Goal: Task Accomplishment & Management: Complete application form

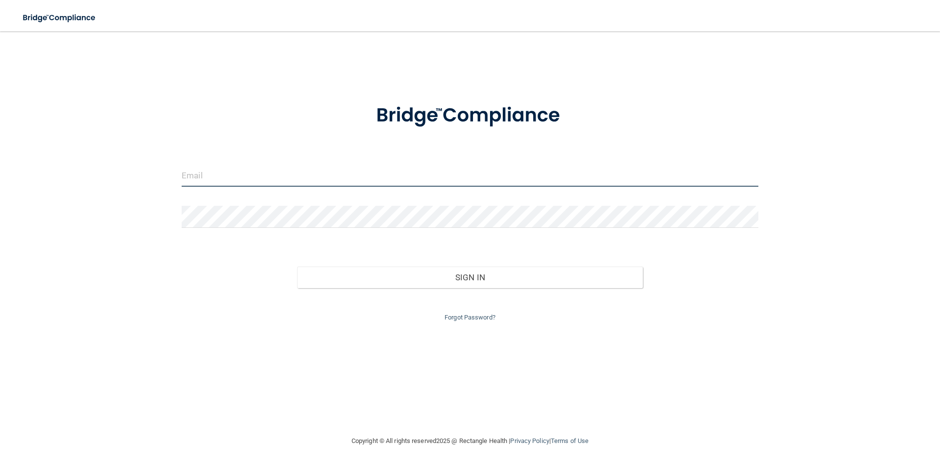
click at [420, 169] on input "email" at bounding box center [470, 176] width 577 height 22
type input "[EMAIL_ADDRESS][DOMAIN_NAME]"
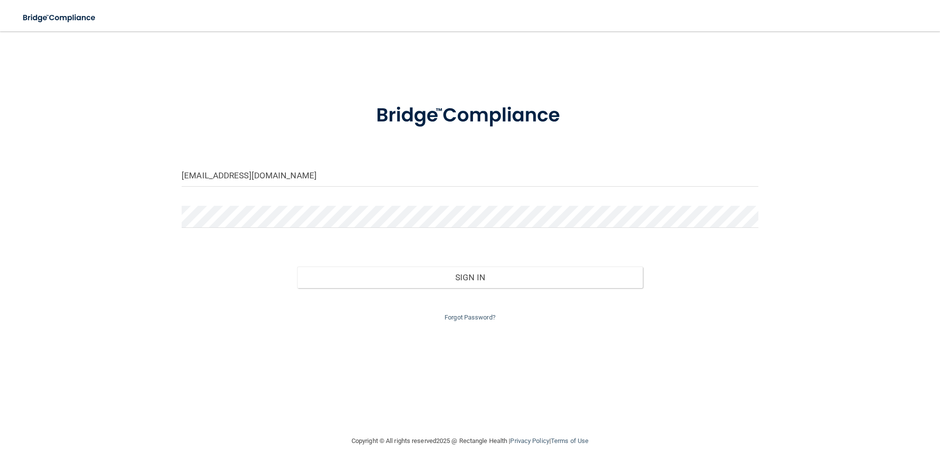
click at [453, 311] on div "Forgot Password?" at bounding box center [469, 305] width 591 height 35
click at [453, 313] on link "Forgot Password?" at bounding box center [470, 316] width 51 height 7
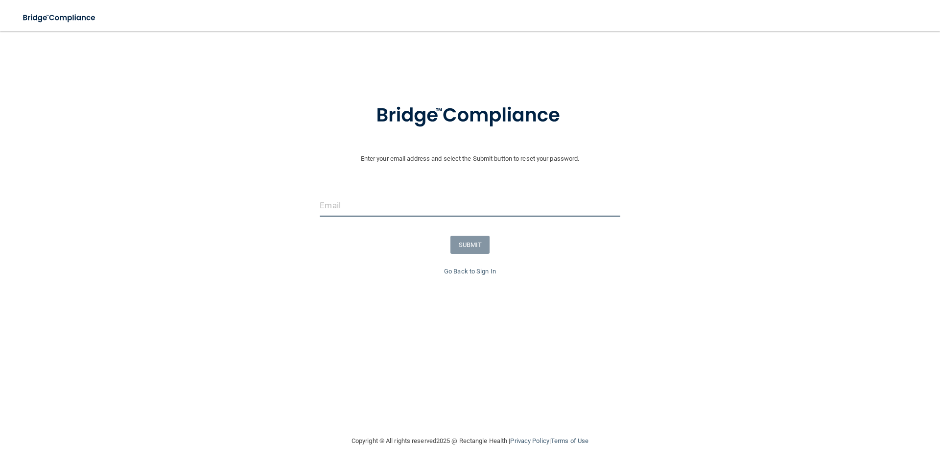
click at [452, 213] on input "email" at bounding box center [470, 205] width 300 height 22
type input "[EMAIL_ADDRESS][DOMAIN_NAME]"
click at [454, 240] on button "SUBMIT" at bounding box center [470, 245] width 40 height 18
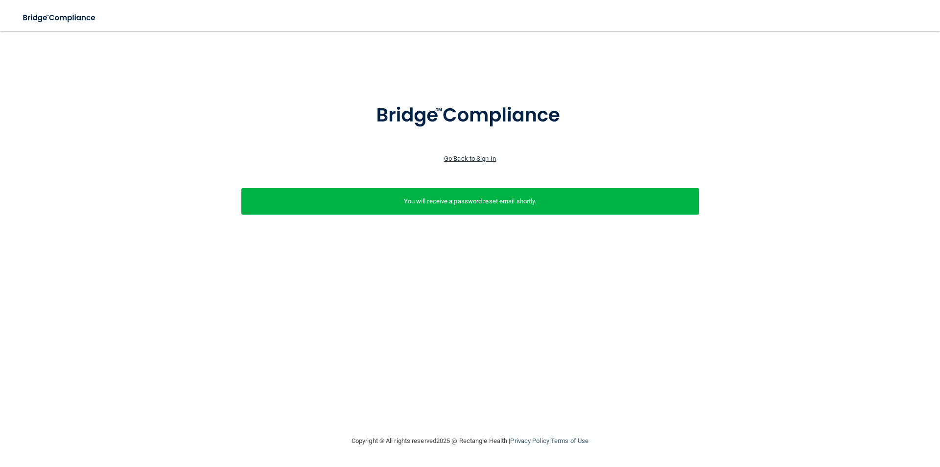
click at [454, 160] on link "Go Back to Sign In" at bounding box center [470, 158] width 52 height 7
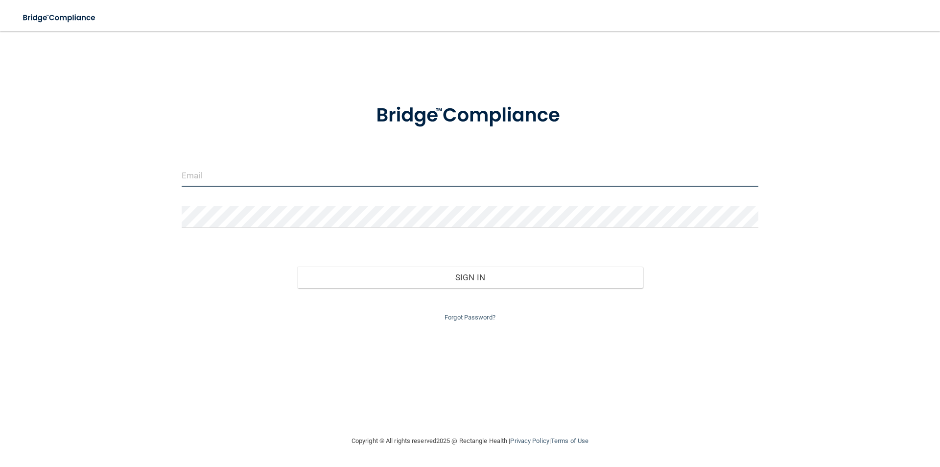
click at [431, 182] on input "email" at bounding box center [470, 176] width 577 height 22
type input "[EMAIL_ADDRESS][DOMAIN_NAME]"
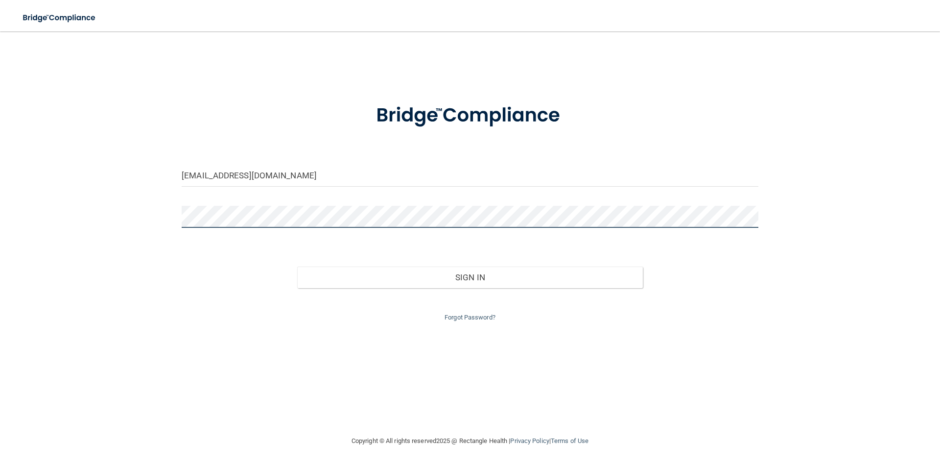
click at [297, 266] on button "Sign In" at bounding box center [470, 277] width 346 height 22
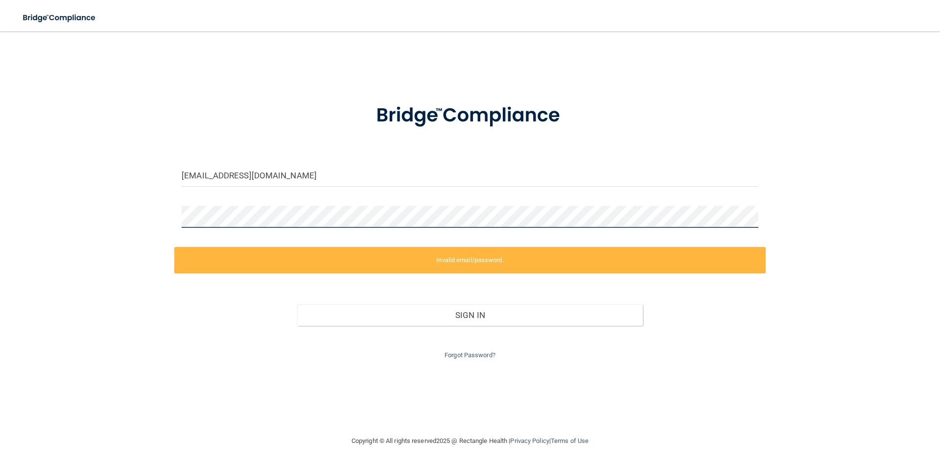
click at [163, 218] on div "richief123@outlook.com Invalid email/password. You don't have permission to acc…" at bounding box center [470, 233] width 901 height 384
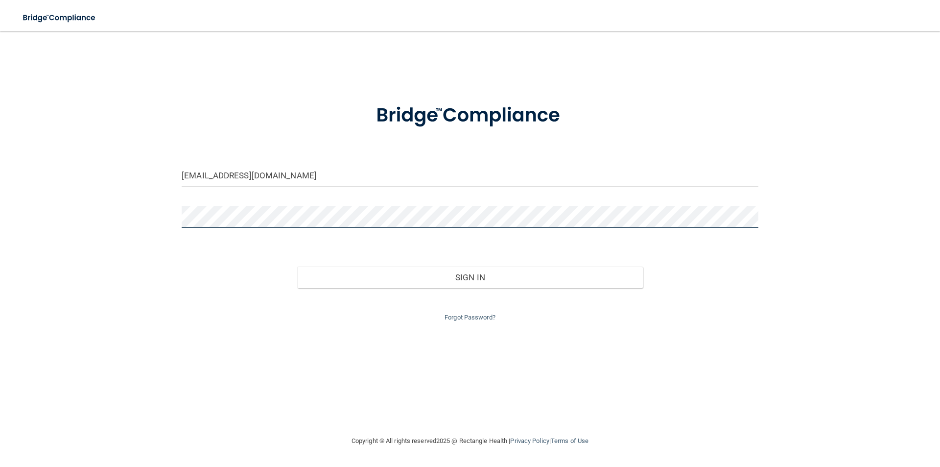
click at [297, 266] on button "Sign In" at bounding box center [470, 277] width 346 height 22
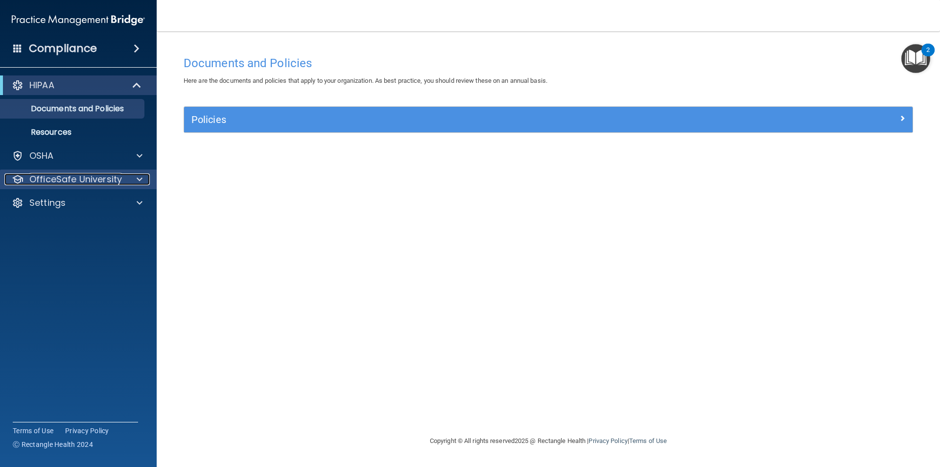
click at [119, 182] on p "OfficeSafe University" at bounding box center [75, 179] width 93 height 12
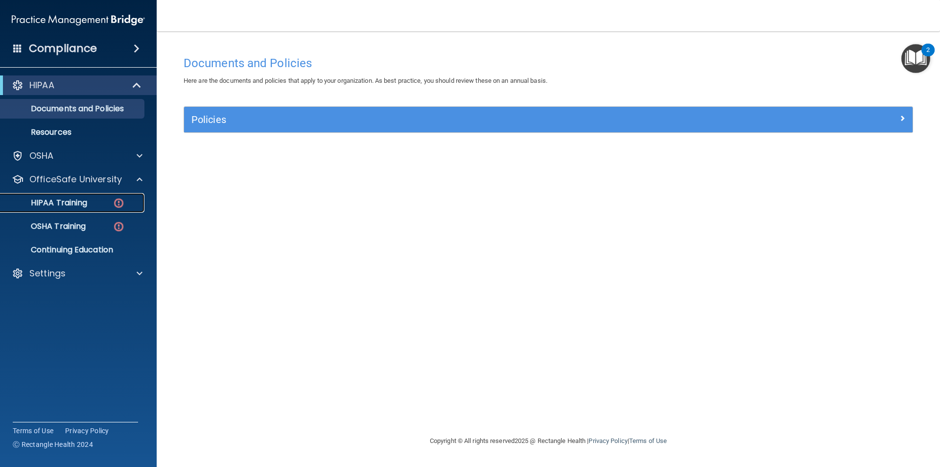
click at [98, 200] on div "HIPAA Training" at bounding box center [73, 203] width 134 height 10
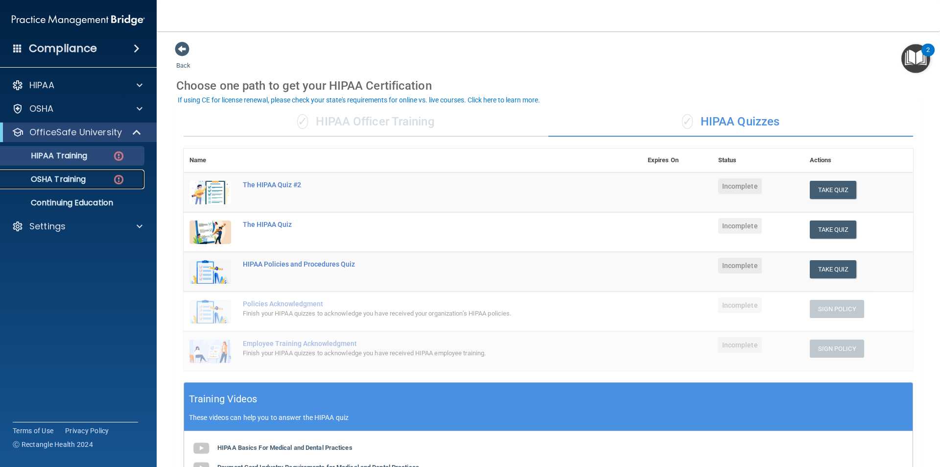
click at [101, 181] on div "OSHA Training" at bounding box center [73, 179] width 134 height 10
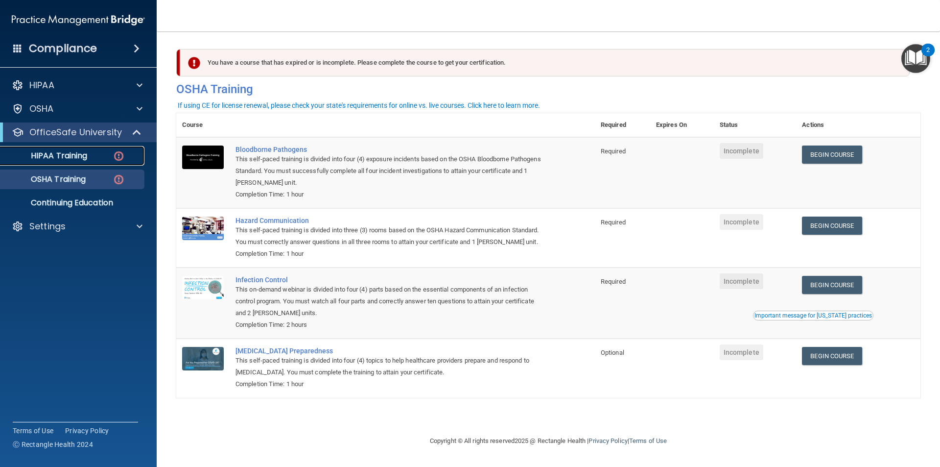
click at [117, 157] on img at bounding box center [119, 156] width 12 height 12
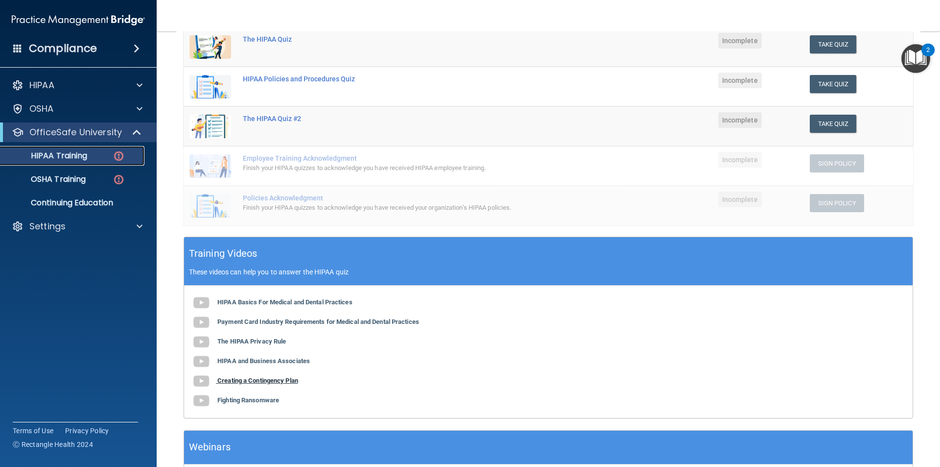
scroll to position [121, 0]
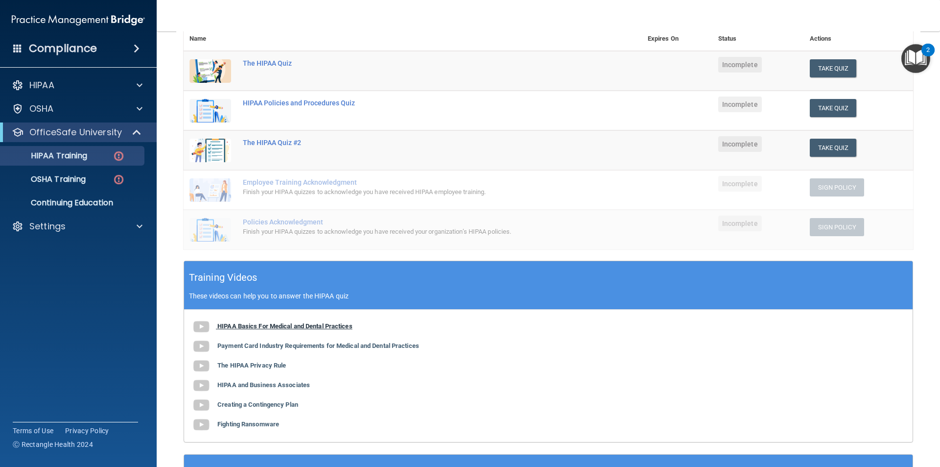
click at [295, 325] on b "HIPAA Basics For Medical and Dental Practices" at bounding box center [284, 325] width 135 height 7
click at [454, 69] on button "Take Quiz" at bounding box center [833, 68] width 47 height 18
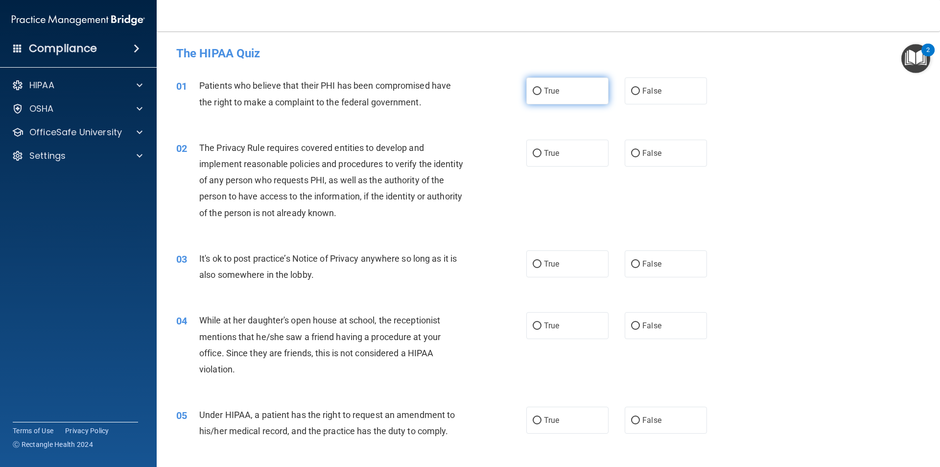
click at [454, 94] on span "True" at bounding box center [551, 90] width 15 height 9
click at [454, 94] on input "True" at bounding box center [537, 91] width 9 height 7
radio input "true"
click at [454, 150] on span "True" at bounding box center [551, 152] width 15 height 9
click at [454, 150] on input "True" at bounding box center [537, 153] width 9 height 7
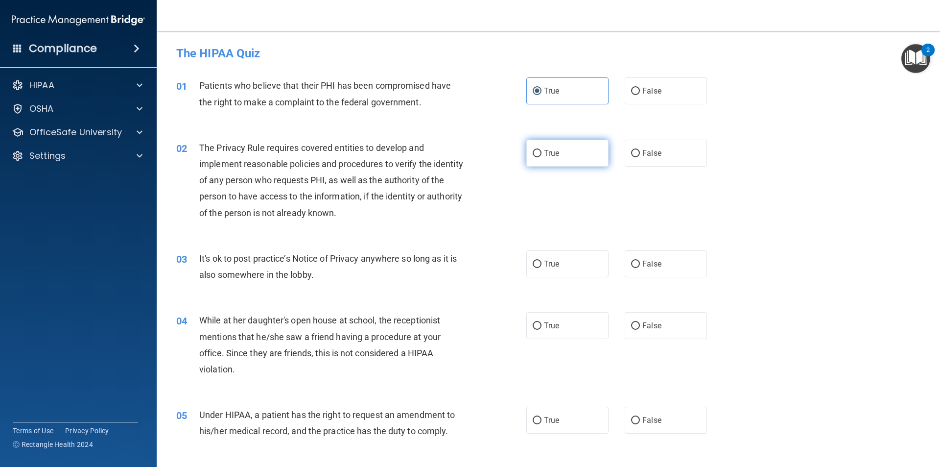
radio input "true"
click at [454, 262] on span "True" at bounding box center [551, 263] width 15 height 9
click at [454, 262] on input "True" at bounding box center [537, 263] width 9 height 7
radio input "true"
click at [454, 327] on label "False" at bounding box center [666, 325] width 82 height 27
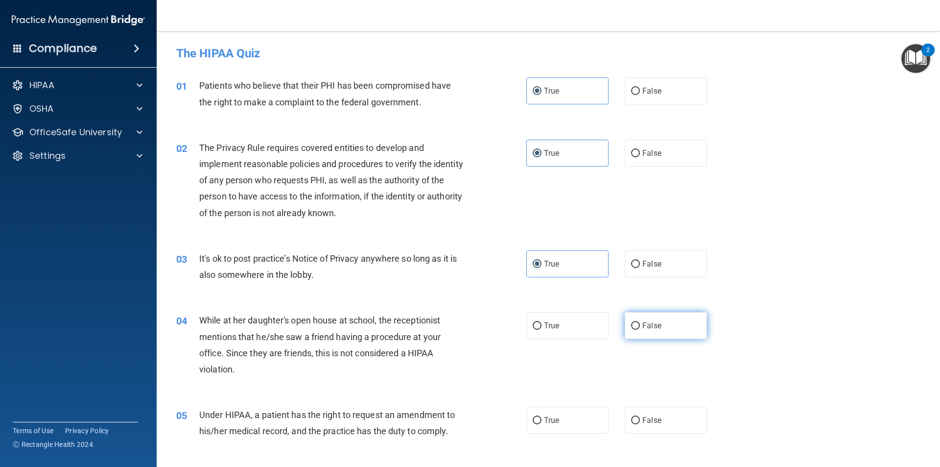
click at [454, 327] on input "False" at bounding box center [635, 325] width 9 height 7
radio input "true"
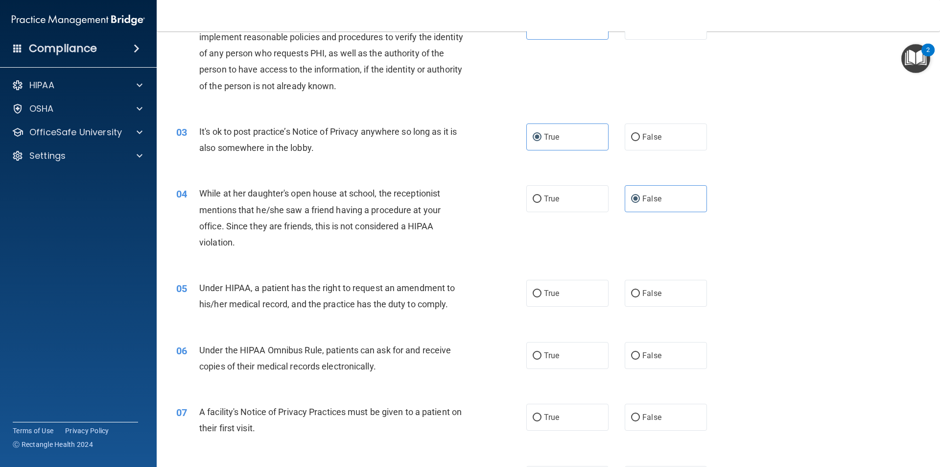
scroll to position [147, 0]
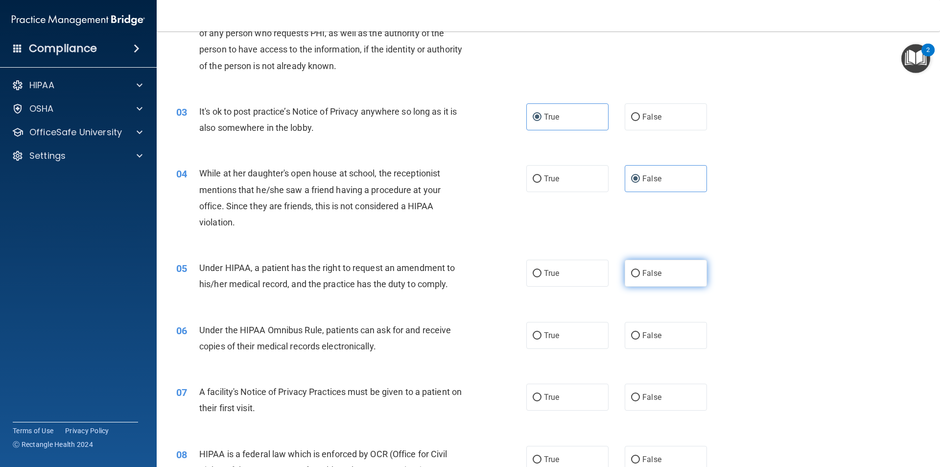
click at [454, 274] on span "False" at bounding box center [651, 272] width 19 height 9
click at [454, 274] on input "False" at bounding box center [635, 273] width 9 height 7
radio input "true"
click at [454, 335] on span "True" at bounding box center [551, 334] width 15 height 9
click at [454, 335] on input "True" at bounding box center [537, 335] width 9 height 7
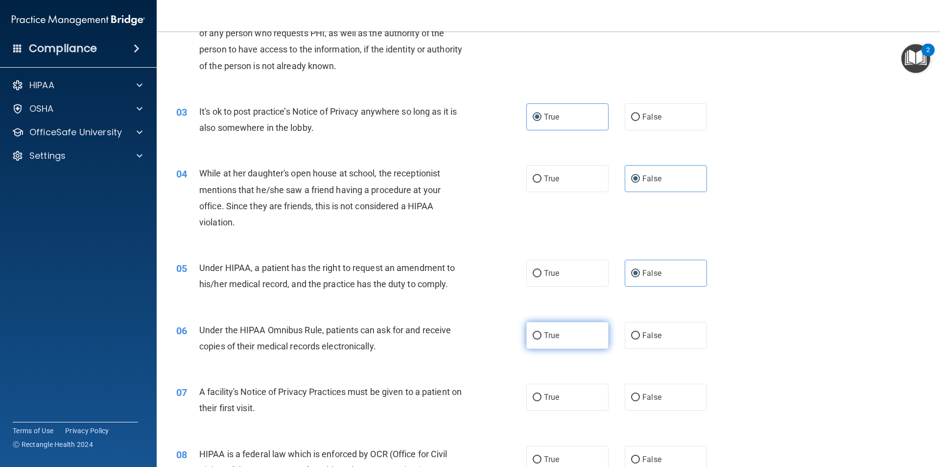
radio input "true"
click at [454, 393] on span "True" at bounding box center [551, 396] width 15 height 9
click at [454, 394] on input "True" at bounding box center [537, 397] width 9 height 7
radio input "true"
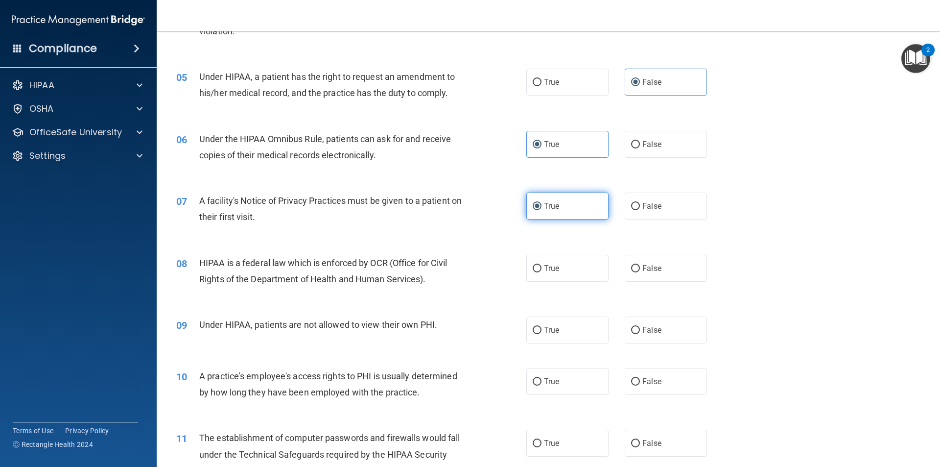
scroll to position [392, 0]
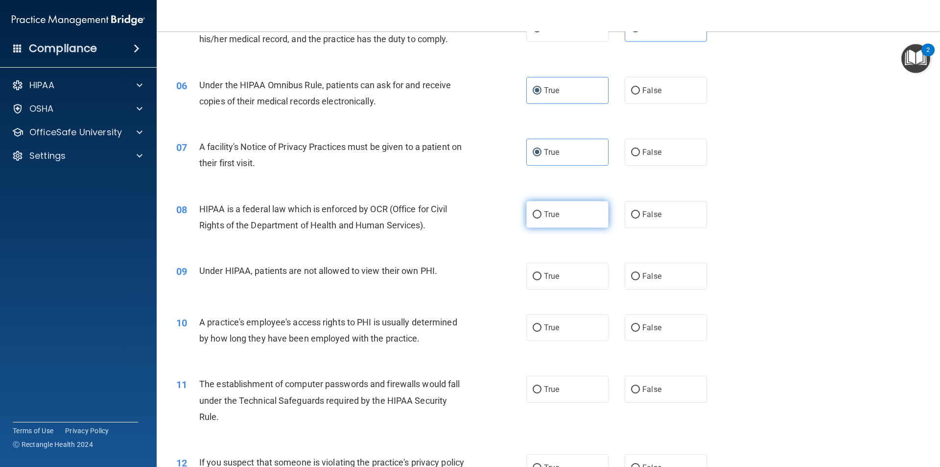
click at [454, 221] on label "True" at bounding box center [567, 214] width 82 height 27
click at [454, 218] on input "True" at bounding box center [537, 214] width 9 height 7
radio input "true"
click at [454, 275] on input "False" at bounding box center [635, 276] width 9 height 7
radio input "true"
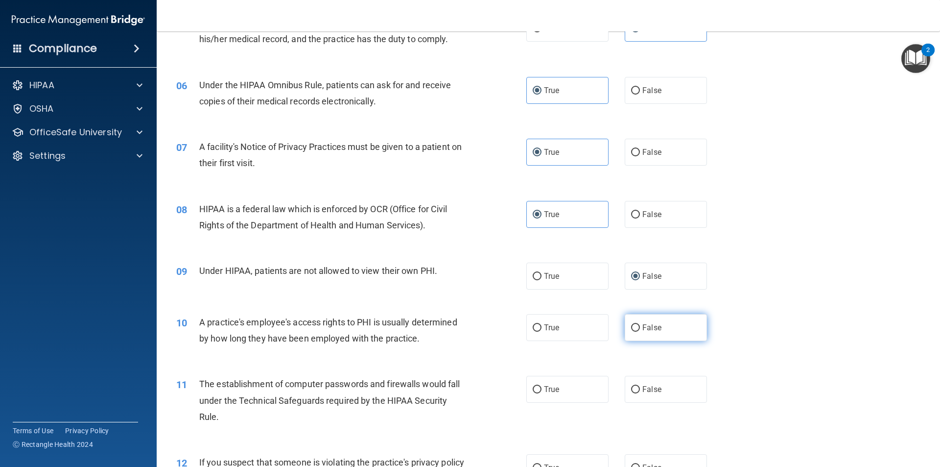
click at [454, 322] on label "False" at bounding box center [666, 327] width 82 height 27
click at [454, 324] on input "False" at bounding box center [635, 327] width 9 height 7
radio input "true"
click at [454, 385] on label "True" at bounding box center [567, 389] width 82 height 27
click at [454, 386] on input "True" at bounding box center [537, 389] width 9 height 7
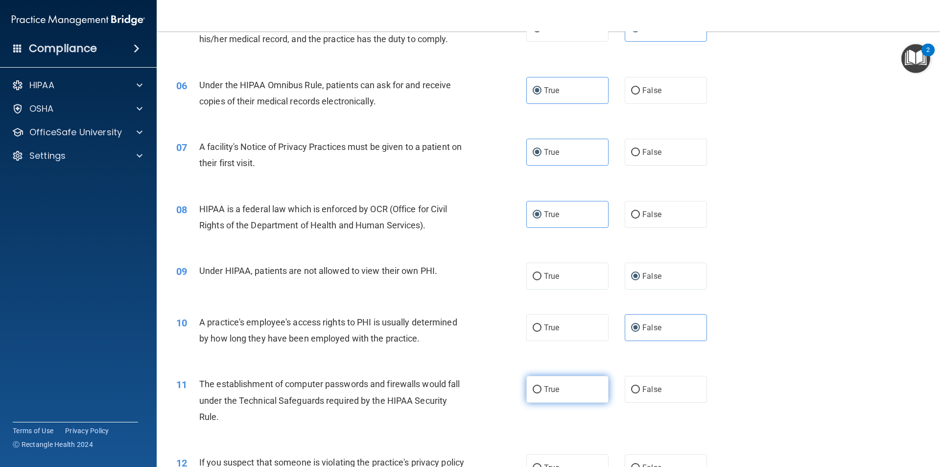
radio input "true"
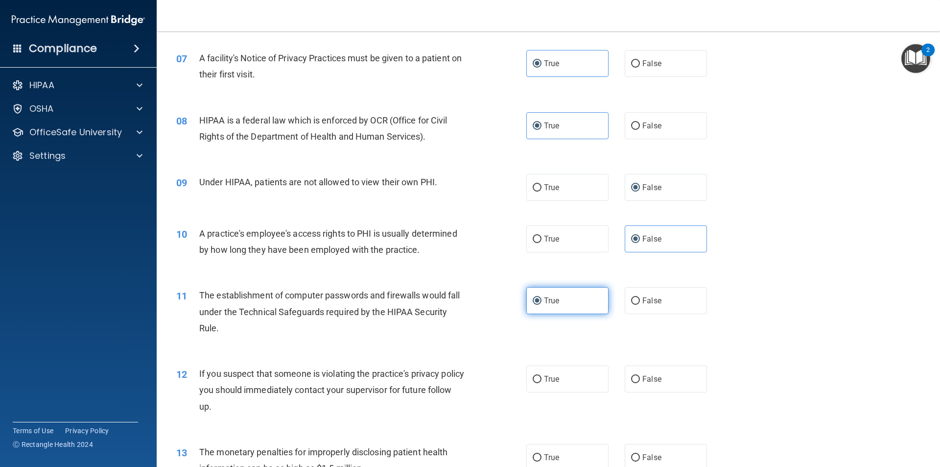
scroll to position [490, 0]
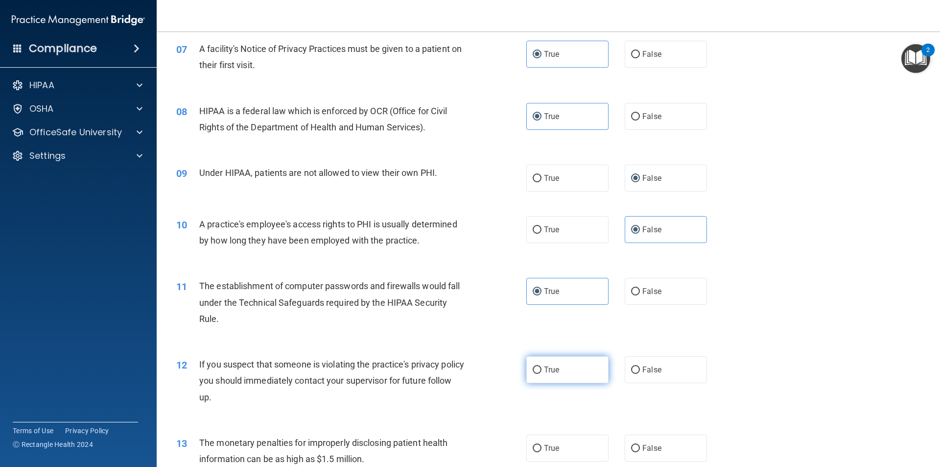
click at [454, 374] on label "True" at bounding box center [567, 369] width 82 height 27
click at [454, 374] on input "True" at bounding box center [537, 369] width 9 height 7
radio input "true"
click at [454, 445] on label "True" at bounding box center [567, 447] width 82 height 27
click at [454, 445] on input "True" at bounding box center [537, 448] width 9 height 7
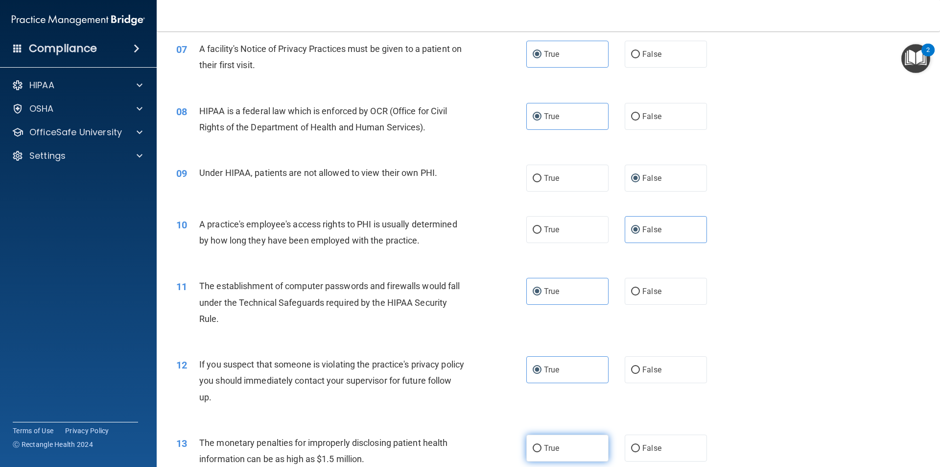
radio input "true"
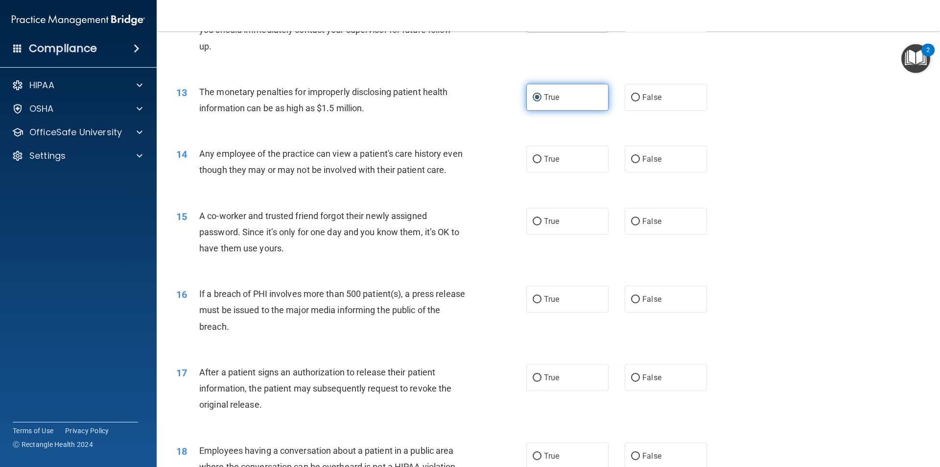
scroll to position [930, 0]
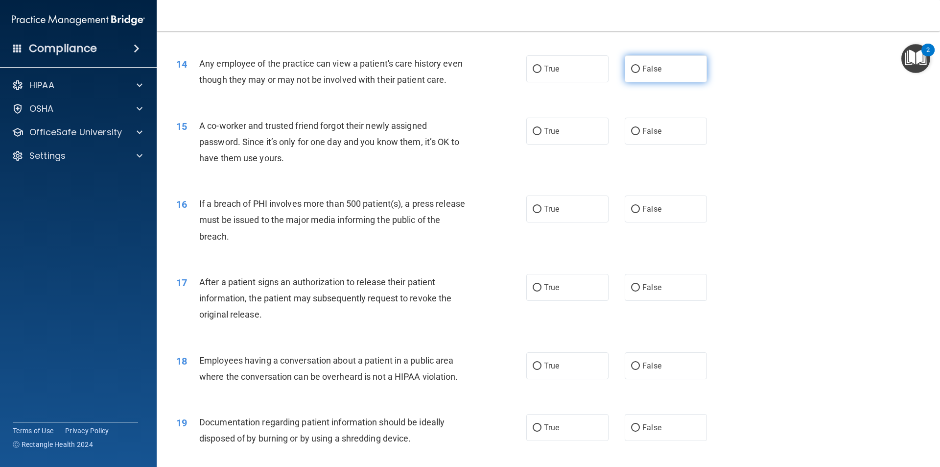
click at [454, 78] on label "False" at bounding box center [666, 68] width 82 height 27
click at [454, 73] on input "False" at bounding box center [635, 69] width 9 height 7
radio input "true"
click at [454, 144] on label "False" at bounding box center [666, 131] width 82 height 27
click at [454, 135] on input "False" at bounding box center [635, 131] width 9 height 7
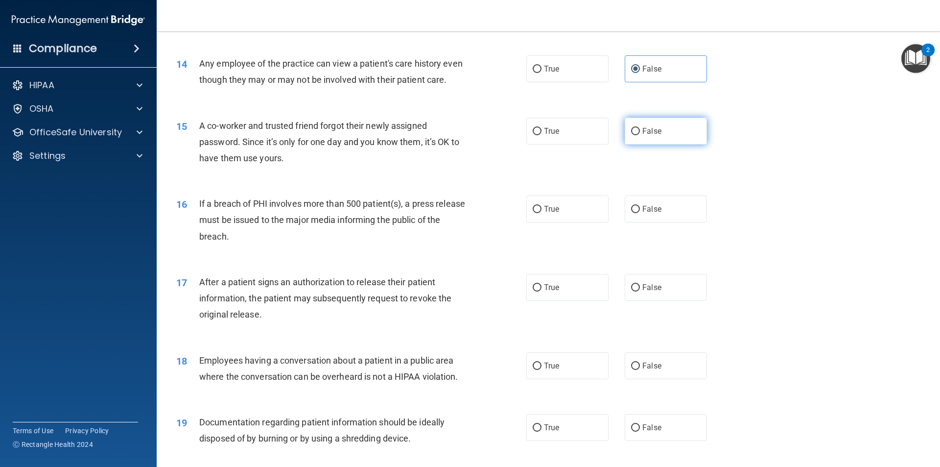
radio input "true"
click at [454, 222] on label "True" at bounding box center [567, 208] width 82 height 27
click at [454, 213] on input "True" at bounding box center [537, 209] width 9 height 7
radio input "true"
click at [454, 301] on label "True" at bounding box center [567, 287] width 82 height 27
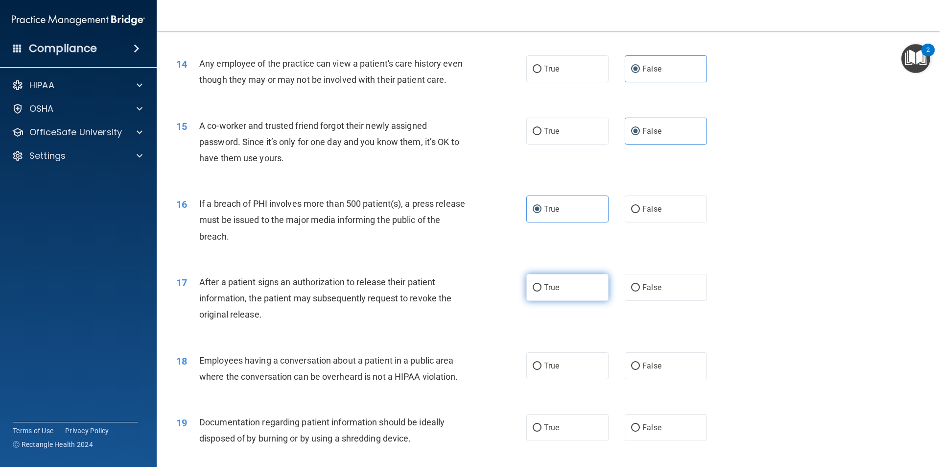
click at [454, 291] on input "True" at bounding box center [537, 287] width 9 height 7
radio input "true"
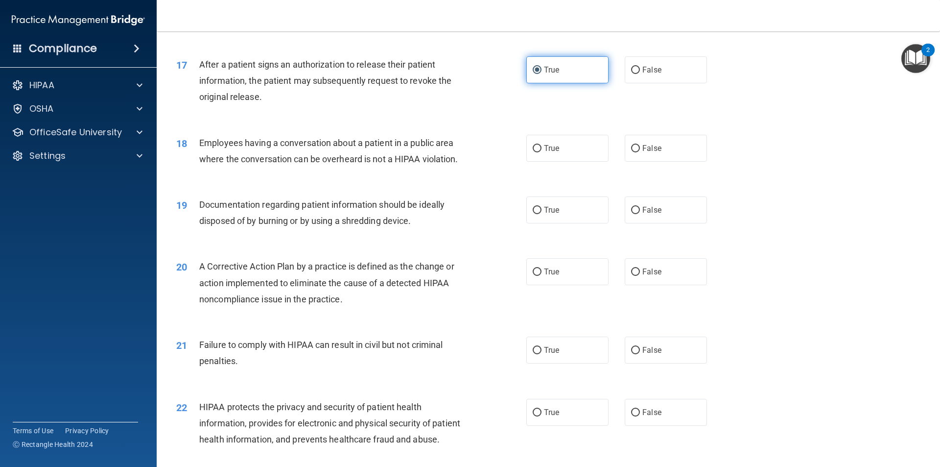
scroll to position [1175, 0]
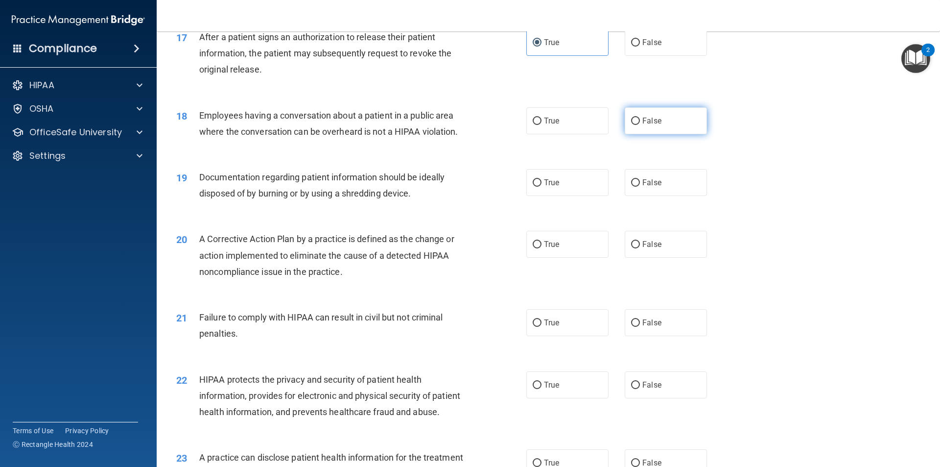
click at [454, 134] on label "False" at bounding box center [666, 120] width 82 height 27
click at [454, 125] on input "False" at bounding box center [635, 121] width 9 height 7
radio input "true"
click at [454, 187] on span "True" at bounding box center [551, 182] width 15 height 9
click at [454, 187] on input "True" at bounding box center [537, 182] width 9 height 7
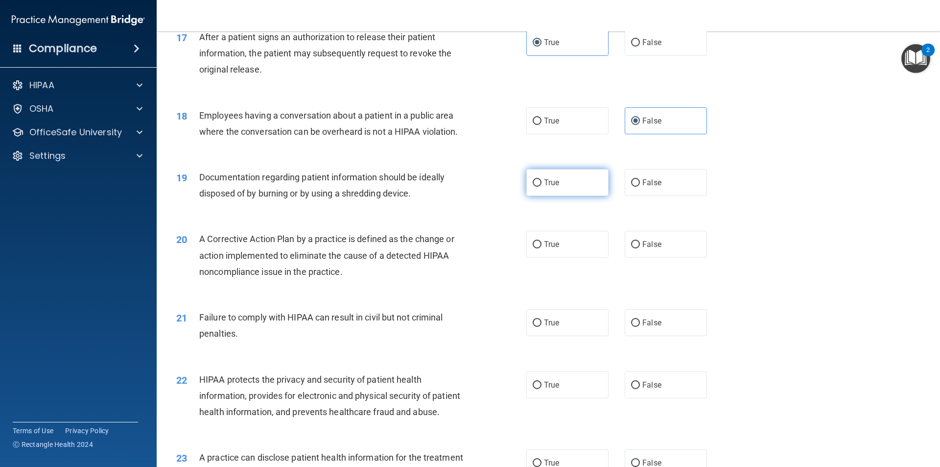
radio input "true"
click at [454, 258] on label "True" at bounding box center [567, 244] width 82 height 27
click at [454, 248] on input "True" at bounding box center [537, 244] width 9 height 7
radio input "true"
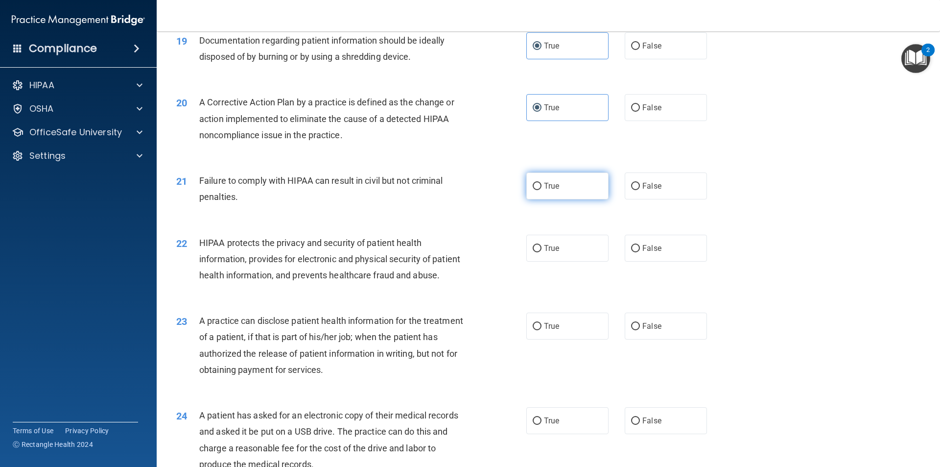
scroll to position [1322, 0]
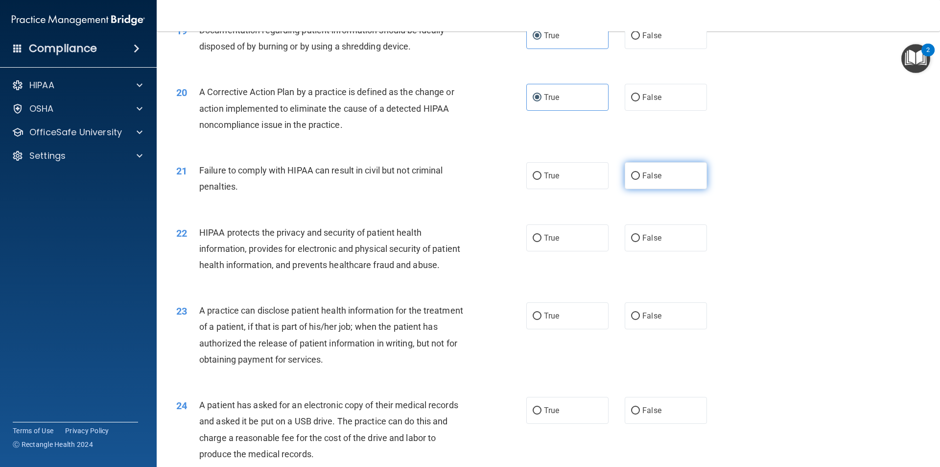
click at [454, 189] on label "False" at bounding box center [666, 175] width 82 height 27
click at [454, 180] on input "False" at bounding box center [635, 175] width 9 height 7
radio input "true"
click at [454, 251] on label "True" at bounding box center [567, 237] width 82 height 27
click at [454, 242] on input "True" at bounding box center [537, 238] width 9 height 7
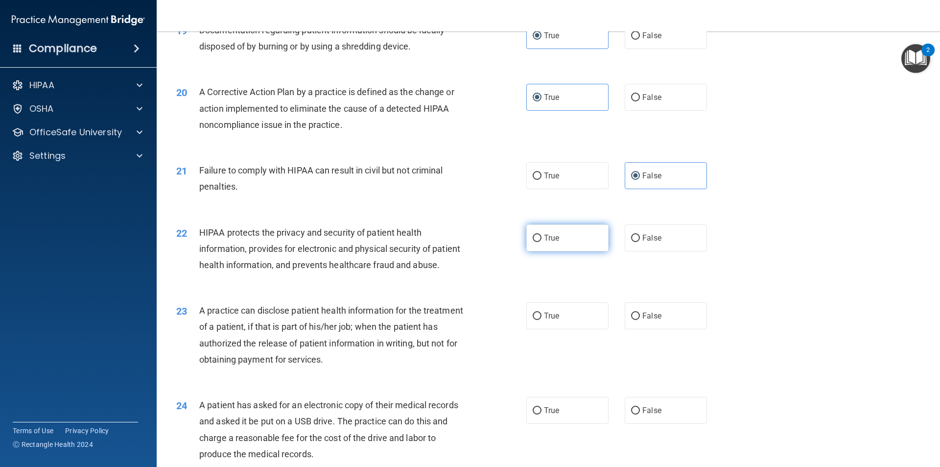
radio input "true"
click at [454, 329] on label "False" at bounding box center [666, 315] width 82 height 27
click at [454, 320] on input "False" at bounding box center [635, 315] width 9 height 7
radio input "true"
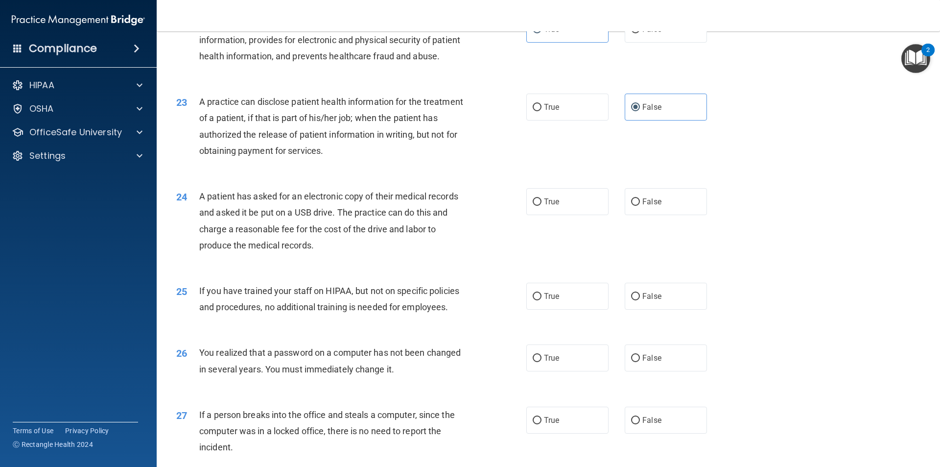
scroll to position [1567, 0]
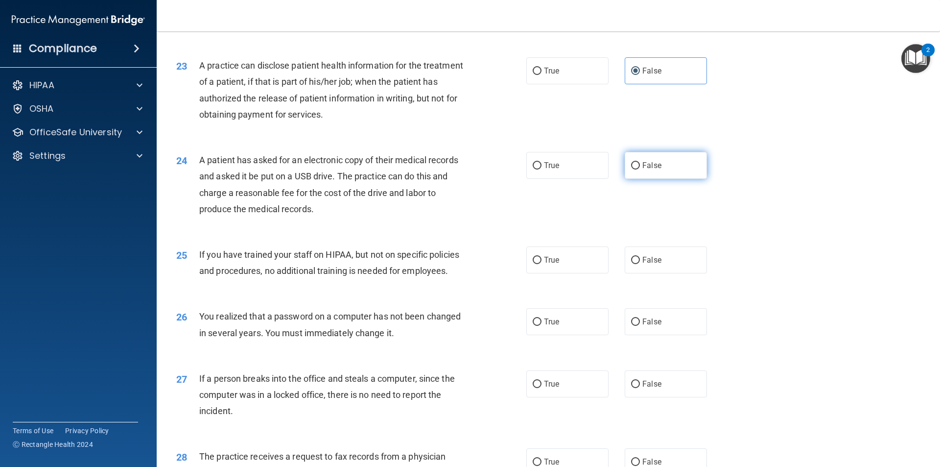
click at [454, 179] on label "False" at bounding box center [666, 165] width 82 height 27
click at [454, 169] on input "False" at bounding box center [635, 165] width 9 height 7
radio input "true"
click at [454, 179] on label "True" at bounding box center [567, 165] width 82 height 27
click at [454, 169] on input "True" at bounding box center [537, 165] width 9 height 7
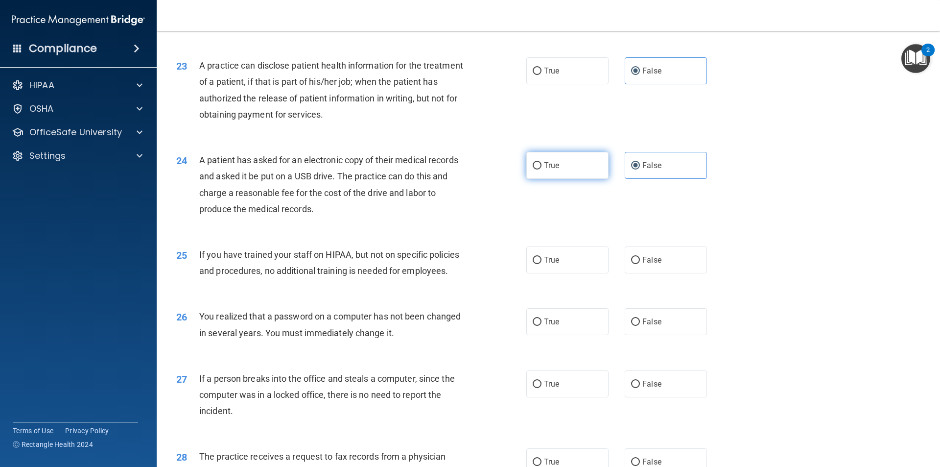
radio input "true"
radio input "false"
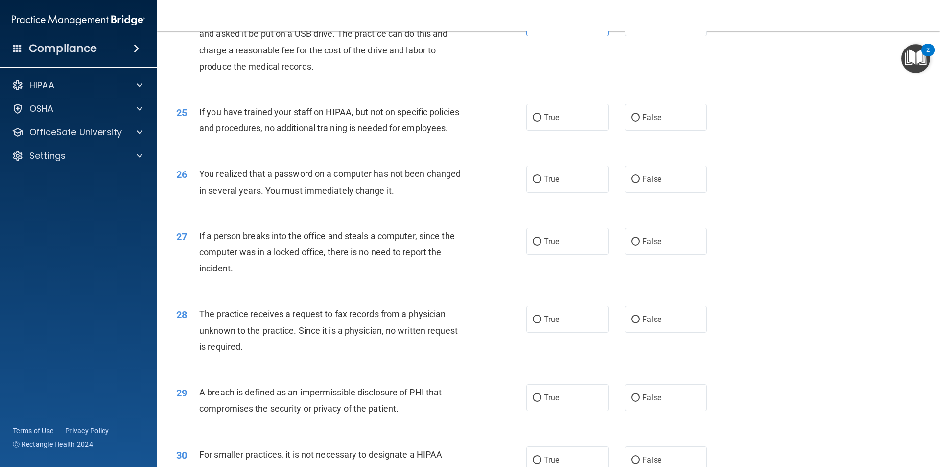
scroll to position [1714, 0]
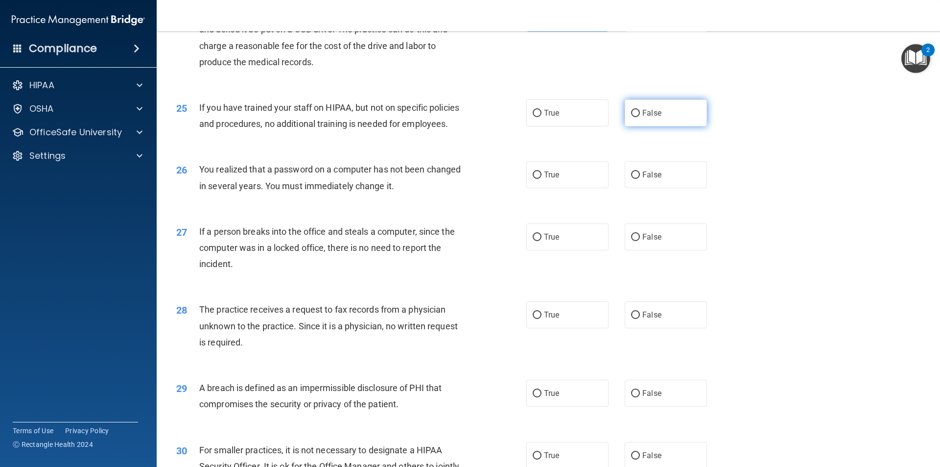
click at [454, 117] on input "False" at bounding box center [635, 113] width 9 height 7
radio input "true"
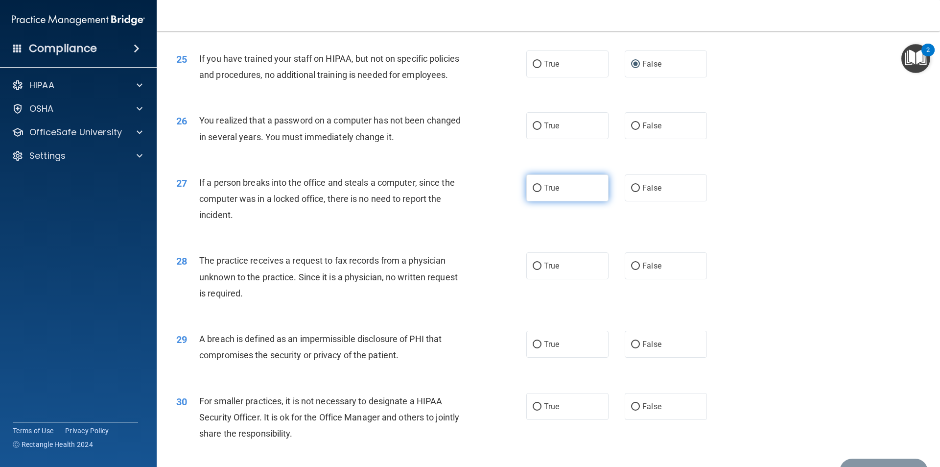
click at [454, 201] on label "True" at bounding box center [567, 187] width 82 height 27
click at [454, 192] on input "True" at bounding box center [537, 188] width 9 height 7
radio input "true"
click at [454, 130] on span "True" at bounding box center [551, 125] width 15 height 9
click at [454, 130] on input "True" at bounding box center [537, 125] width 9 height 7
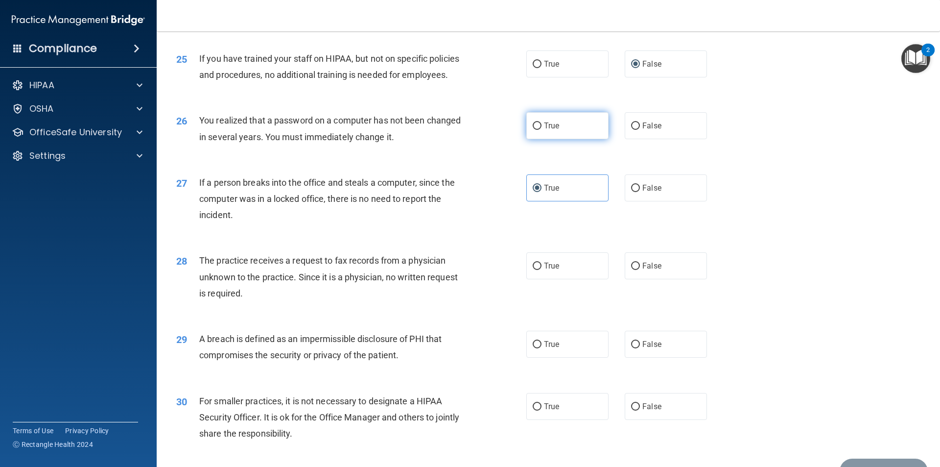
radio input "true"
click at [454, 192] on span "False" at bounding box center [651, 187] width 19 height 9
click at [454, 192] on input "False" at bounding box center [635, 188] width 9 height 7
radio input "true"
radio input "false"
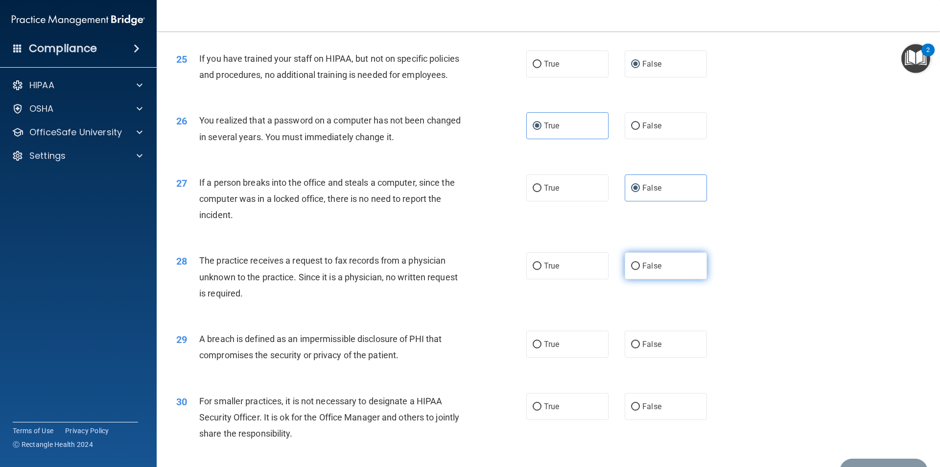
click at [454, 279] on label "False" at bounding box center [666, 265] width 82 height 27
click at [454, 270] on input "False" at bounding box center [635, 265] width 9 height 7
radio input "true"
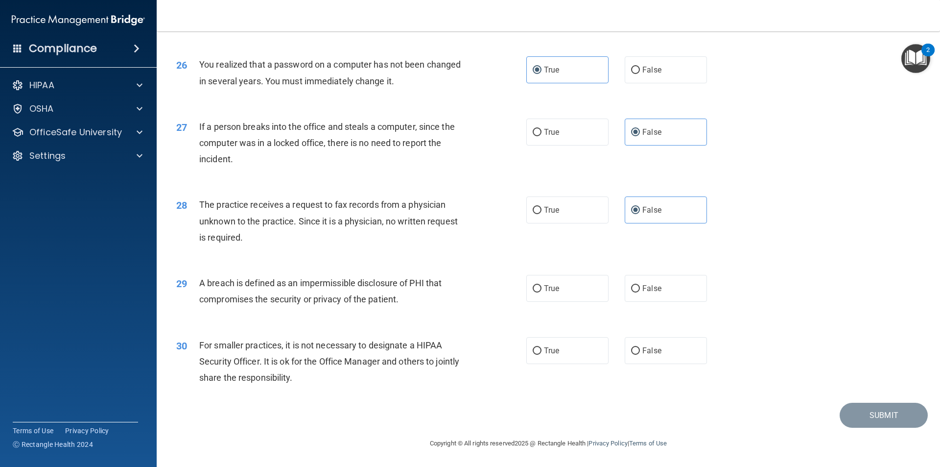
scroll to position [1851, 0]
click at [454, 290] on input "False" at bounding box center [635, 288] width 9 height 7
radio input "true"
click at [454, 359] on label "True" at bounding box center [567, 350] width 82 height 27
click at [454, 354] on input "True" at bounding box center [537, 350] width 9 height 7
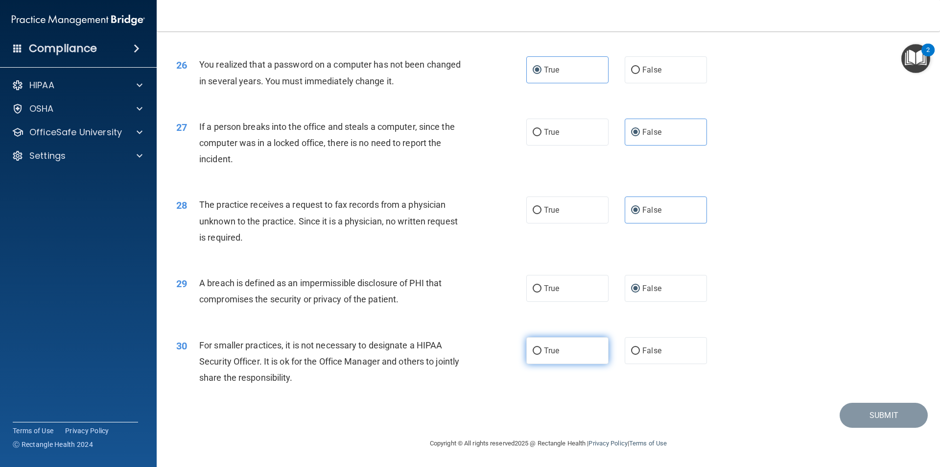
radio input "true"
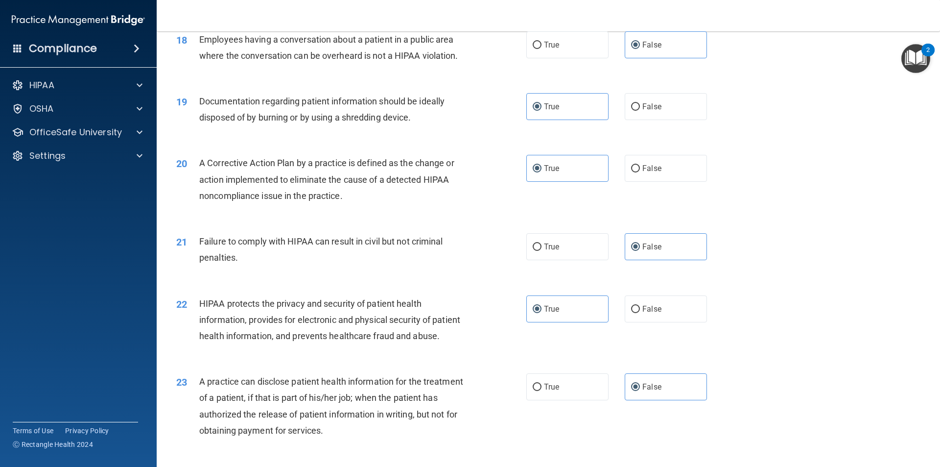
drag, startPoint x: 462, startPoint y: 407, endPoint x: 463, endPoint y: 384, distance: 22.5
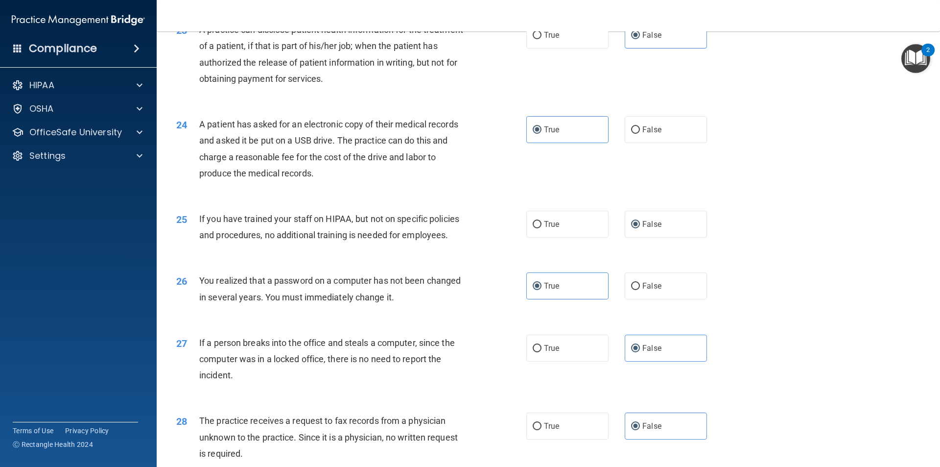
scroll to position [1616, 0]
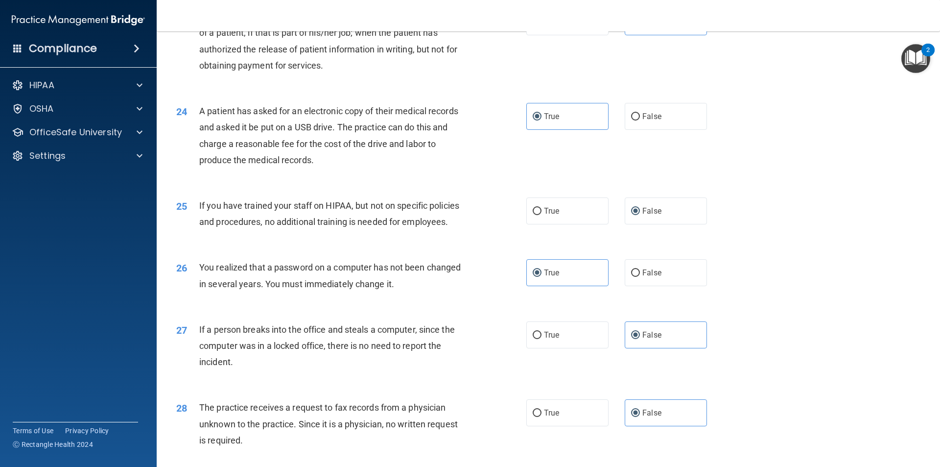
click at [448, 291] on div "You realized that a password on a computer has not been changed in several year…" at bounding box center [336, 275] width 274 height 32
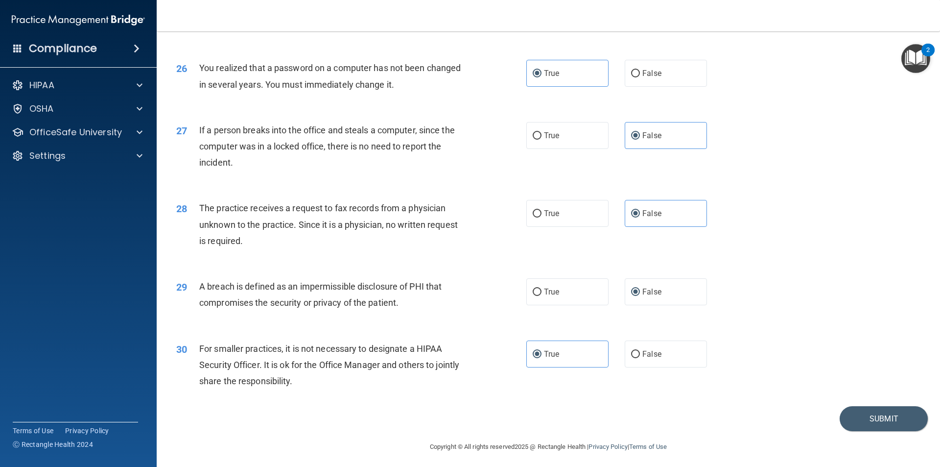
scroll to position [1851, 0]
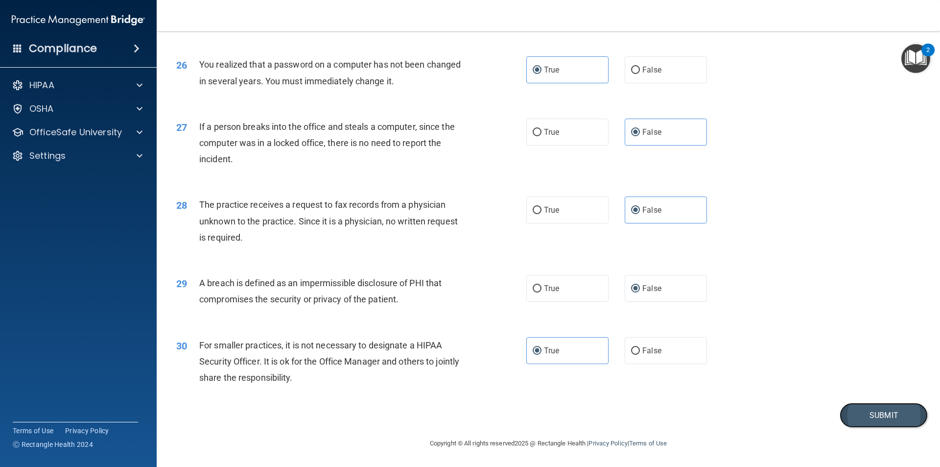
click at [454, 414] on button "Submit" at bounding box center [884, 414] width 88 height 25
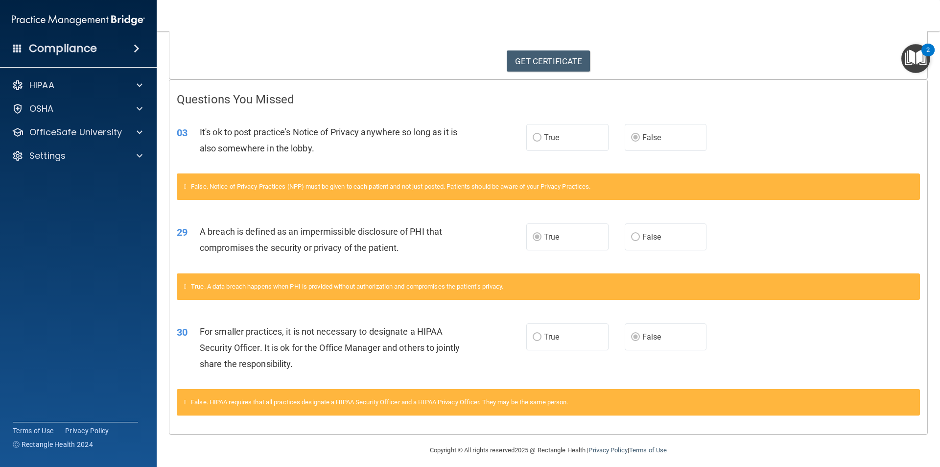
scroll to position [158, 0]
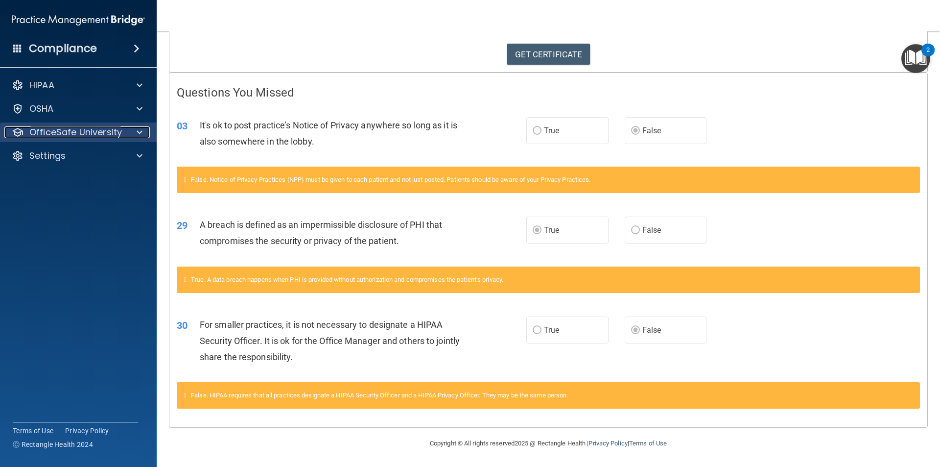
click at [115, 137] on p "OfficeSafe University" at bounding box center [75, 132] width 93 height 12
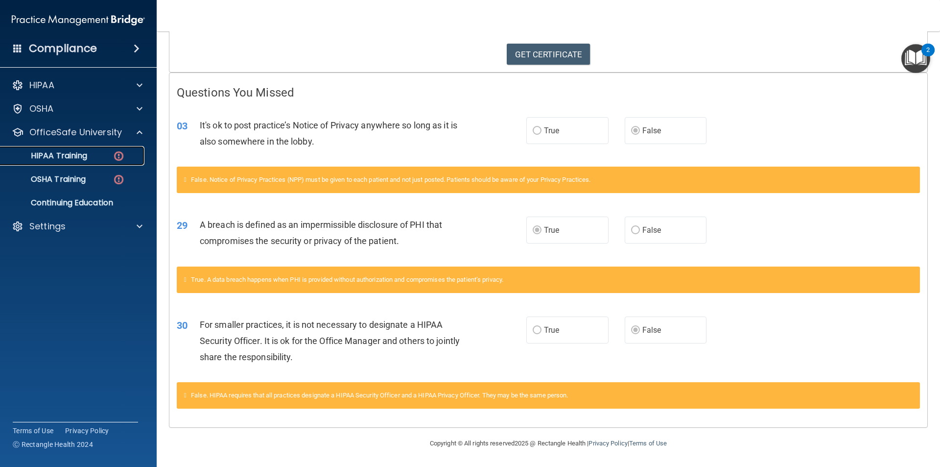
click at [109, 153] on div "HIPAA Training" at bounding box center [73, 156] width 134 height 10
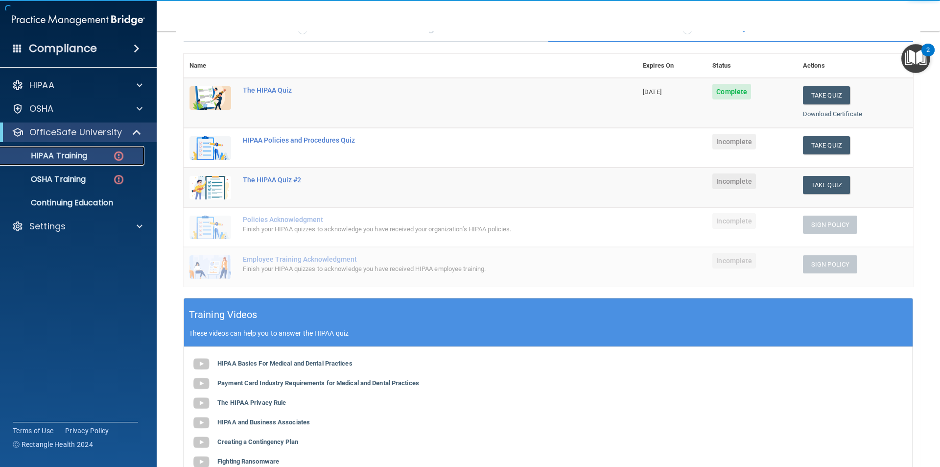
scroll to position [83, 0]
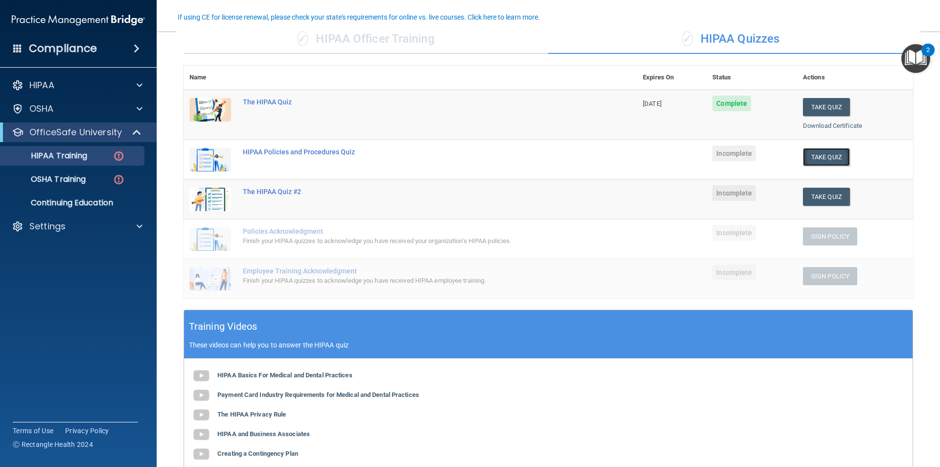
click at [454, 155] on button "Take Quiz" at bounding box center [826, 157] width 47 height 18
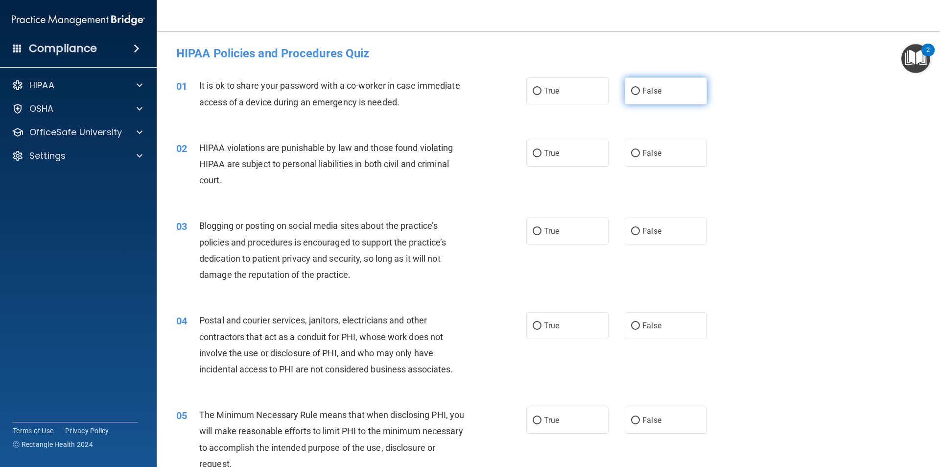
click at [454, 91] on input "False" at bounding box center [635, 91] width 9 height 7
radio input "true"
click at [454, 162] on label "True" at bounding box center [567, 153] width 82 height 27
click at [454, 157] on input "True" at bounding box center [537, 153] width 9 height 7
radio input "true"
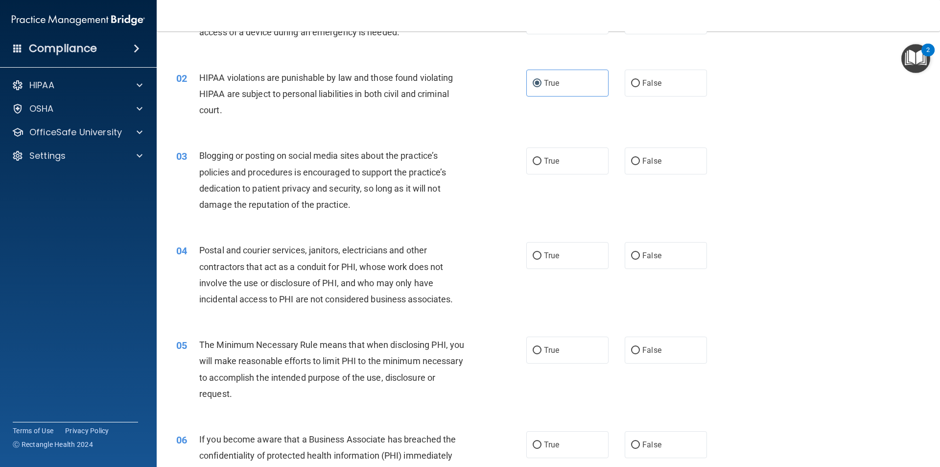
scroll to position [98, 0]
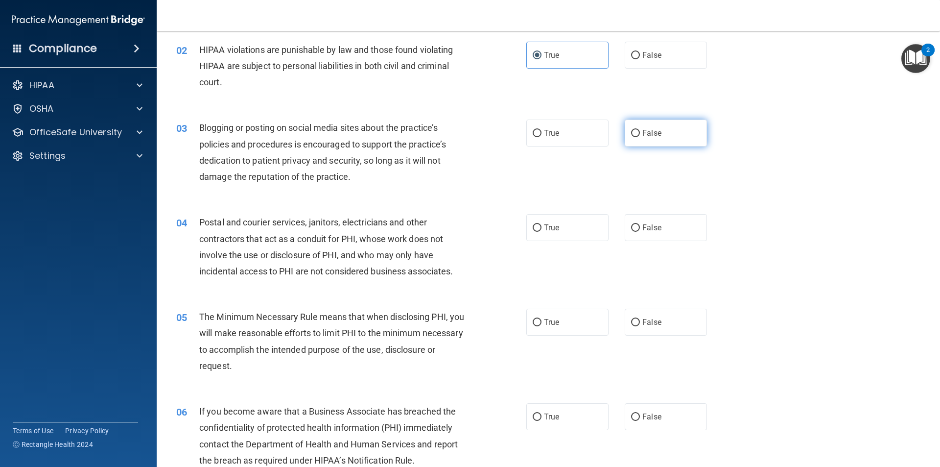
click at [454, 135] on span "False" at bounding box center [651, 132] width 19 height 9
click at [454, 135] on input "False" at bounding box center [635, 133] width 9 height 7
radio input "true"
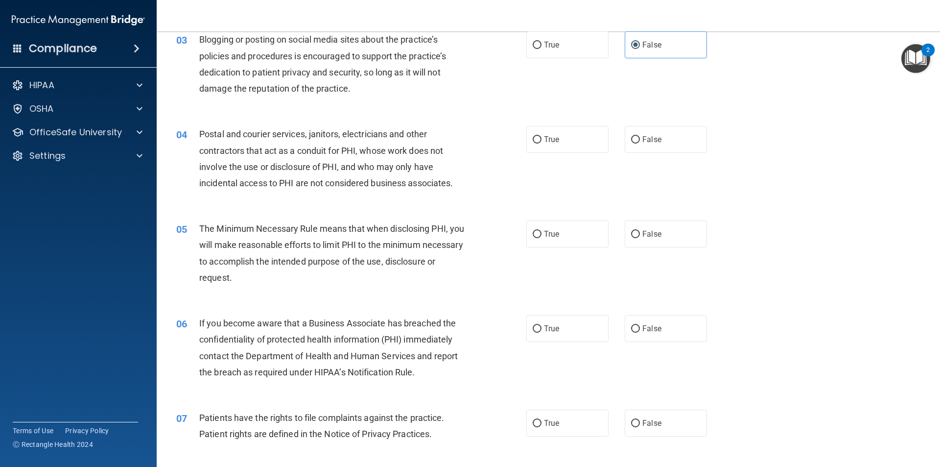
scroll to position [196, 0]
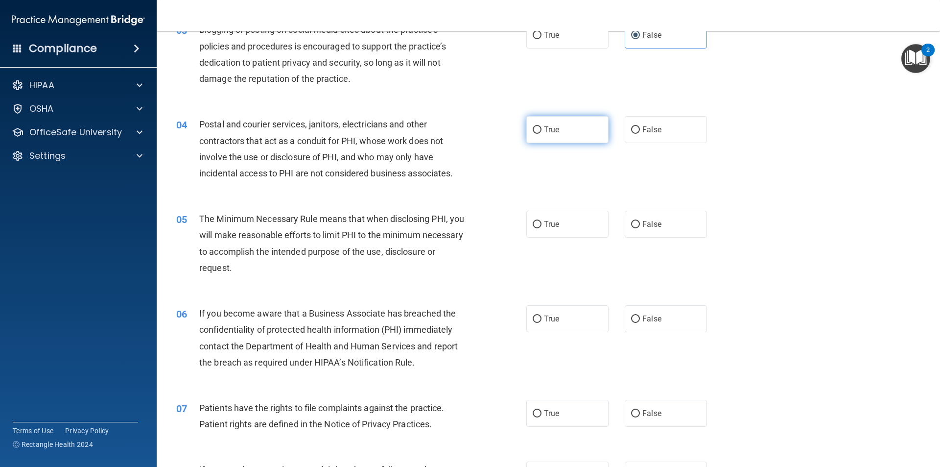
click at [454, 136] on label "True" at bounding box center [567, 129] width 82 height 27
click at [454, 134] on input "True" at bounding box center [537, 129] width 9 height 7
radio input "true"
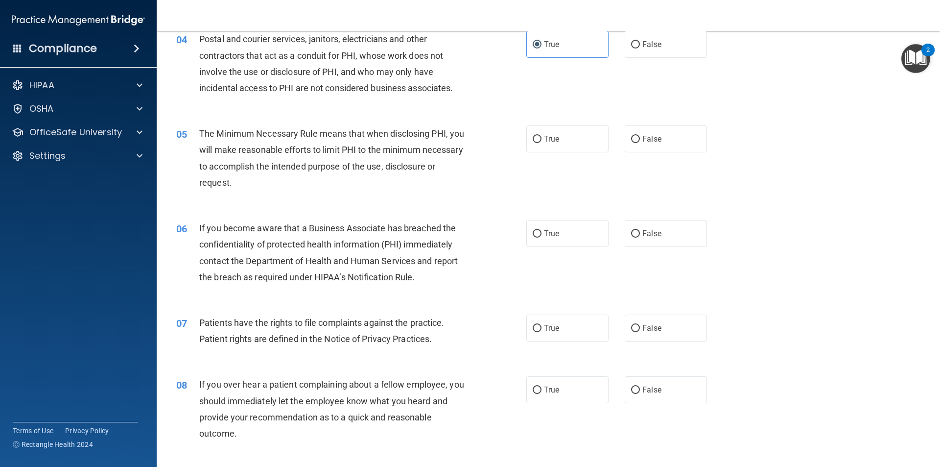
scroll to position [343, 0]
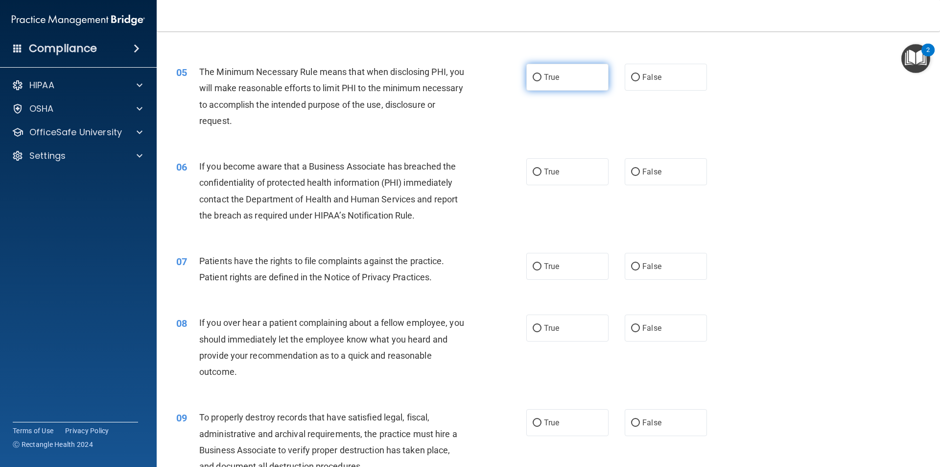
click at [454, 85] on label "True" at bounding box center [567, 77] width 82 height 27
click at [454, 81] on input "True" at bounding box center [537, 77] width 9 height 7
radio input "true"
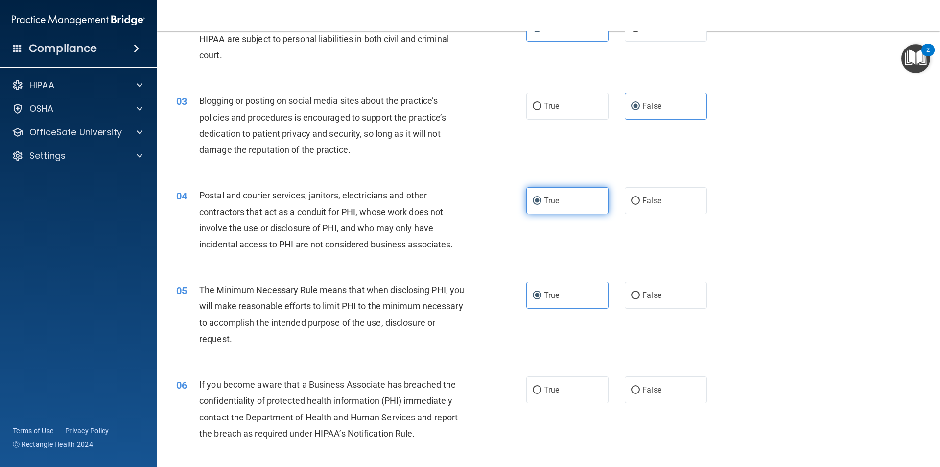
scroll to position [147, 0]
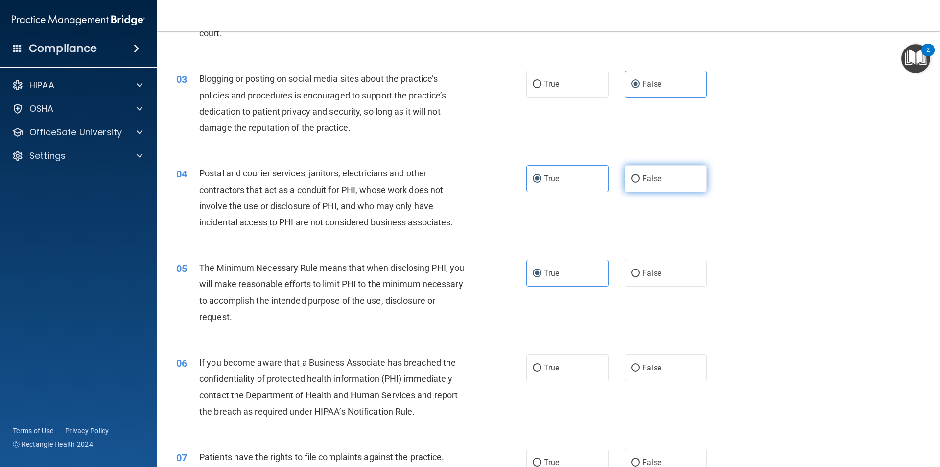
click at [454, 179] on input "False" at bounding box center [635, 178] width 9 height 7
radio input "true"
radio input "false"
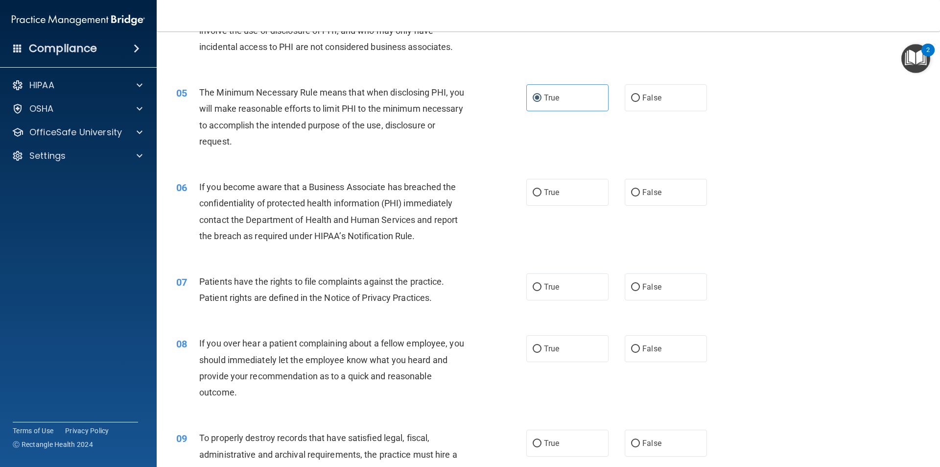
scroll to position [343, 0]
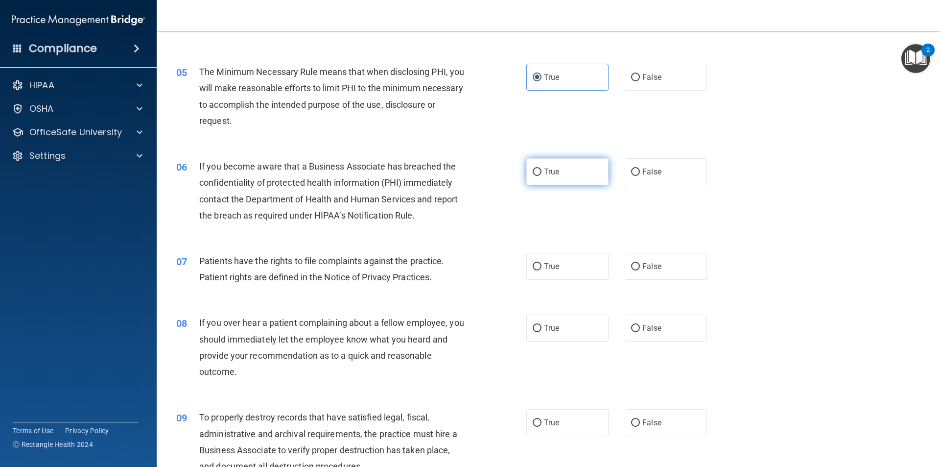
click at [454, 173] on span "True" at bounding box center [551, 171] width 15 height 9
click at [454, 173] on input "True" at bounding box center [537, 171] width 9 height 7
radio input "true"
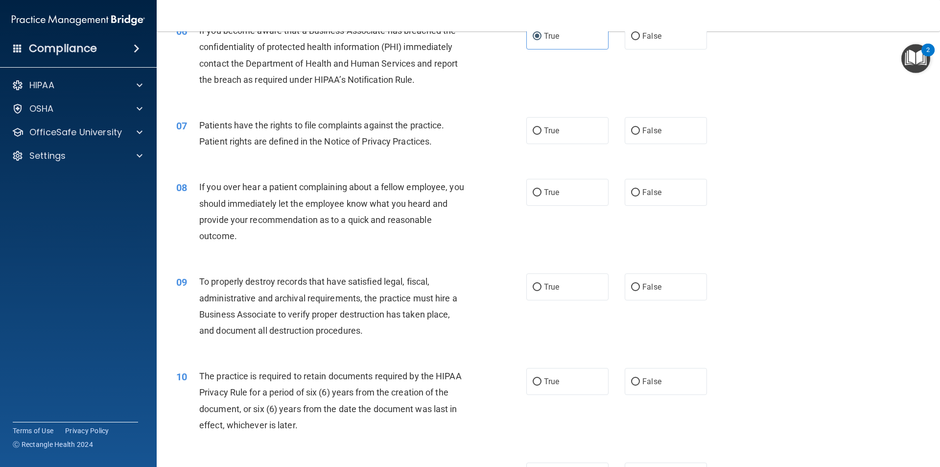
scroll to position [490, 0]
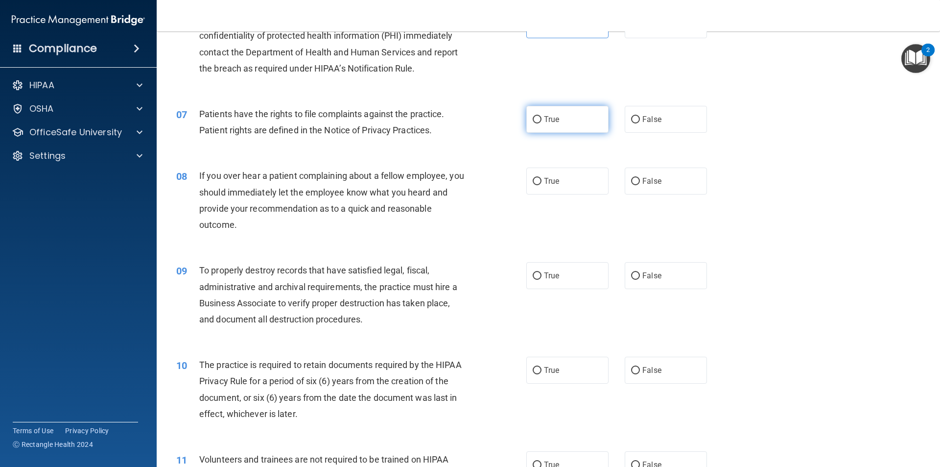
click at [454, 113] on label "True" at bounding box center [567, 119] width 82 height 27
click at [454, 116] on input "True" at bounding box center [537, 119] width 9 height 7
radio input "true"
click at [454, 181] on span "False" at bounding box center [651, 180] width 19 height 9
click at [454, 181] on input "False" at bounding box center [635, 181] width 9 height 7
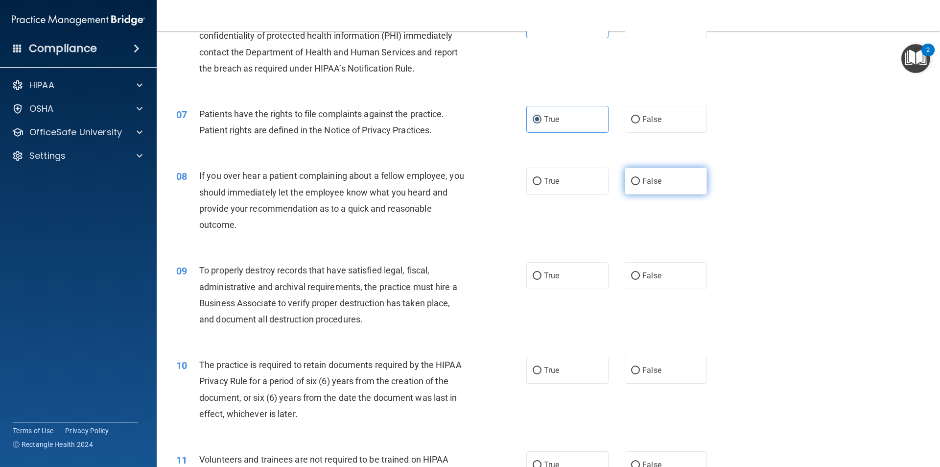
radio input "true"
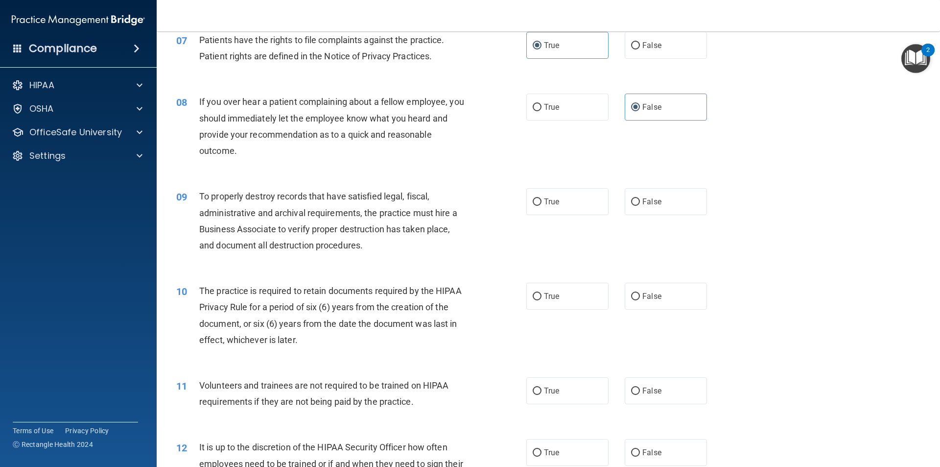
scroll to position [588, 0]
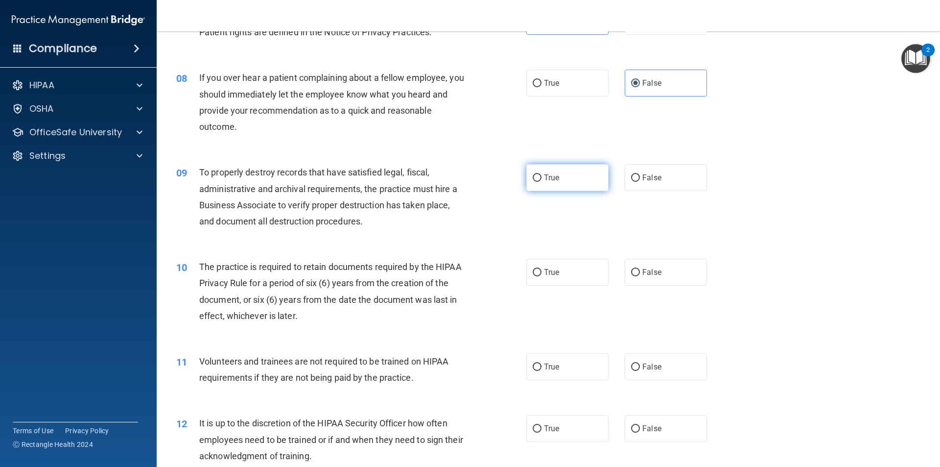
click at [454, 183] on label "True" at bounding box center [567, 177] width 82 height 27
click at [454, 182] on input "True" at bounding box center [537, 177] width 9 height 7
radio input "true"
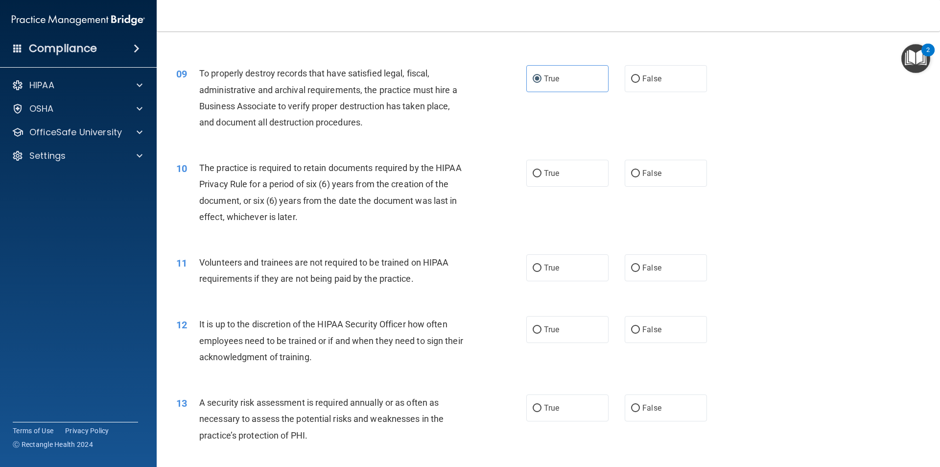
scroll to position [734, 0]
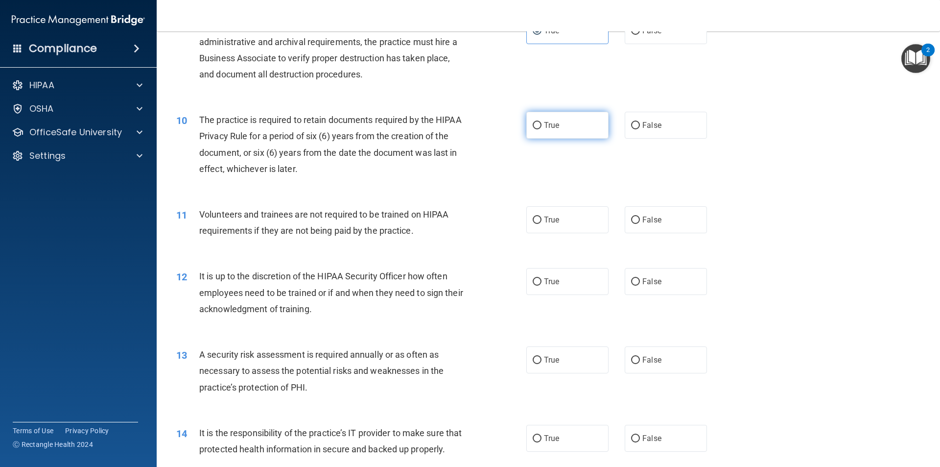
click at [454, 128] on span "True" at bounding box center [551, 124] width 15 height 9
click at [454, 128] on input "True" at bounding box center [537, 125] width 9 height 7
radio input "true"
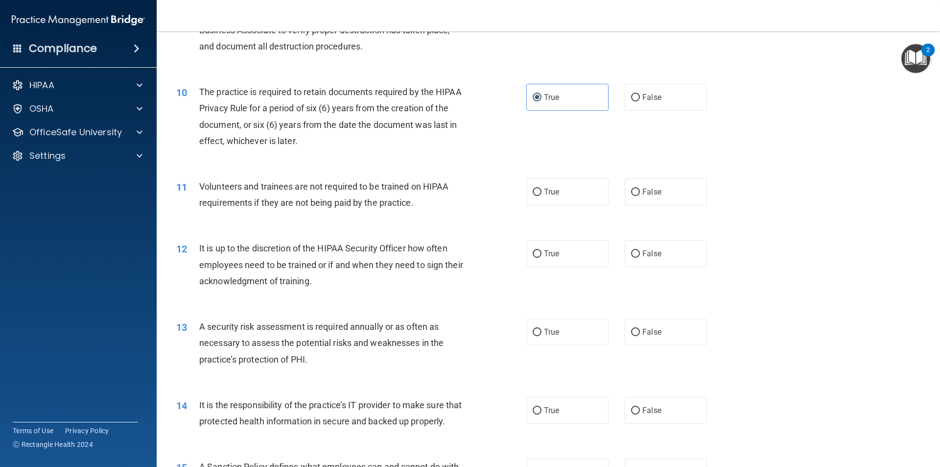
scroll to position [832, 0]
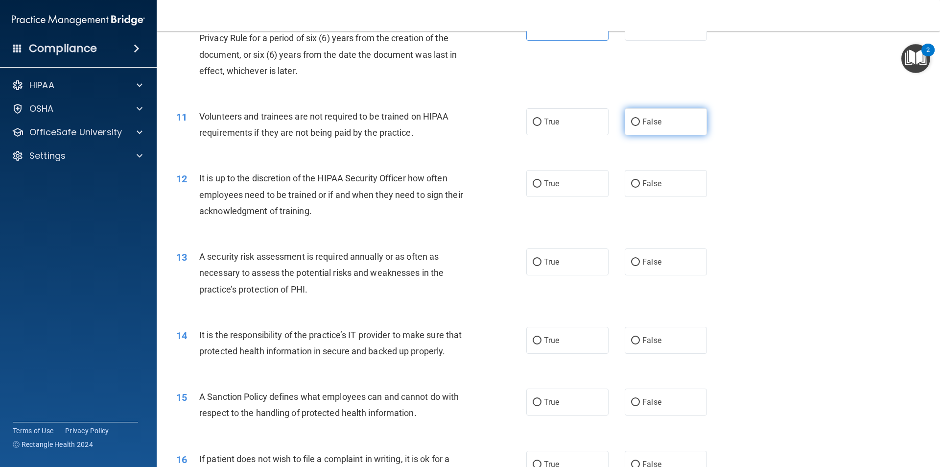
click at [454, 124] on span "False" at bounding box center [651, 121] width 19 height 9
click at [454, 124] on input "False" at bounding box center [635, 121] width 9 height 7
radio input "true"
click at [454, 191] on label "False" at bounding box center [666, 183] width 82 height 27
click at [454, 188] on input "False" at bounding box center [635, 183] width 9 height 7
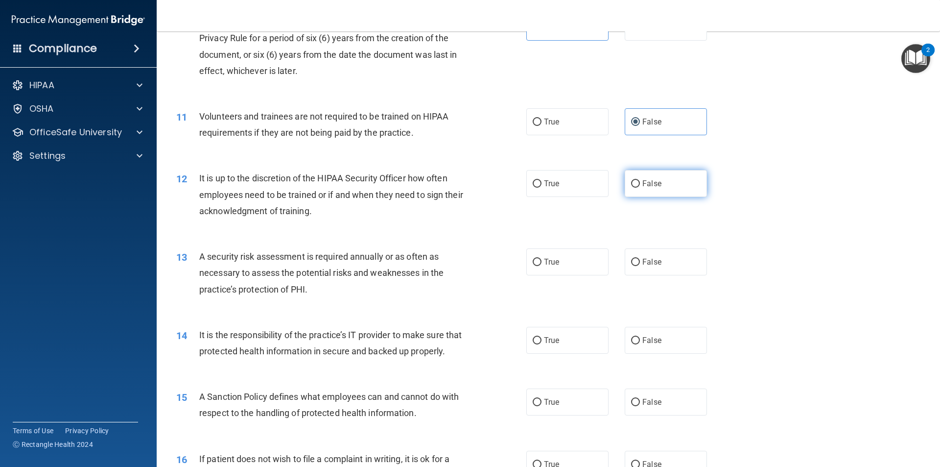
radio input "true"
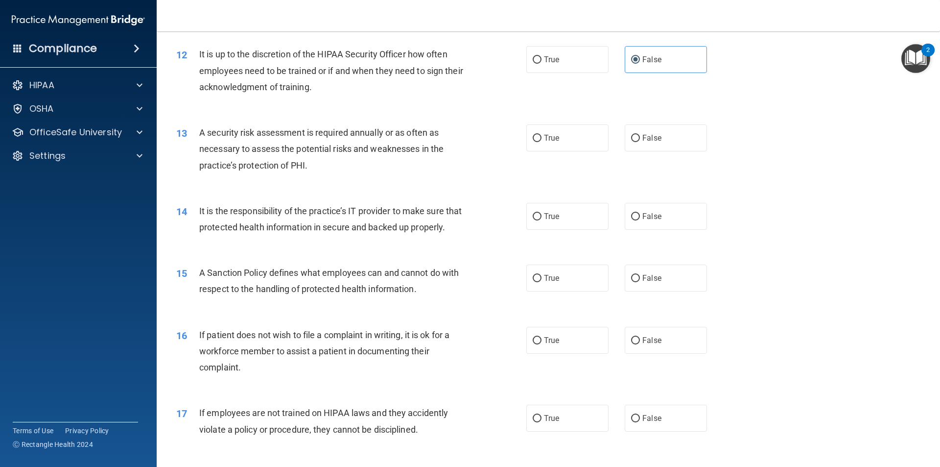
scroll to position [979, 0]
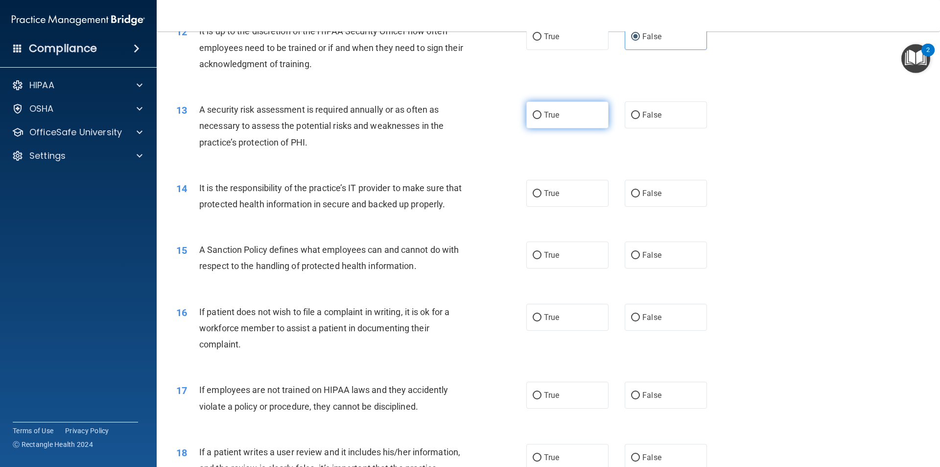
click at [454, 112] on span "True" at bounding box center [551, 114] width 15 height 9
click at [454, 112] on input "True" at bounding box center [537, 115] width 9 height 7
radio input "true"
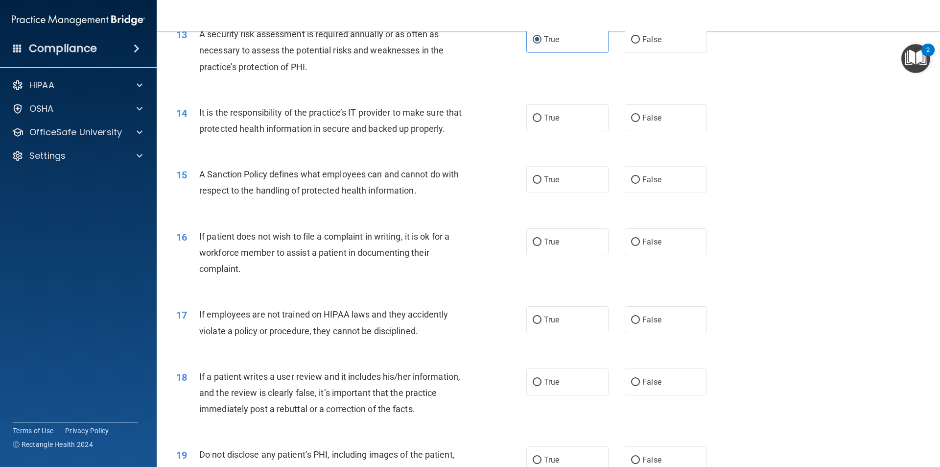
scroll to position [1077, 0]
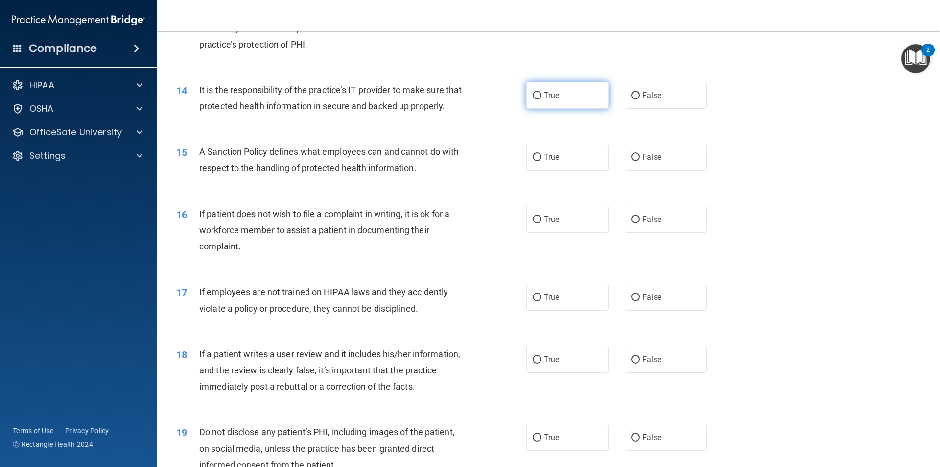
click at [454, 104] on label "True" at bounding box center [567, 95] width 82 height 27
click at [454, 99] on input "True" at bounding box center [537, 95] width 9 height 7
radio input "true"
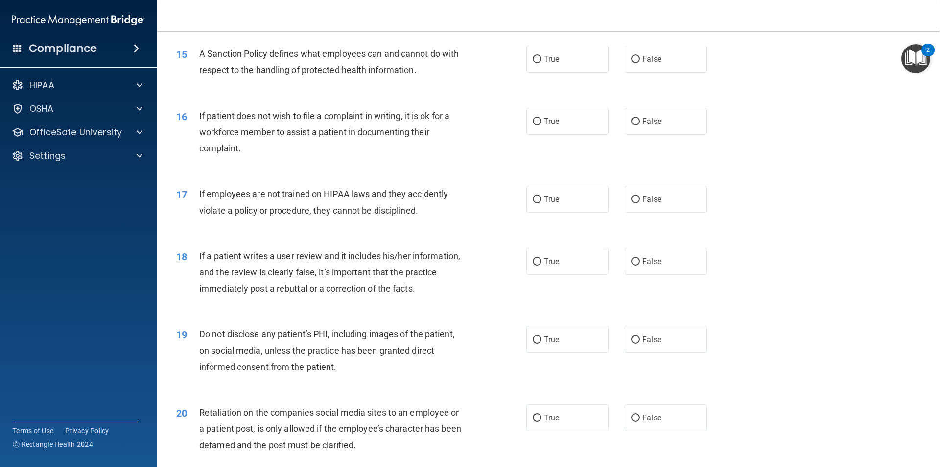
scroll to position [1126, 0]
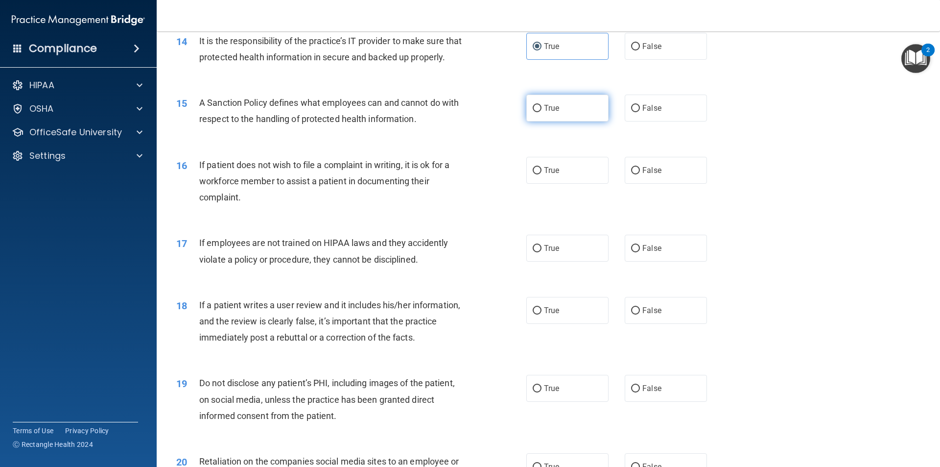
click at [454, 112] on input "True" at bounding box center [537, 108] width 9 height 7
radio input "true"
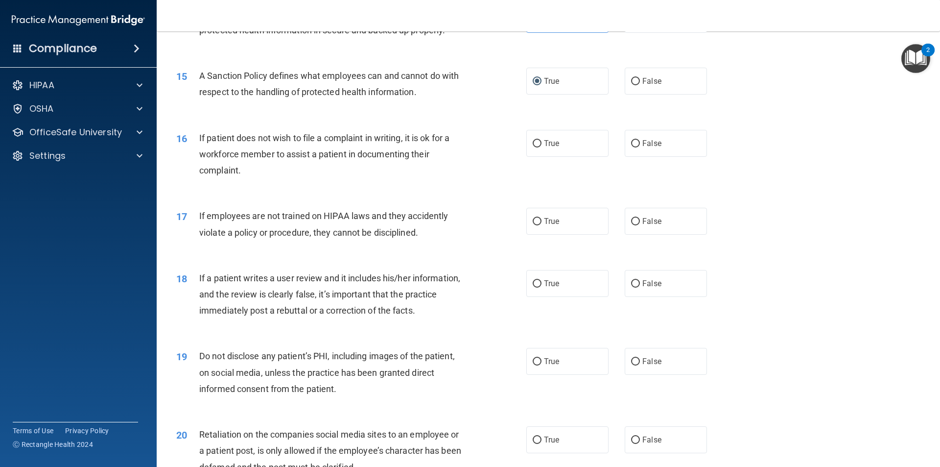
scroll to position [1175, 0]
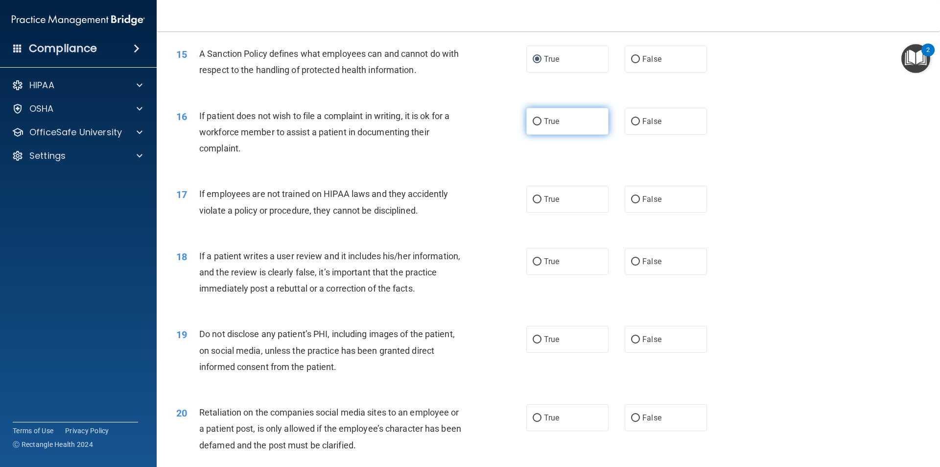
click at [454, 126] on span "True" at bounding box center [551, 121] width 15 height 9
click at [454, 125] on input "True" at bounding box center [537, 121] width 9 height 7
radio input "true"
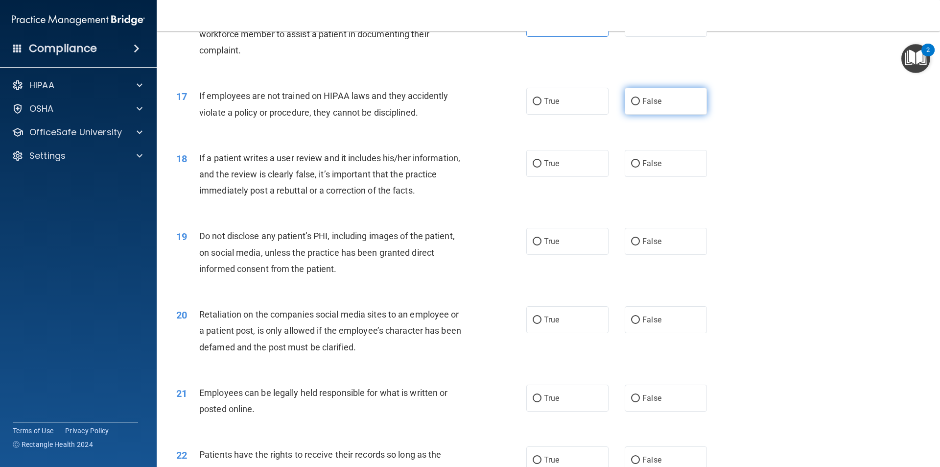
click at [454, 106] on span "False" at bounding box center [651, 100] width 19 height 9
click at [454, 105] on input "False" at bounding box center [635, 101] width 9 height 7
radio input "true"
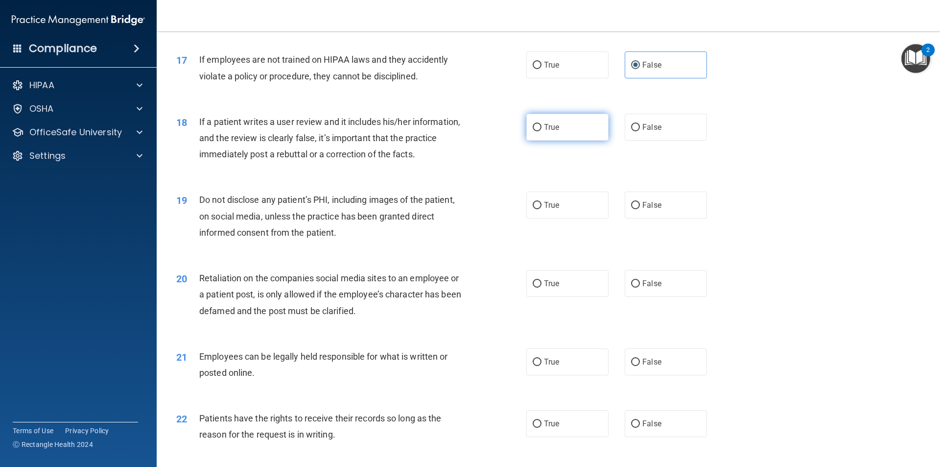
scroll to position [1371, 0]
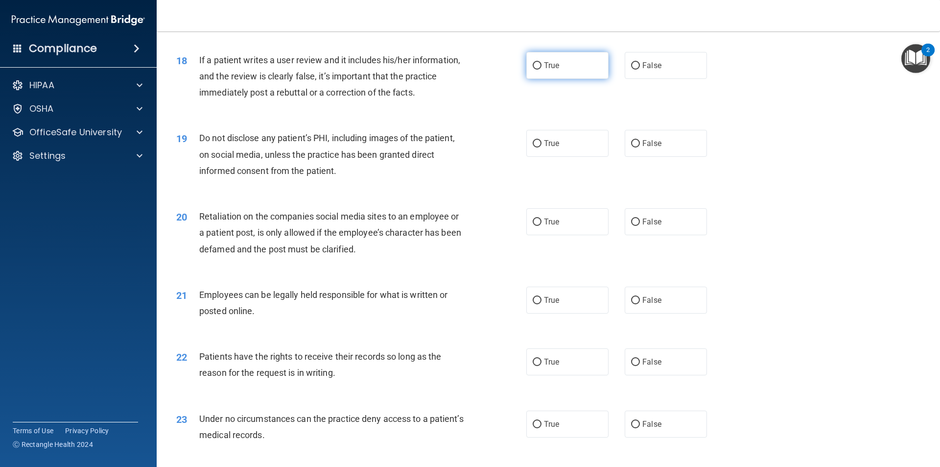
click at [454, 79] on label "True" at bounding box center [567, 65] width 82 height 27
click at [454, 70] on input "True" at bounding box center [537, 65] width 9 height 7
radio input "true"
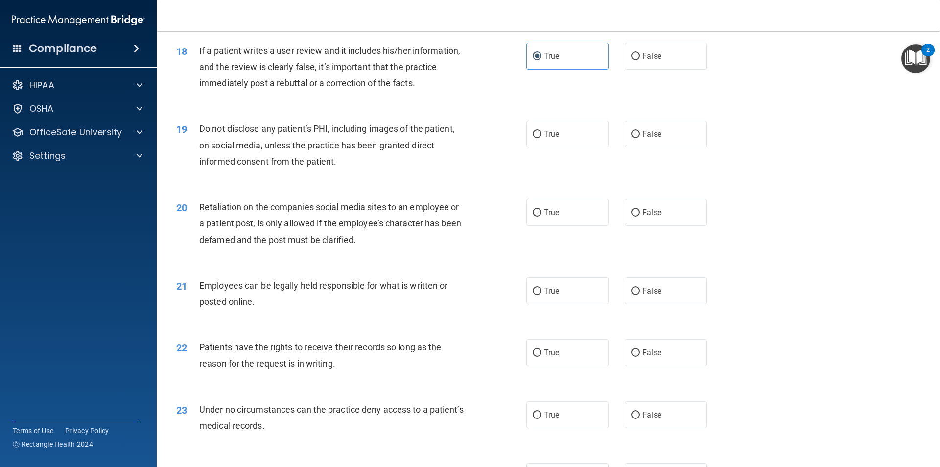
scroll to position [1404, 0]
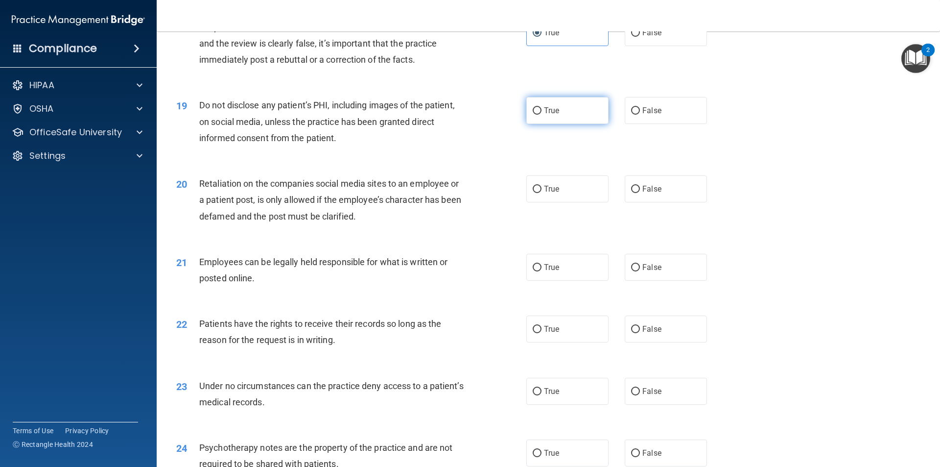
click at [454, 115] on span "True" at bounding box center [551, 110] width 15 height 9
click at [454, 115] on input "True" at bounding box center [537, 110] width 9 height 7
radio input "true"
click at [454, 202] on label "False" at bounding box center [666, 188] width 82 height 27
click at [454, 193] on input "False" at bounding box center [635, 189] width 9 height 7
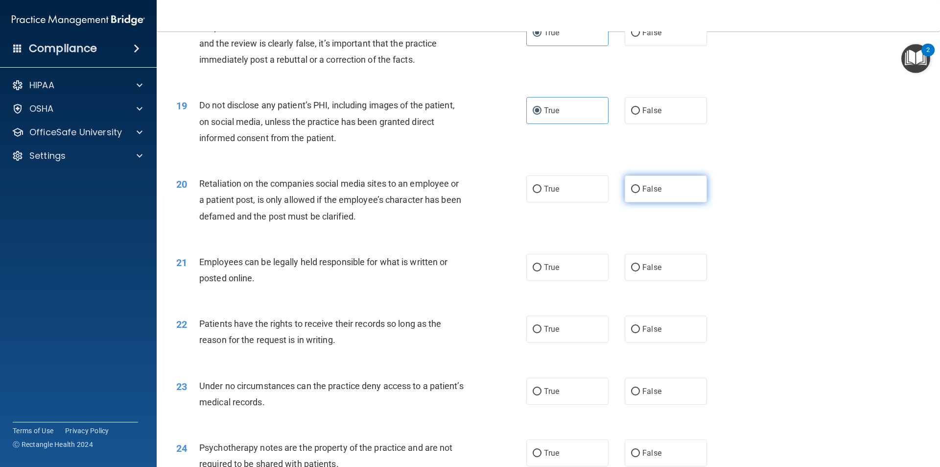
radio input "true"
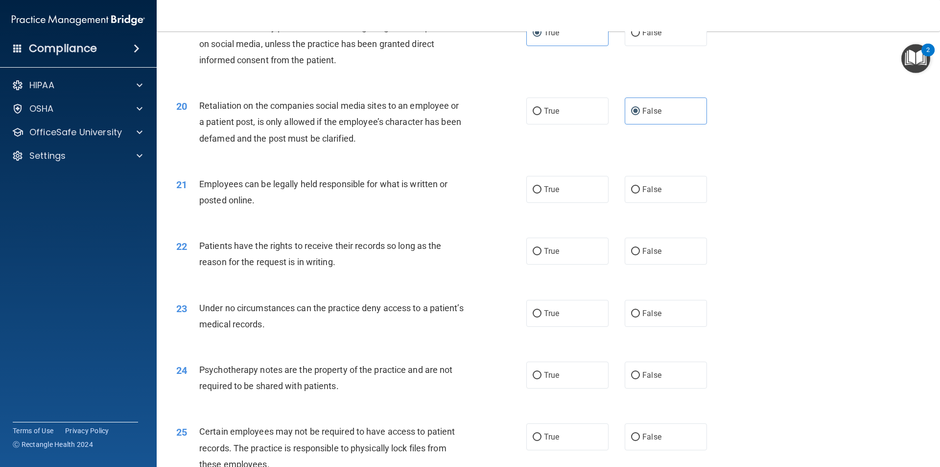
scroll to position [1502, 0]
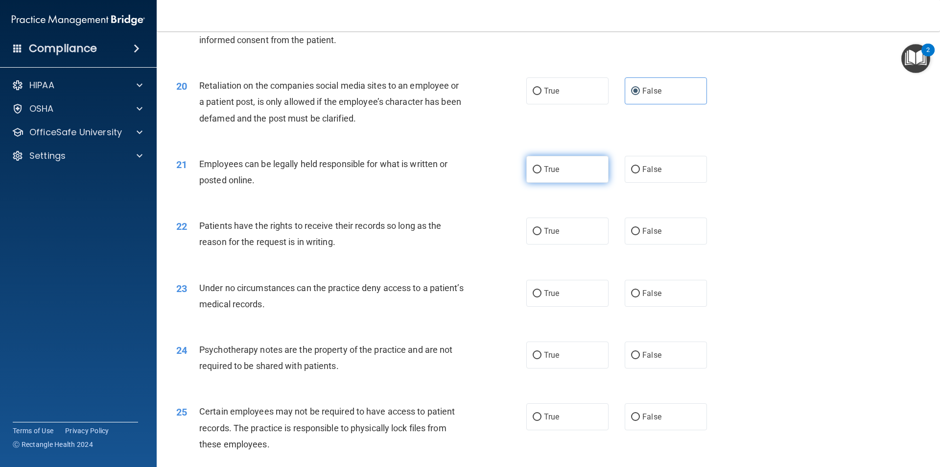
click at [454, 183] on label "True" at bounding box center [567, 169] width 82 height 27
click at [454, 173] on input "True" at bounding box center [537, 169] width 9 height 7
radio input "true"
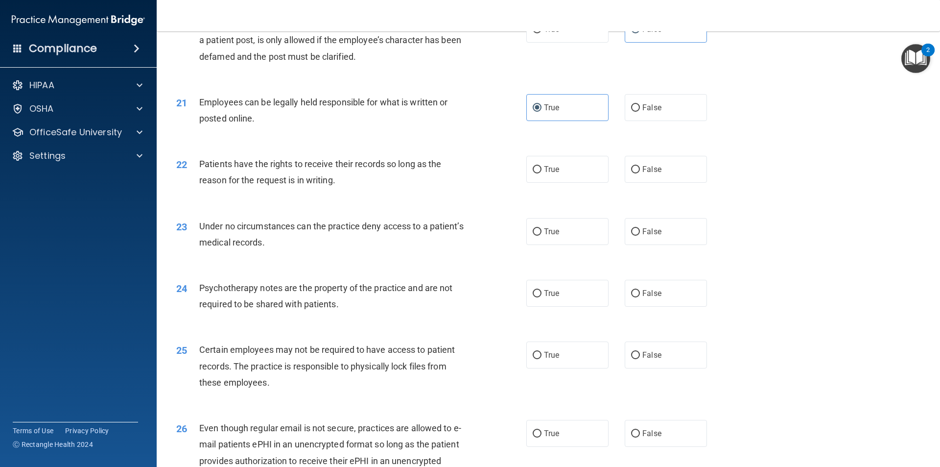
scroll to position [1600, 0]
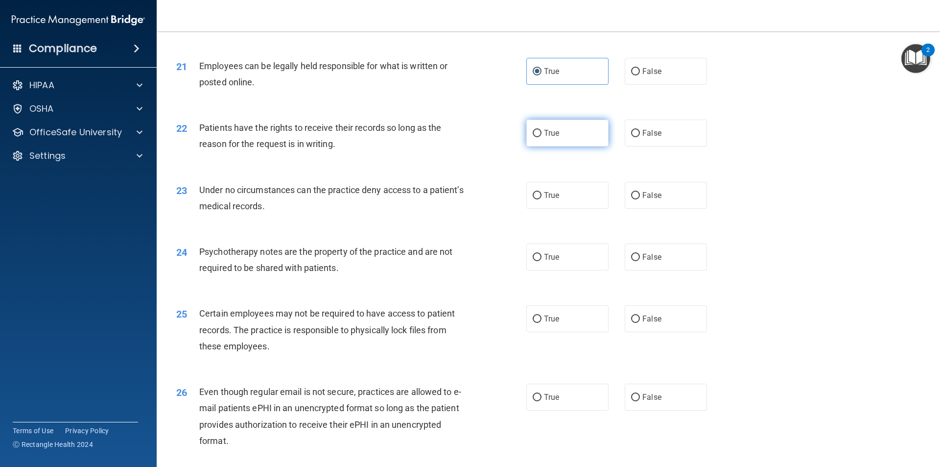
click at [454, 138] on span "True" at bounding box center [551, 132] width 15 height 9
click at [454, 137] on input "True" at bounding box center [537, 133] width 9 height 7
radio input "true"
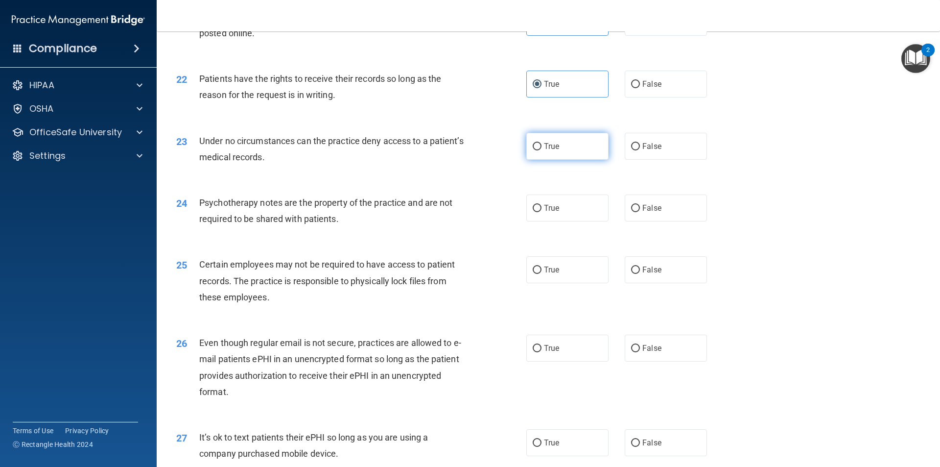
click at [454, 151] on span "True" at bounding box center [551, 145] width 15 height 9
click at [454, 150] on input "True" at bounding box center [537, 146] width 9 height 7
radio input "true"
click at [454, 212] on input "True" at bounding box center [537, 208] width 9 height 7
radio input "true"
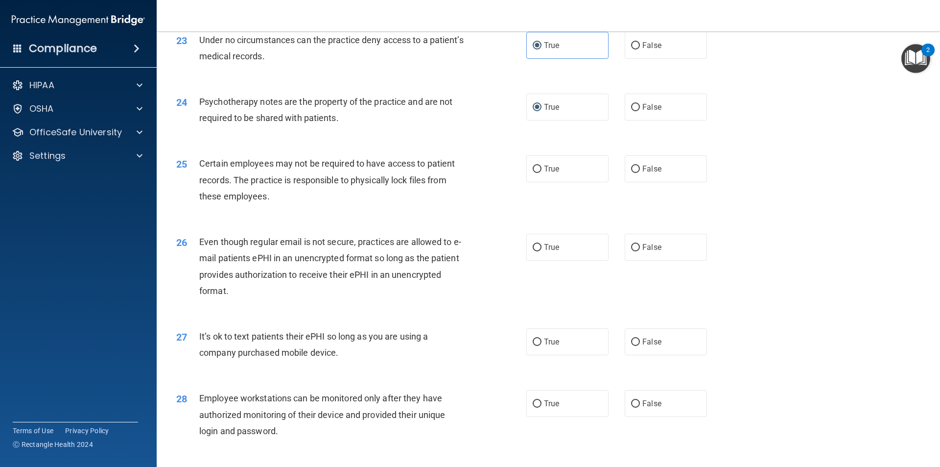
scroll to position [1795, 0]
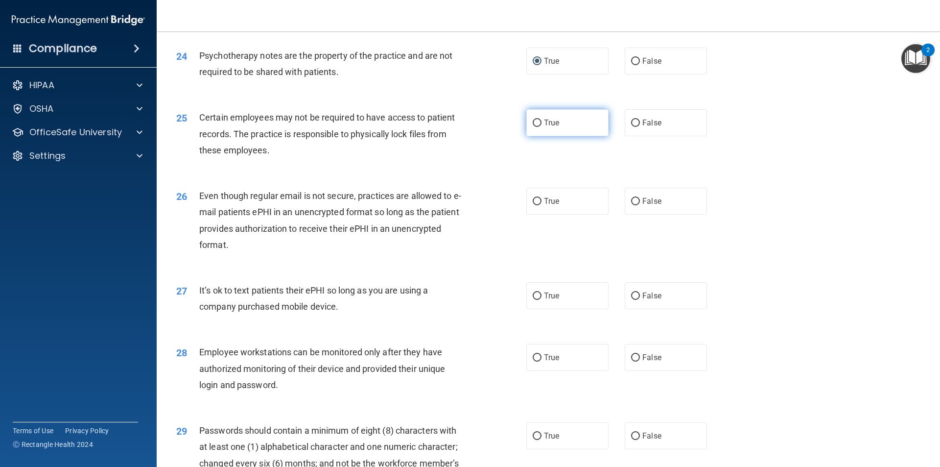
click at [454, 136] on label "True" at bounding box center [567, 122] width 82 height 27
click at [454, 127] on input "True" at bounding box center [537, 122] width 9 height 7
radio input "true"
click at [454, 206] on span "False" at bounding box center [651, 200] width 19 height 9
click at [454, 205] on input "False" at bounding box center [635, 201] width 9 height 7
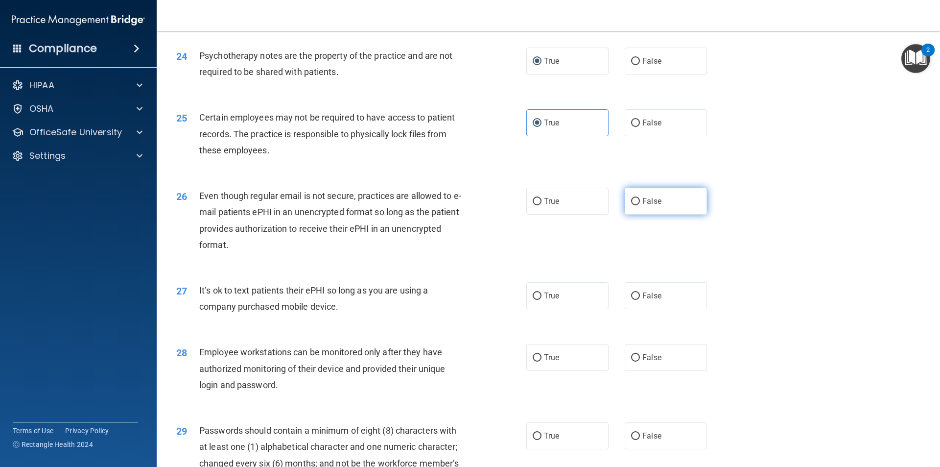
radio input "true"
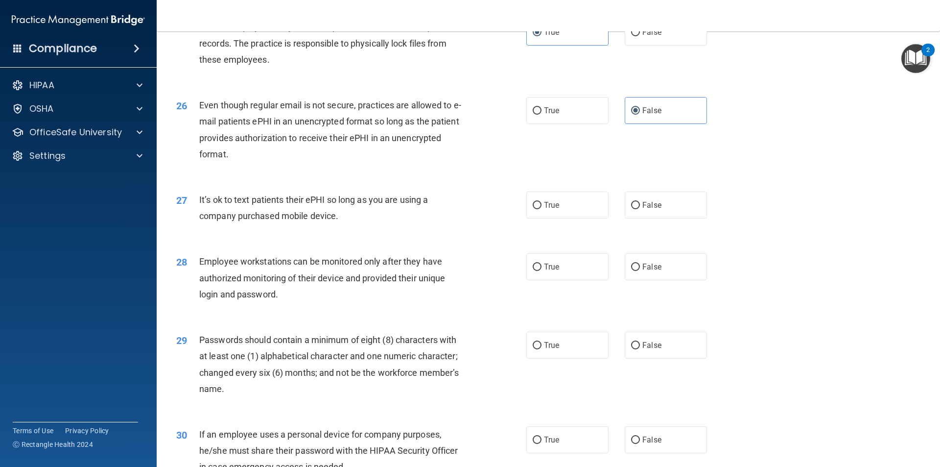
scroll to position [1893, 0]
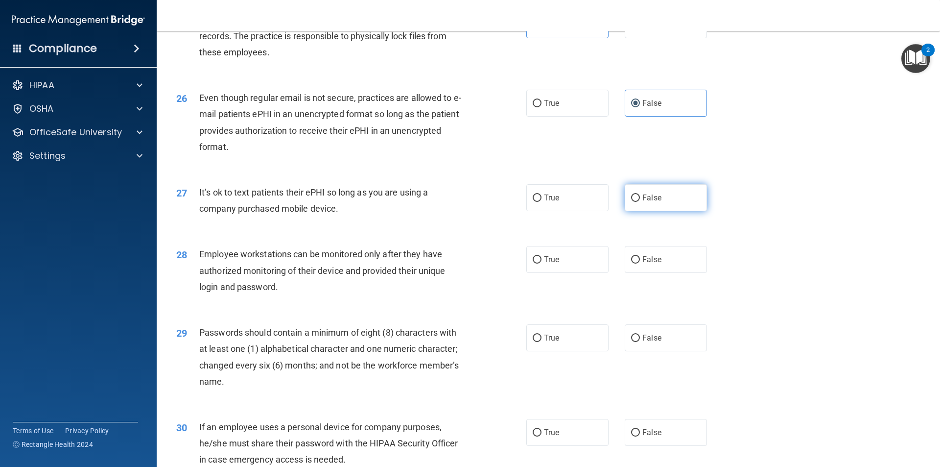
click at [454, 211] on label "False" at bounding box center [666, 197] width 82 height 27
click at [454, 202] on input "False" at bounding box center [635, 197] width 9 height 7
radio input "true"
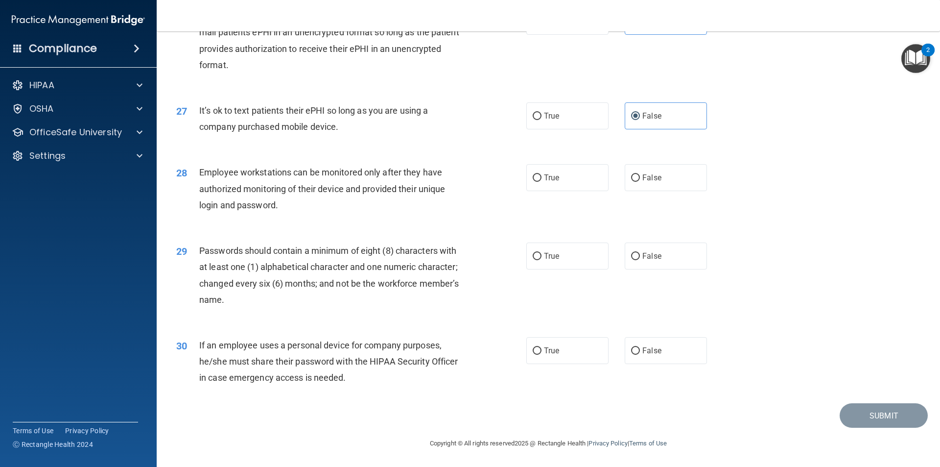
scroll to position [1991, 0]
click at [454, 183] on label "True" at bounding box center [567, 177] width 82 height 27
click at [454, 182] on input "True" at bounding box center [537, 177] width 9 height 7
radio input "true"
click at [454, 260] on label "True" at bounding box center [567, 255] width 82 height 27
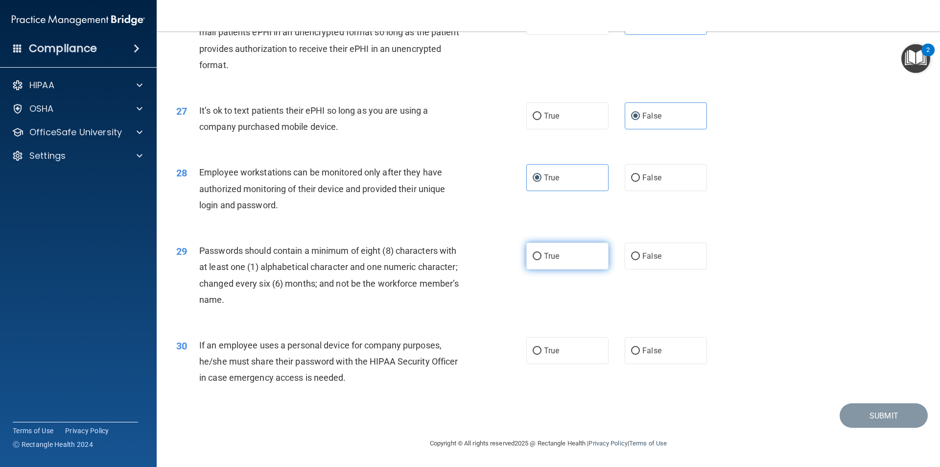
click at [454, 260] on input "True" at bounding box center [537, 256] width 9 height 7
radio input "true"
click at [454, 351] on span "False" at bounding box center [651, 350] width 19 height 9
click at [454, 351] on input "False" at bounding box center [635, 350] width 9 height 7
radio input "true"
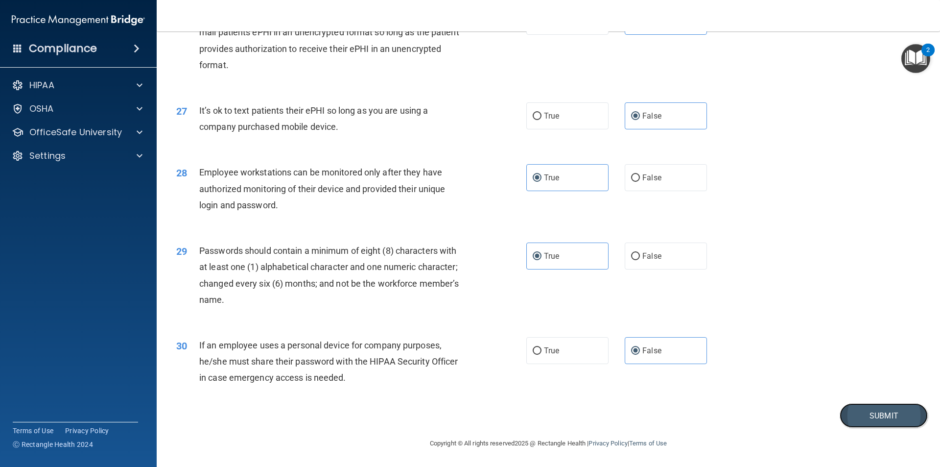
click at [454, 414] on button "Submit" at bounding box center [884, 415] width 88 height 25
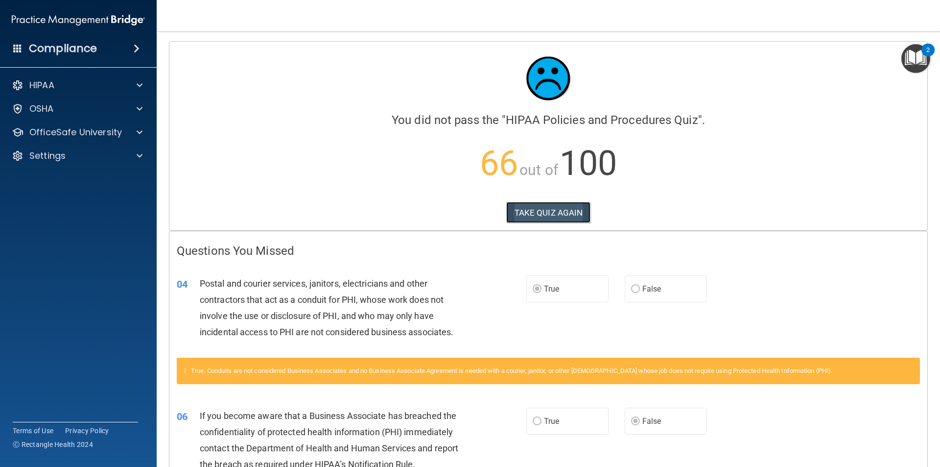
click at [454, 210] on button "TAKE QUIZ AGAIN" at bounding box center [548, 213] width 85 height 22
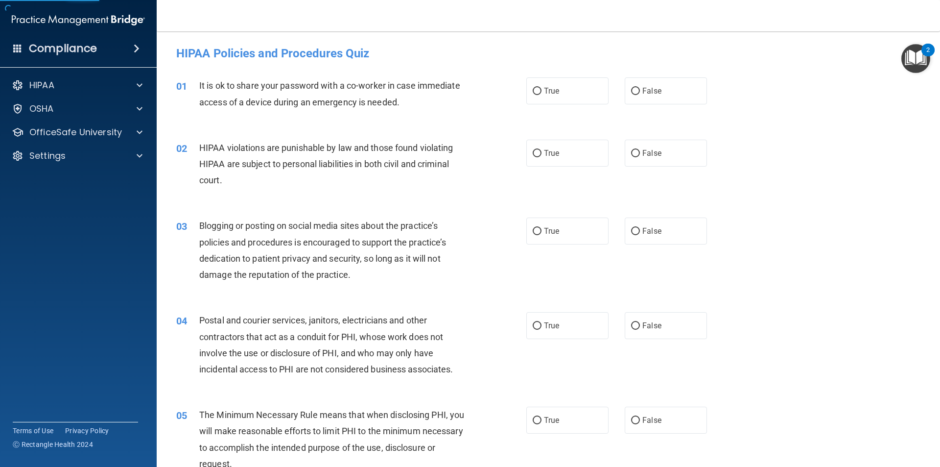
drag, startPoint x: 527, startPoint y: 209, endPoint x: 498, endPoint y: 207, distance: 29.0
click at [454, 207] on div "03 Blogging or posting on social media sites about the practice’s policies and …" at bounding box center [548, 252] width 759 height 94
click at [454, 92] on input "False" at bounding box center [635, 91] width 9 height 7
radio input "true"
click at [454, 153] on span "True" at bounding box center [551, 152] width 15 height 9
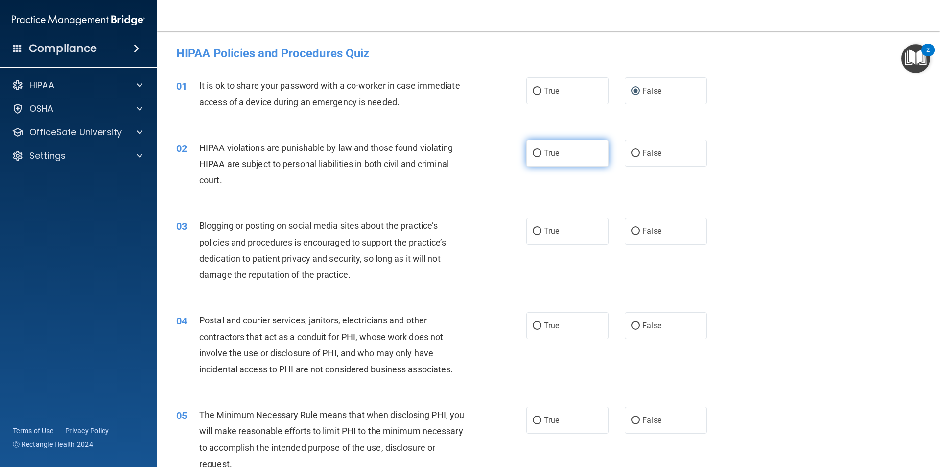
click at [454, 153] on input "True" at bounding box center [537, 153] width 9 height 7
radio input "true"
click at [454, 232] on span "False" at bounding box center [651, 230] width 19 height 9
click at [454, 232] on input "False" at bounding box center [635, 231] width 9 height 7
radio input "true"
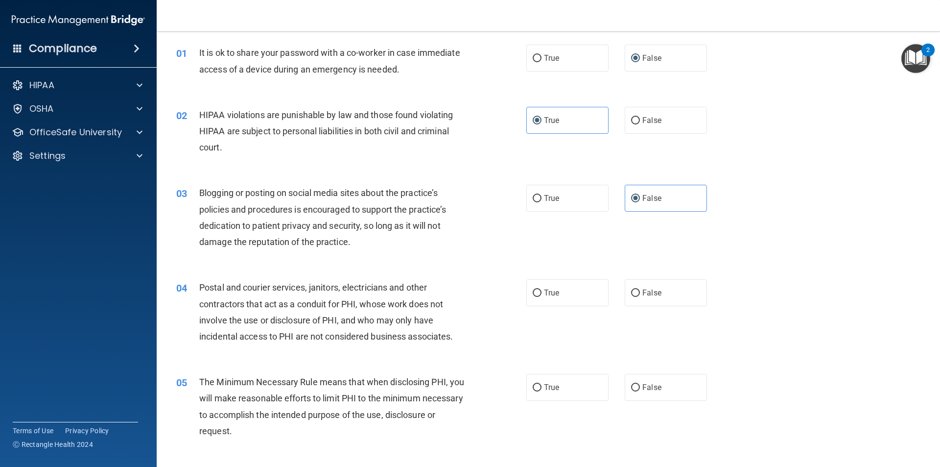
scroll to position [147, 0]
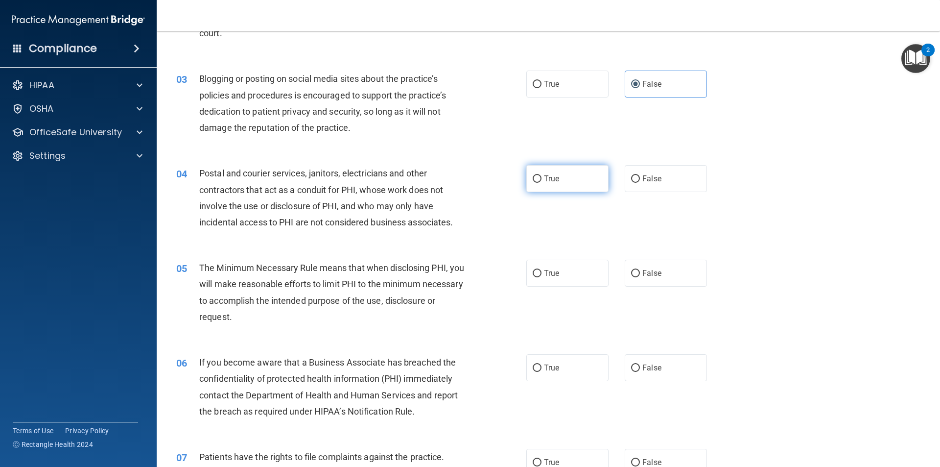
click at [454, 187] on label "True" at bounding box center [567, 178] width 82 height 27
click at [454, 183] on input "True" at bounding box center [537, 178] width 9 height 7
radio input "true"
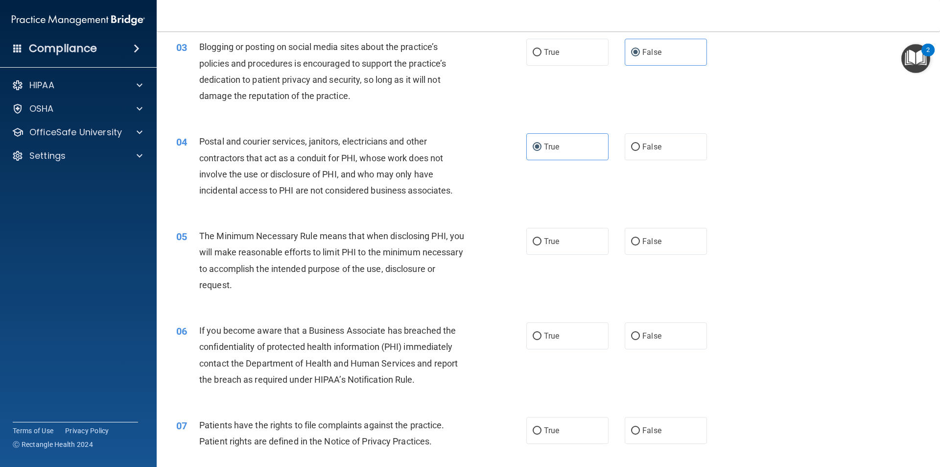
scroll to position [196, 0]
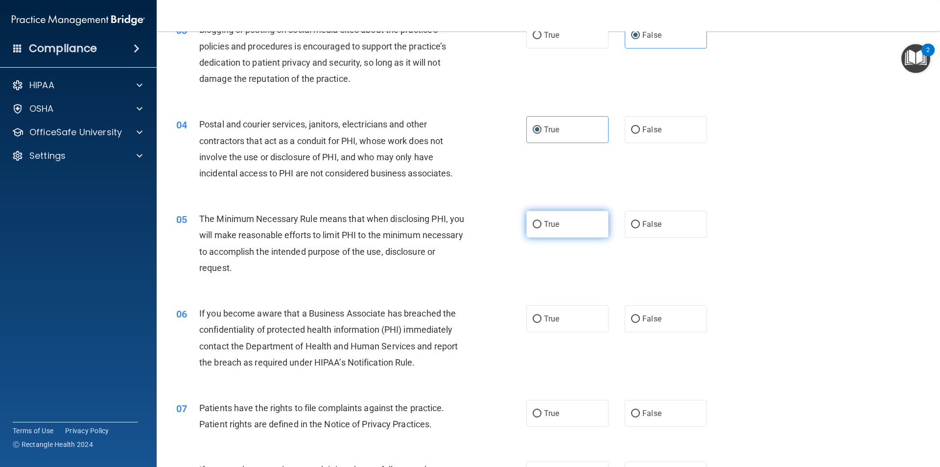
click at [454, 222] on label "True" at bounding box center [567, 224] width 82 height 27
click at [454, 222] on input "True" at bounding box center [537, 224] width 9 height 7
radio input "true"
click at [454, 318] on label "False" at bounding box center [666, 318] width 82 height 27
click at [454, 318] on input "False" at bounding box center [635, 318] width 9 height 7
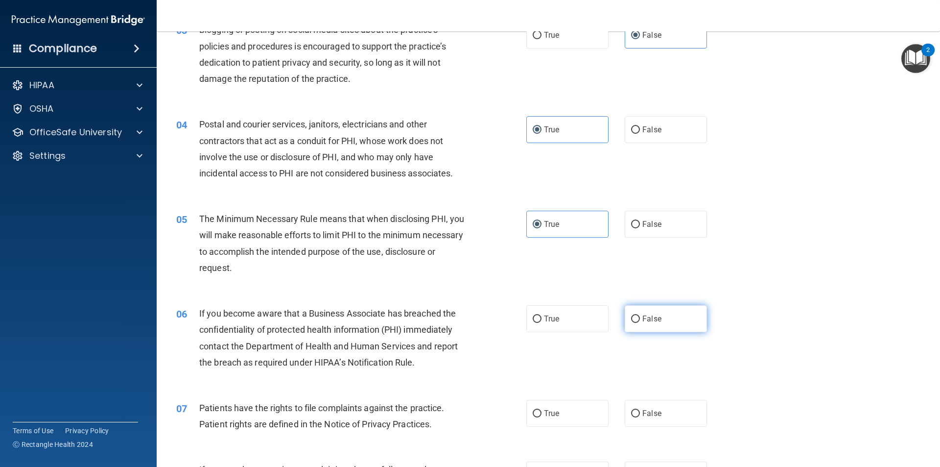
radio input "true"
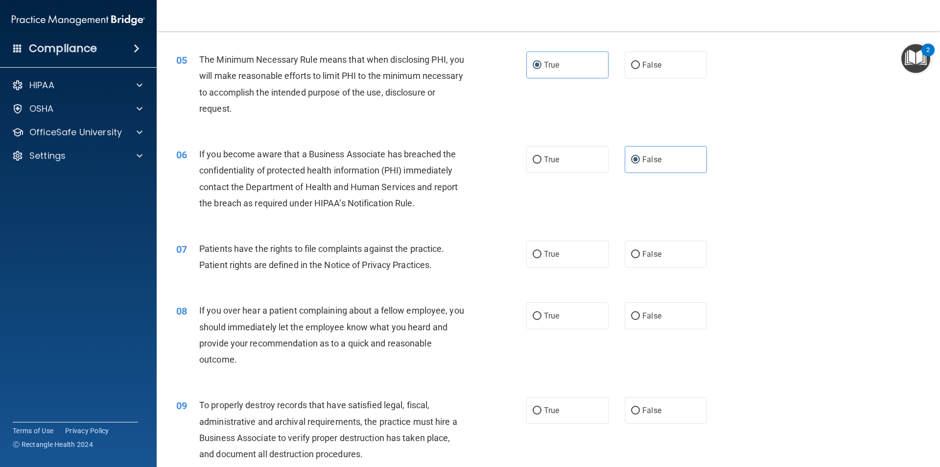
scroll to position [392, 0]
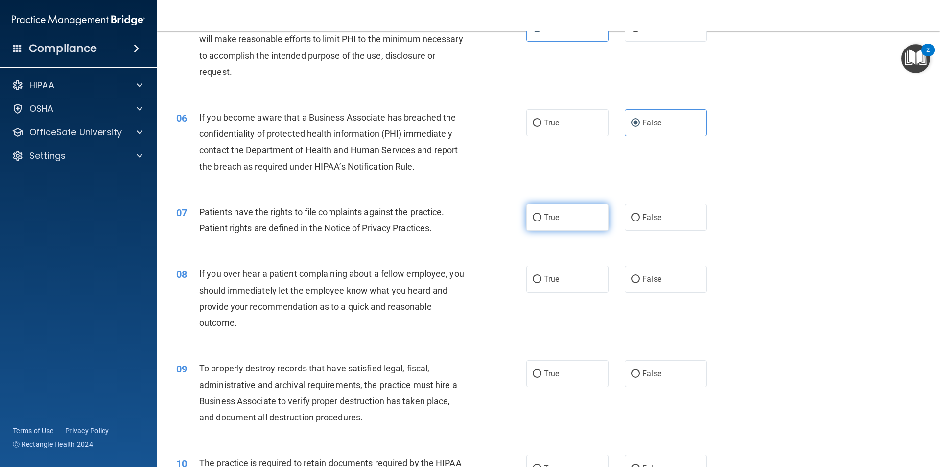
click at [454, 217] on label "True" at bounding box center [567, 217] width 82 height 27
click at [454, 217] on input "True" at bounding box center [537, 217] width 9 height 7
radio input "true"
click at [454, 279] on span "False" at bounding box center [651, 278] width 19 height 9
click at [454, 279] on input "False" at bounding box center [635, 279] width 9 height 7
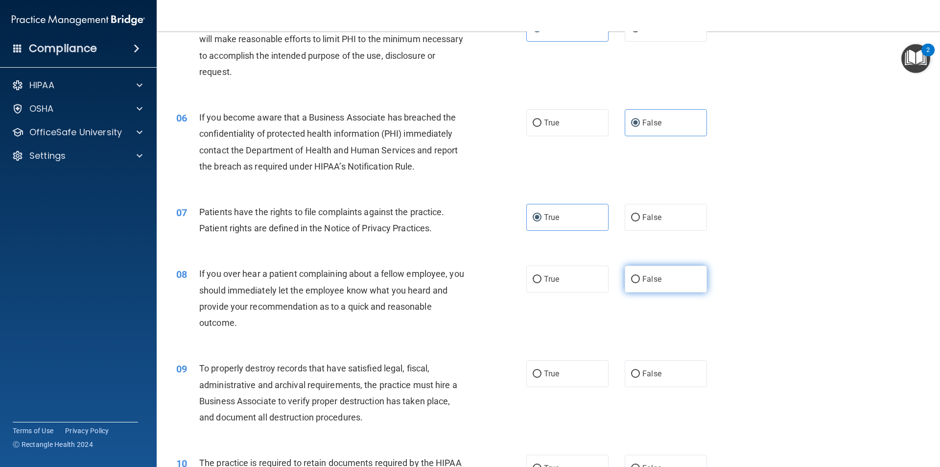
radio input "true"
click at [454, 369] on label "False" at bounding box center [666, 373] width 82 height 27
click at [454, 370] on input "False" at bounding box center [635, 373] width 9 height 7
radio input "true"
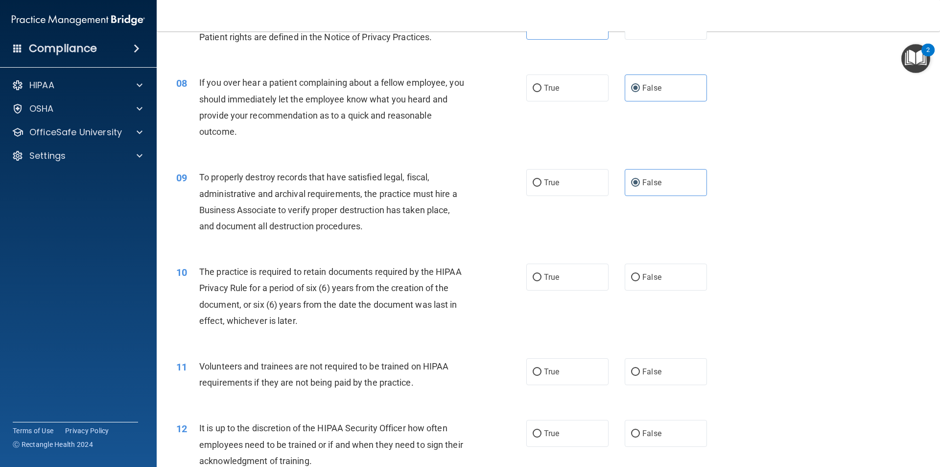
scroll to position [588, 0]
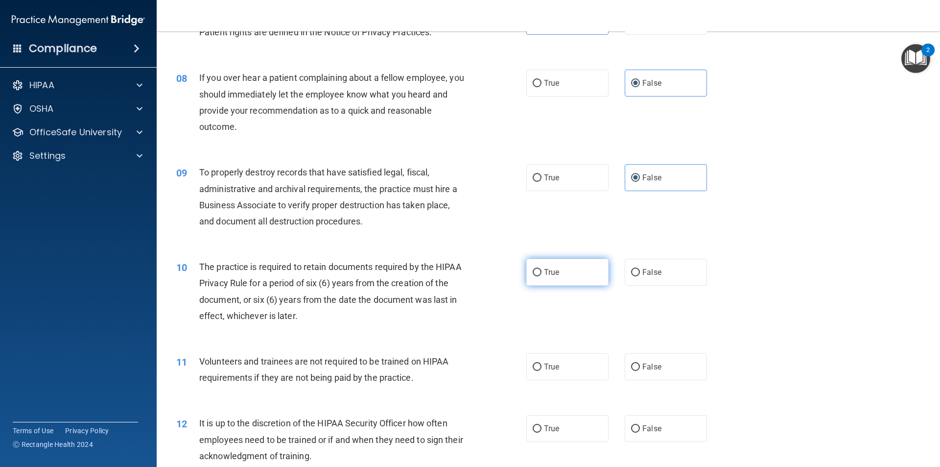
click at [454, 273] on span "True" at bounding box center [551, 271] width 15 height 9
click at [454, 273] on input "True" at bounding box center [537, 272] width 9 height 7
radio input "true"
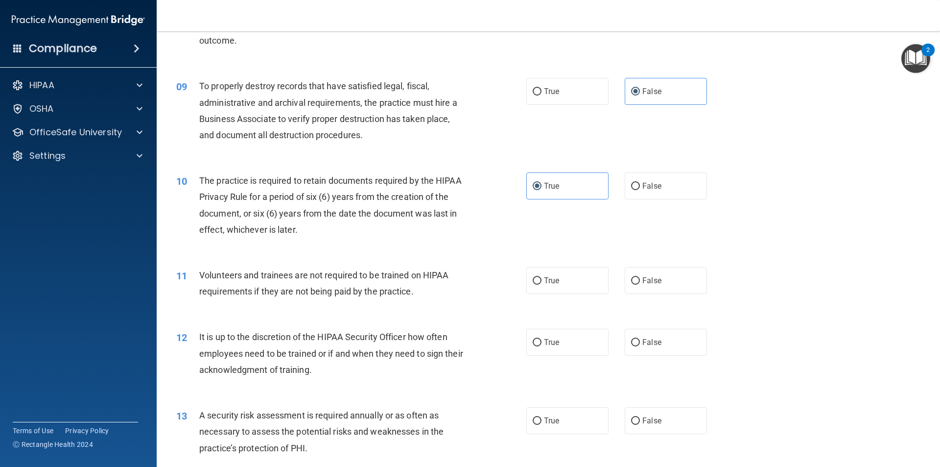
scroll to position [685, 0]
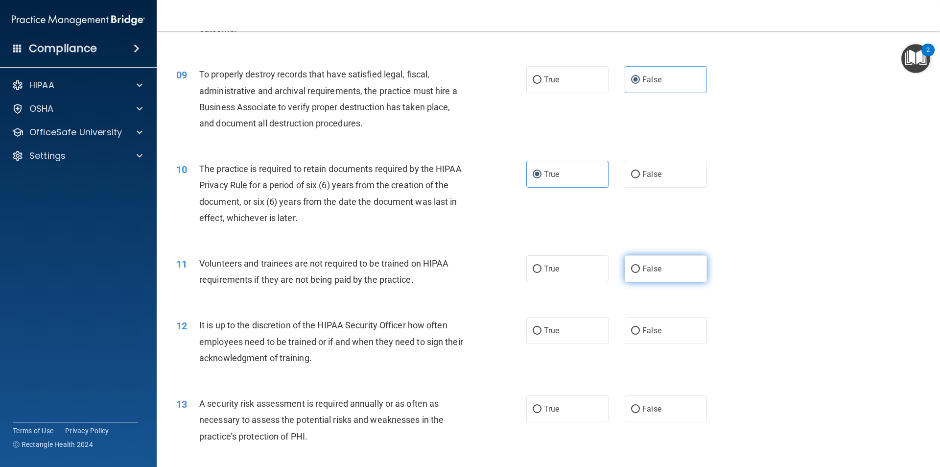
click at [454, 272] on label "False" at bounding box center [666, 268] width 82 height 27
click at [454, 272] on input "False" at bounding box center [635, 268] width 9 height 7
radio input "true"
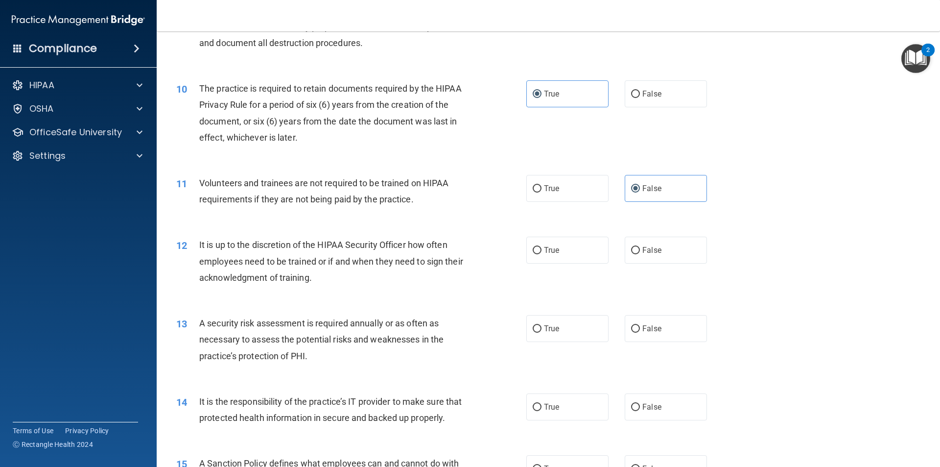
scroll to position [783, 0]
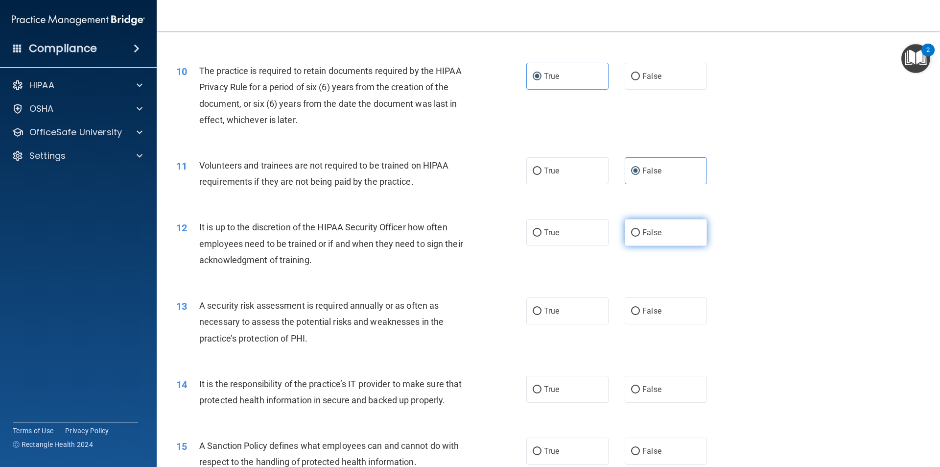
click at [454, 236] on span "False" at bounding box center [651, 232] width 19 height 9
click at [454, 236] on input "False" at bounding box center [635, 232] width 9 height 7
radio input "true"
click at [454, 310] on label "True" at bounding box center [567, 310] width 82 height 27
click at [454, 310] on input "True" at bounding box center [537, 310] width 9 height 7
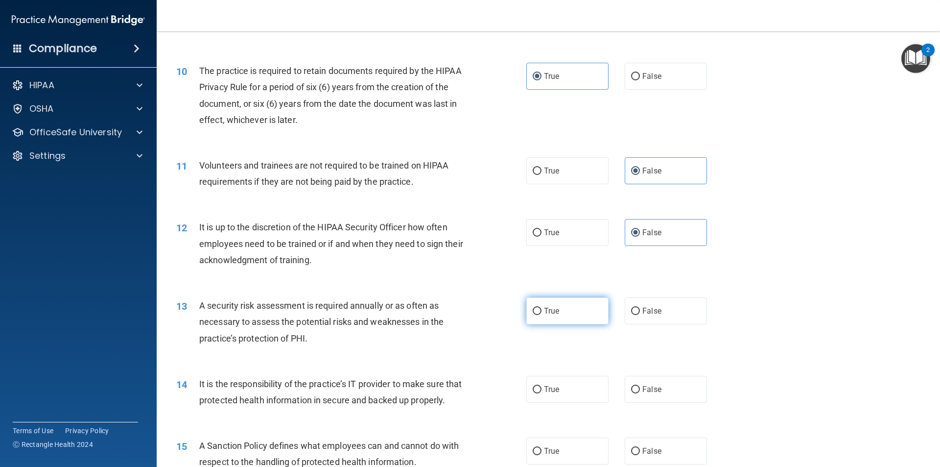
radio input "true"
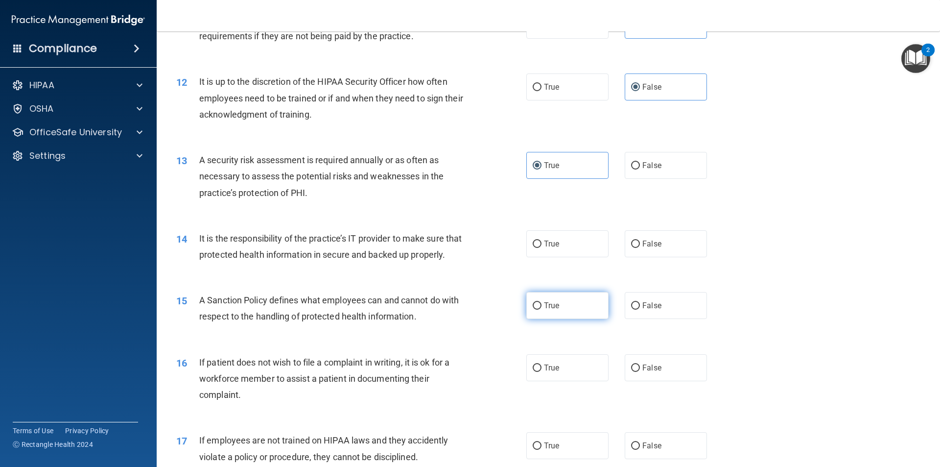
scroll to position [930, 0]
click at [454, 244] on input "False" at bounding box center [635, 242] width 9 height 7
radio input "true"
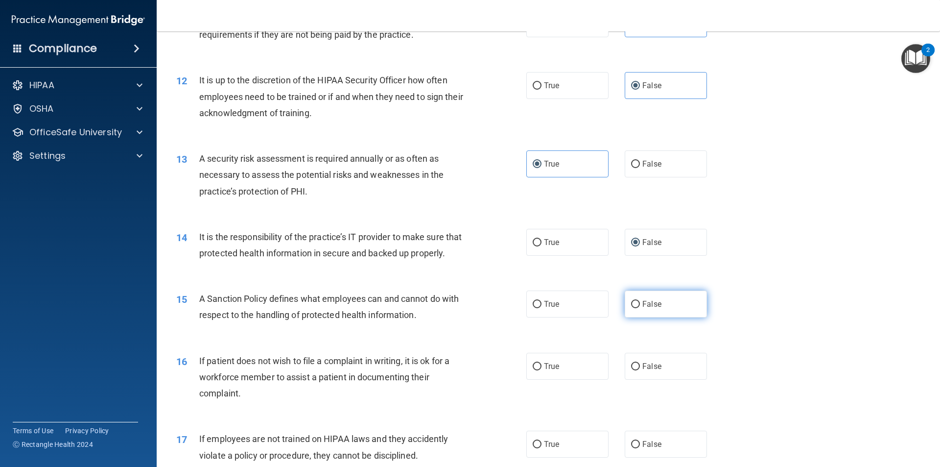
click at [454, 308] on label "False" at bounding box center [666, 303] width 82 height 27
click at [454, 308] on input "False" at bounding box center [635, 304] width 9 height 7
radio input "true"
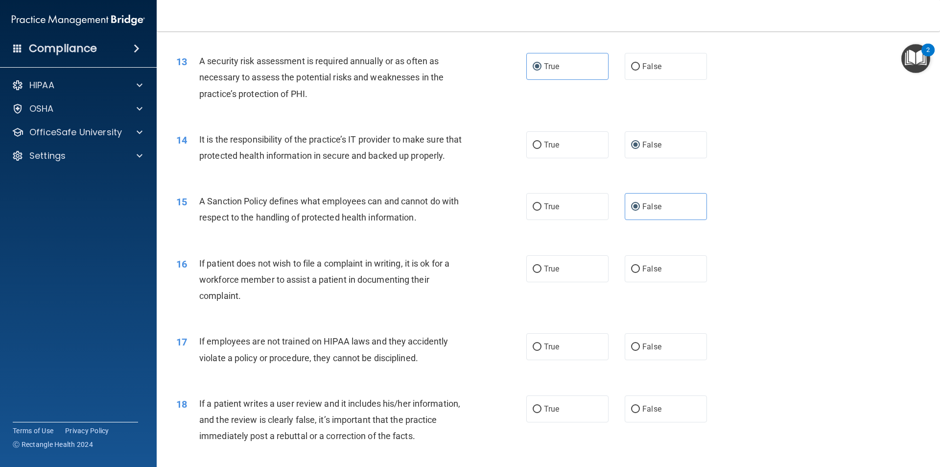
scroll to position [1028, 0]
click at [454, 282] on label "True" at bounding box center [567, 268] width 82 height 27
click at [454, 272] on input "True" at bounding box center [537, 268] width 9 height 7
radio input "true"
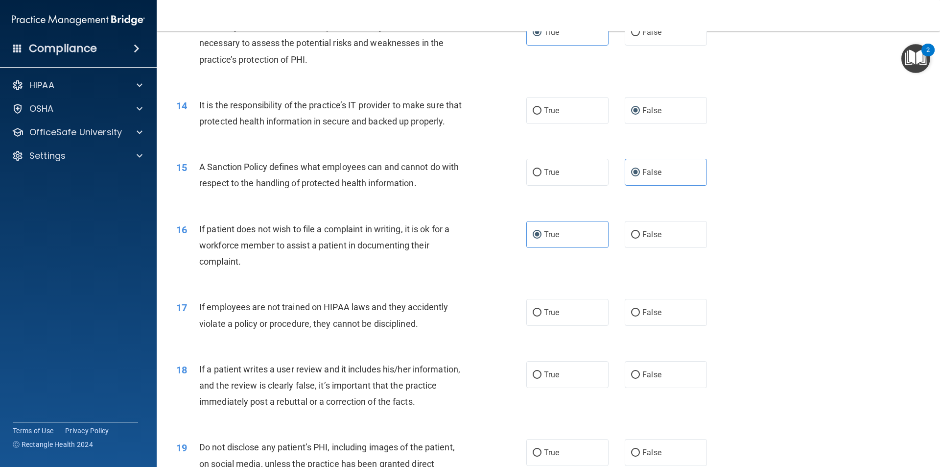
scroll to position [1175, 0]
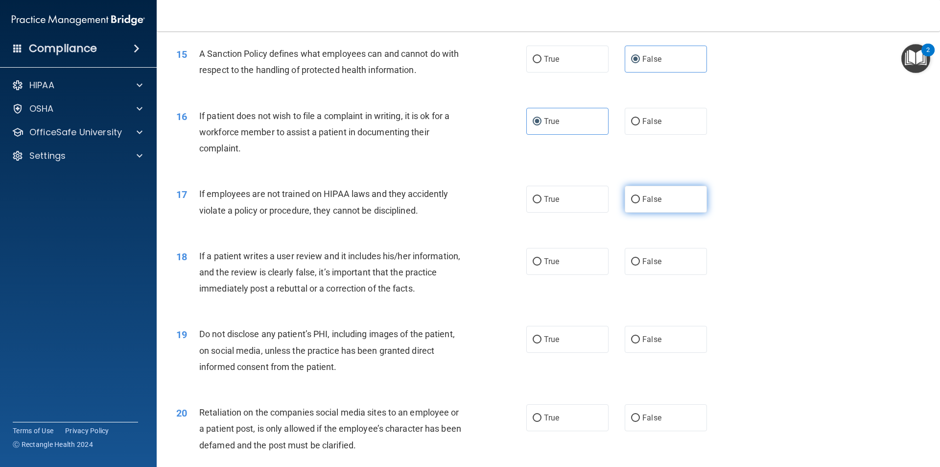
click at [454, 212] on label "False" at bounding box center [666, 199] width 82 height 27
click at [454, 203] on input "False" at bounding box center [635, 199] width 9 height 7
radio input "true"
click at [454, 266] on span "False" at bounding box center [651, 261] width 19 height 9
click at [454, 265] on input "False" at bounding box center [635, 261] width 9 height 7
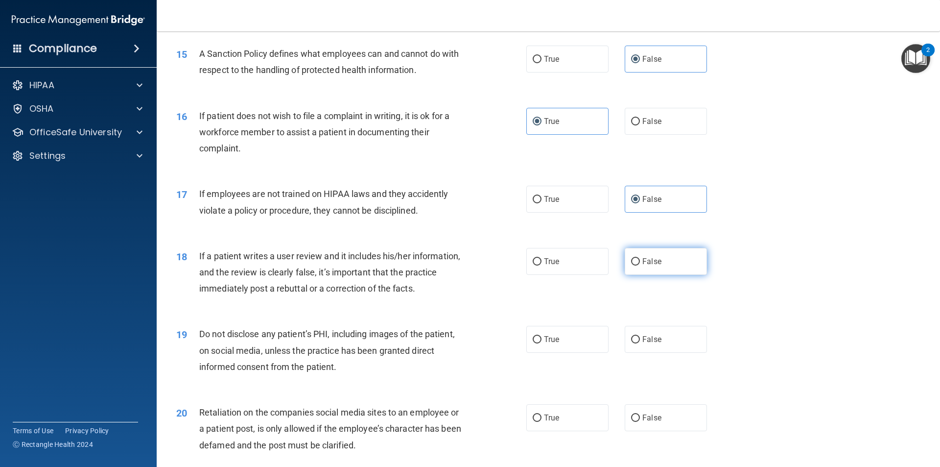
radio input "true"
click at [454, 353] on label "True" at bounding box center [567, 339] width 82 height 27
click at [454, 343] on input "True" at bounding box center [537, 339] width 9 height 7
radio input "true"
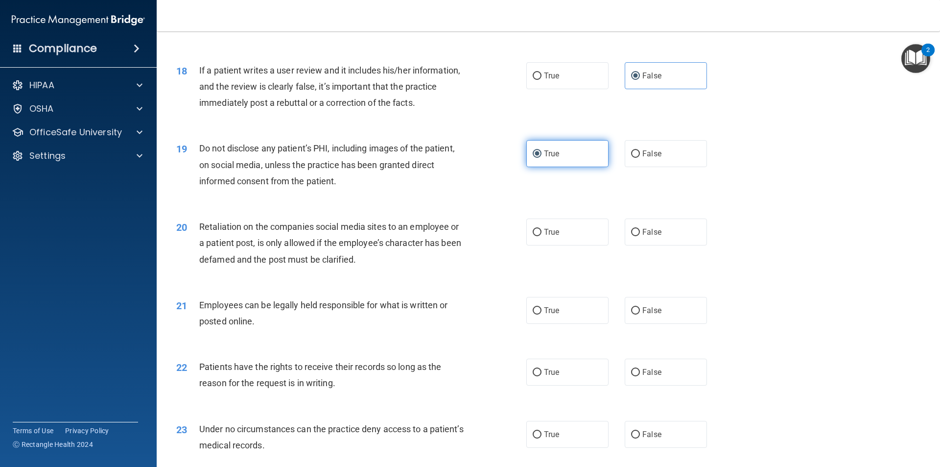
scroll to position [1371, 0]
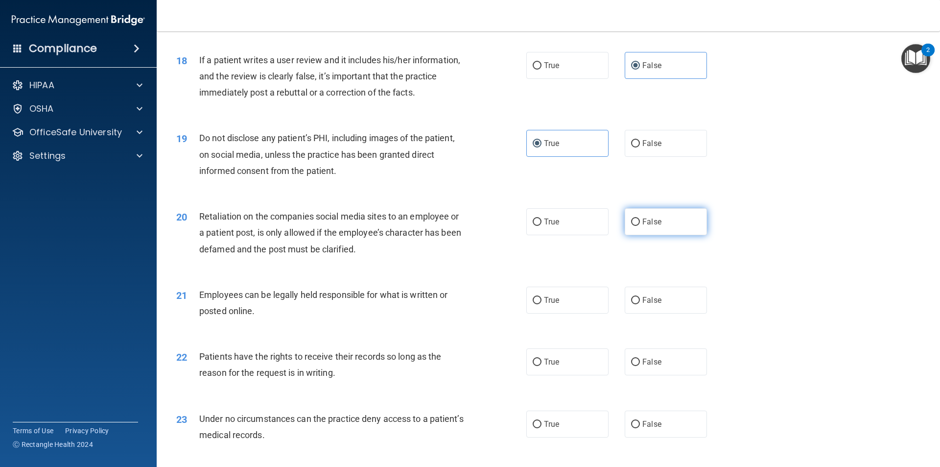
click at [454, 226] on span "False" at bounding box center [651, 221] width 19 height 9
click at [454, 226] on input "False" at bounding box center [635, 221] width 9 height 7
radio input "true"
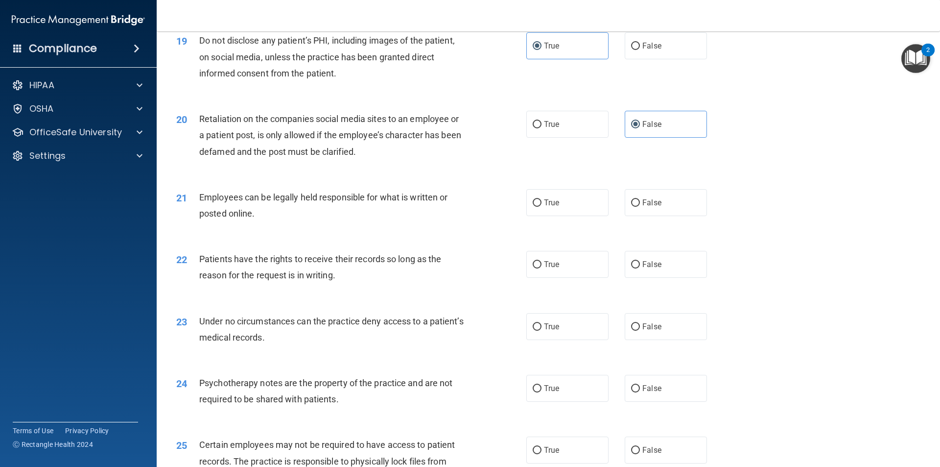
scroll to position [1518, 0]
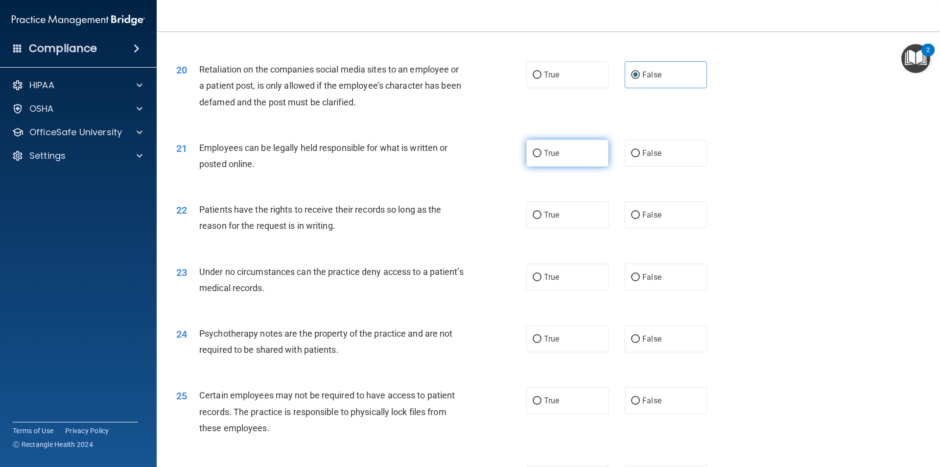
click at [454, 166] on label "True" at bounding box center [567, 153] width 82 height 27
click at [454, 157] on input "True" at bounding box center [537, 153] width 9 height 7
radio input "true"
click at [454, 228] on label "False" at bounding box center [666, 214] width 82 height 27
click at [454, 219] on input "False" at bounding box center [635, 215] width 9 height 7
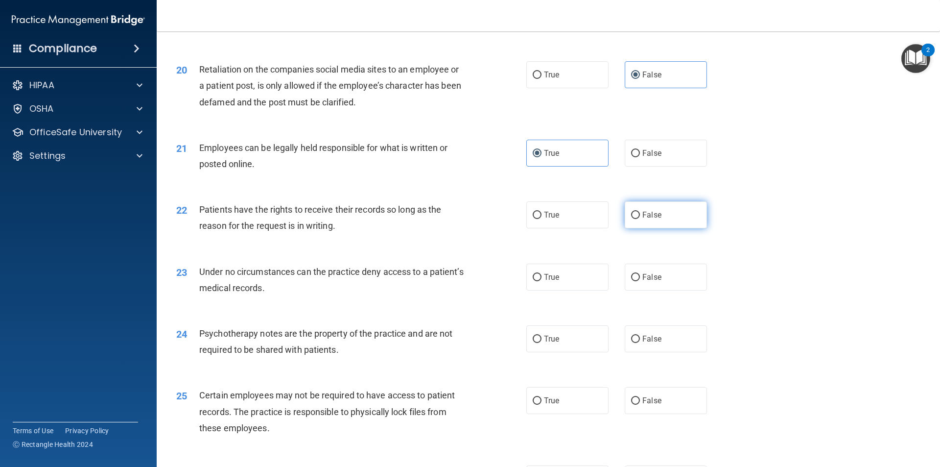
radio input "true"
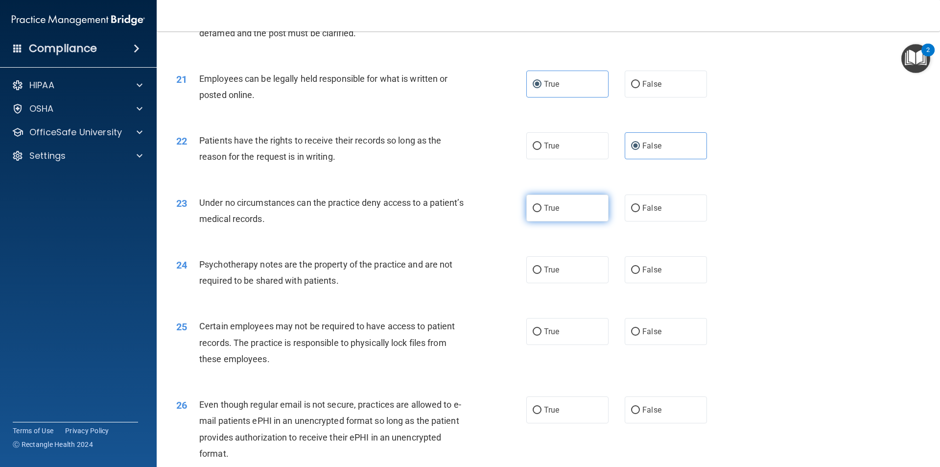
scroll to position [1616, 0]
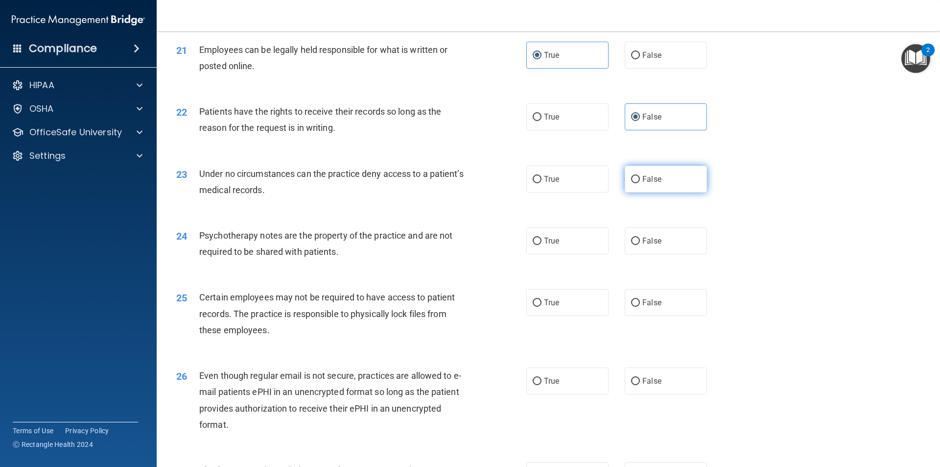
click at [454, 192] on label "False" at bounding box center [666, 178] width 82 height 27
click at [454, 183] on input "False" at bounding box center [635, 179] width 9 height 7
radio input "true"
click at [454, 250] on label "False" at bounding box center [666, 240] width 82 height 27
click at [454, 245] on input "False" at bounding box center [635, 240] width 9 height 7
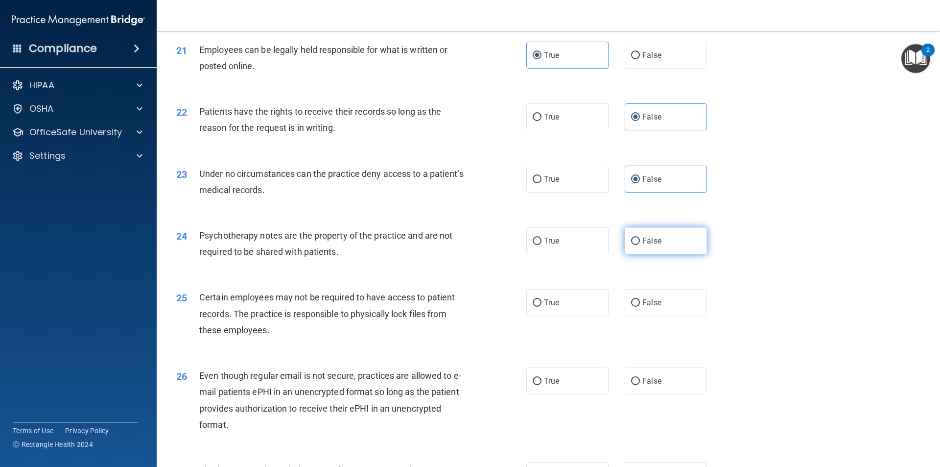
radio input "true"
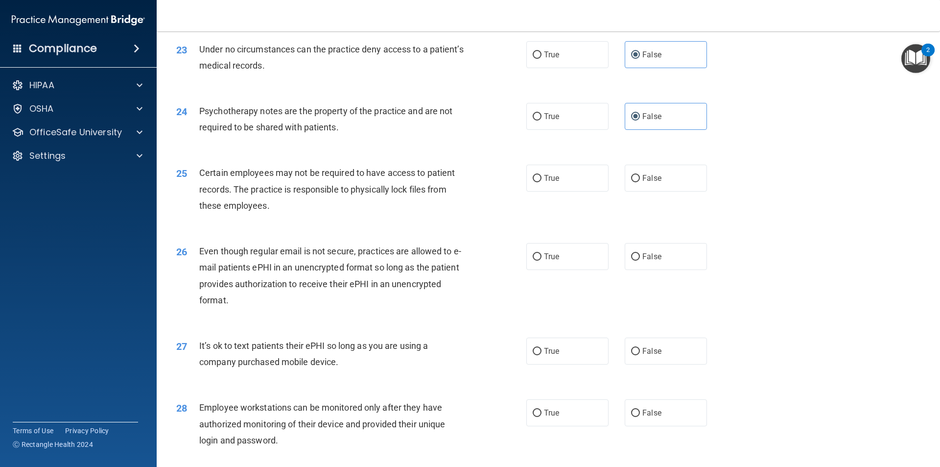
scroll to position [1763, 0]
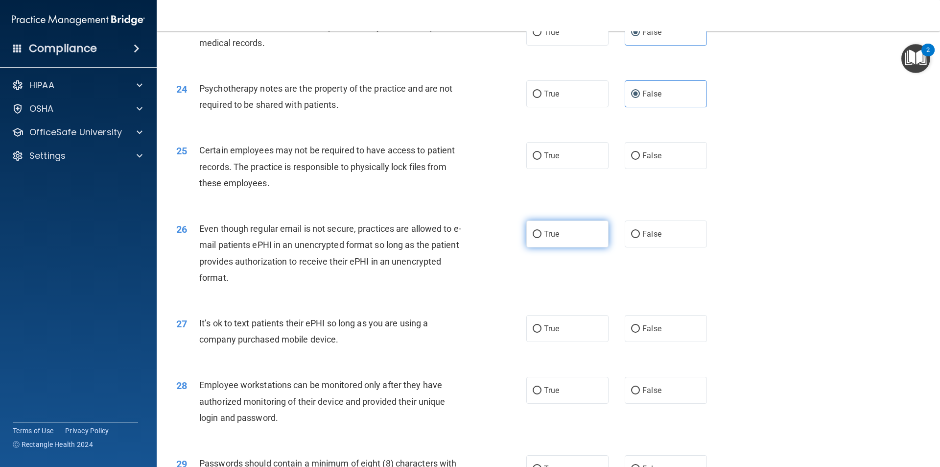
click at [454, 245] on label "True" at bounding box center [567, 233] width 82 height 27
click at [454, 238] on input "True" at bounding box center [537, 234] width 9 height 7
radio input "true"
click at [454, 169] on label "True" at bounding box center [567, 155] width 82 height 27
click at [454, 160] on input "True" at bounding box center [537, 155] width 9 height 7
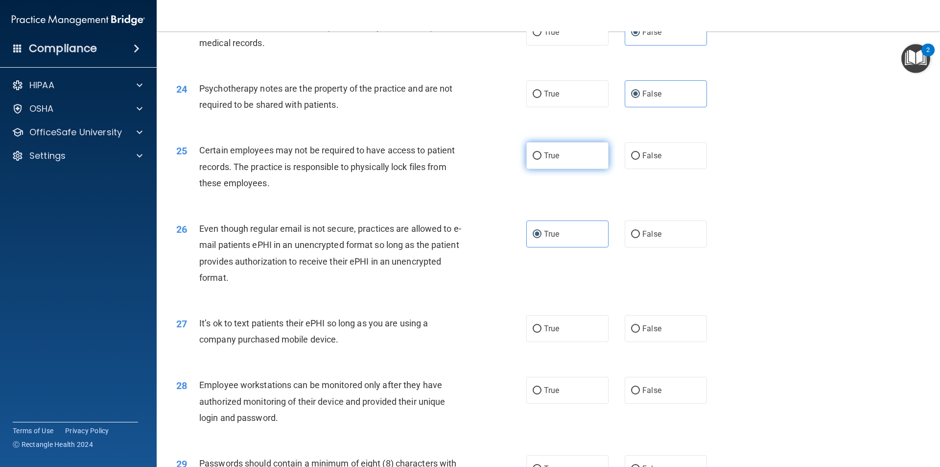
radio input "true"
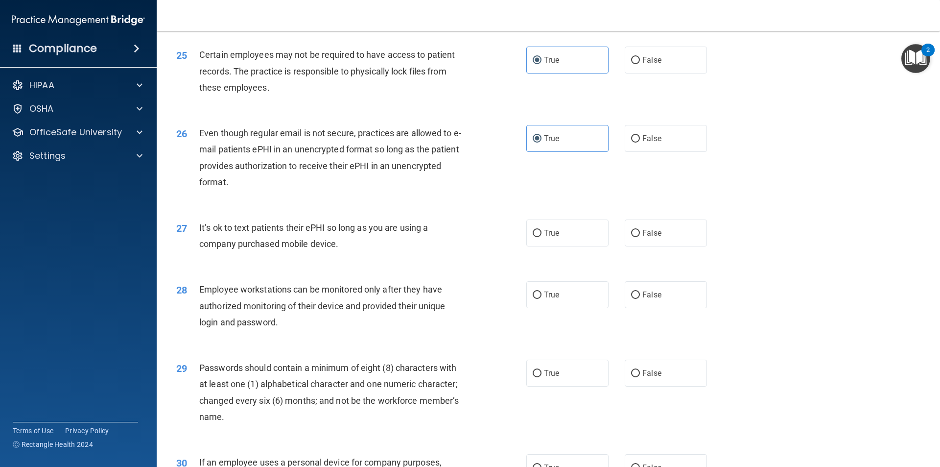
scroll to position [1909, 0]
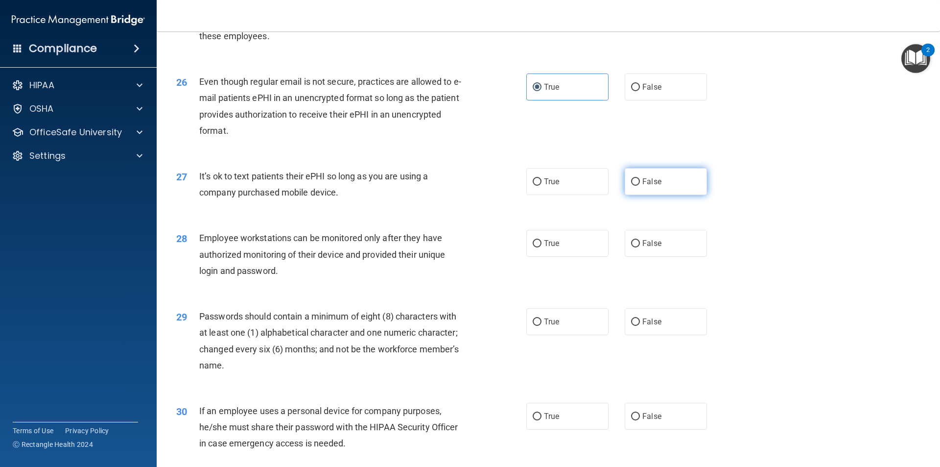
click at [454, 186] on input "False" at bounding box center [635, 181] width 9 height 7
radio input "true"
click at [454, 257] on label "False" at bounding box center [666, 243] width 82 height 27
click at [454, 247] on input "False" at bounding box center [635, 243] width 9 height 7
radio input "true"
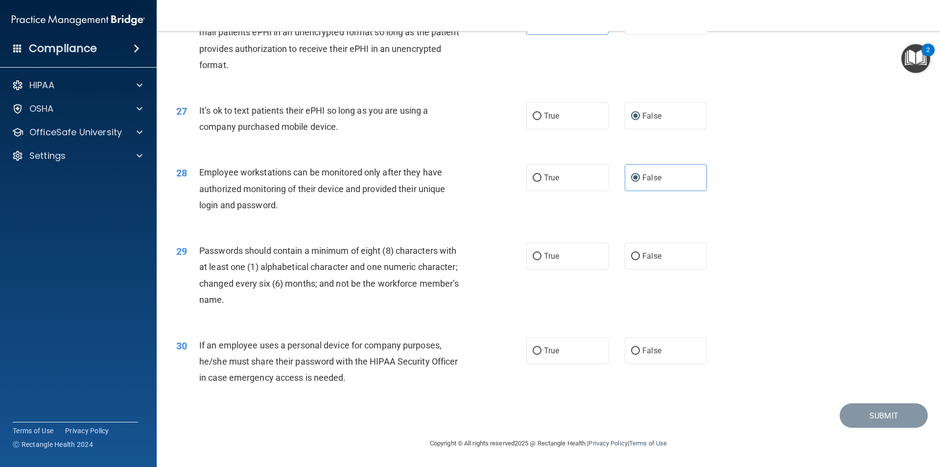
scroll to position [1991, 0]
click at [454, 262] on label "True" at bounding box center [567, 255] width 82 height 27
click at [454, 260] on input "True" at bounding box center [537, 256] width 9 height 7
radio input "true"
click at [454, 350] on span "False" at bounding box center [651, 350] width 19 height 9
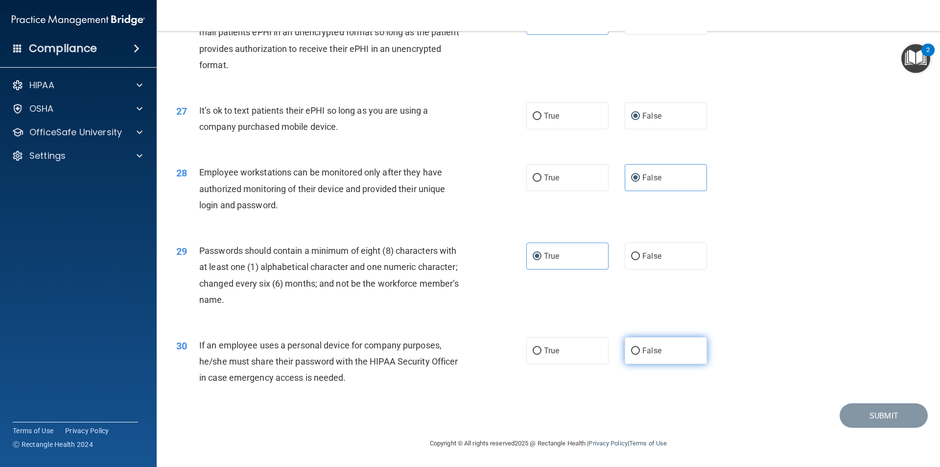
click at [454, 350] on input "False" at bounding box center [635, 350] width 9 height 7
radio input "true"
click at [454, 421] on button "Submit" at bounding box center [884, 415] width 88 height 25
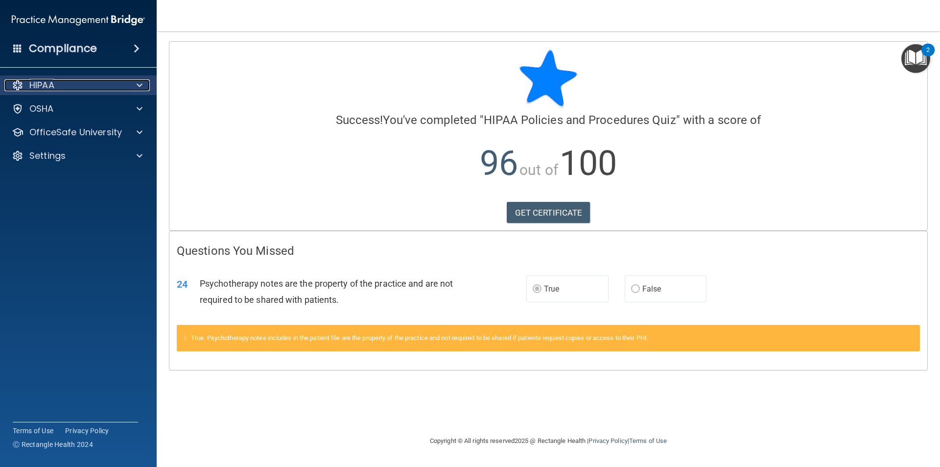
click at [122, 86] on div "HIPAA" at bounding box center [64, 85] width 121 height 12
click at [136, 82] on div at bounding box center [138, 85] width 24 height 12
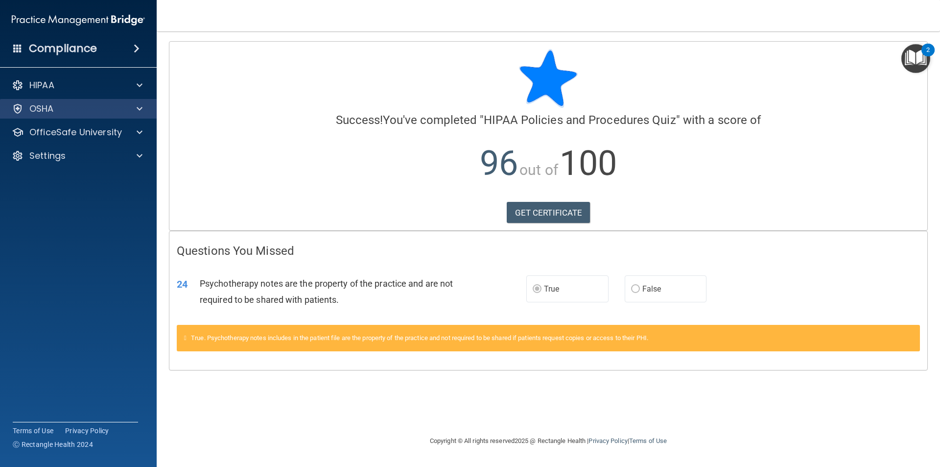
click at [135, 102] on div "OSHA" at bounding box center [78, 109] width 157 height 20
click at [135, 111] on div at bounding box center [138, 109] width 24 height 12
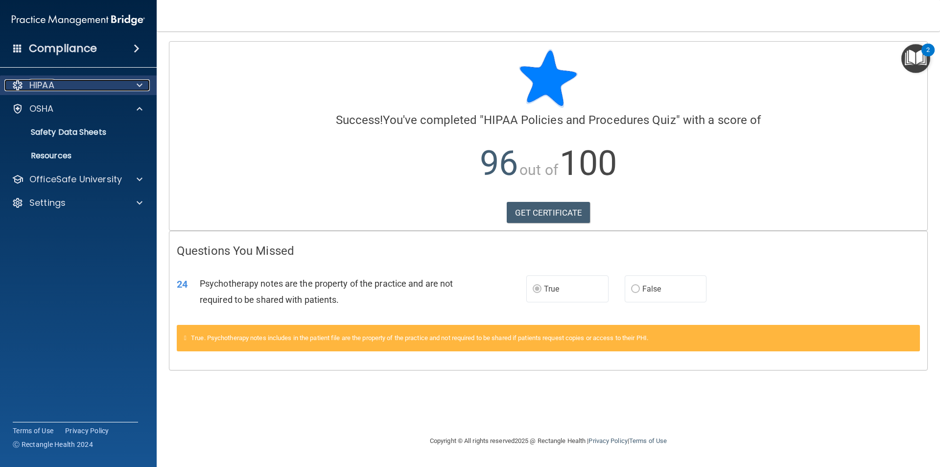
click at [138, 90] on span at bounding box center [140, 85] width 6 height 12
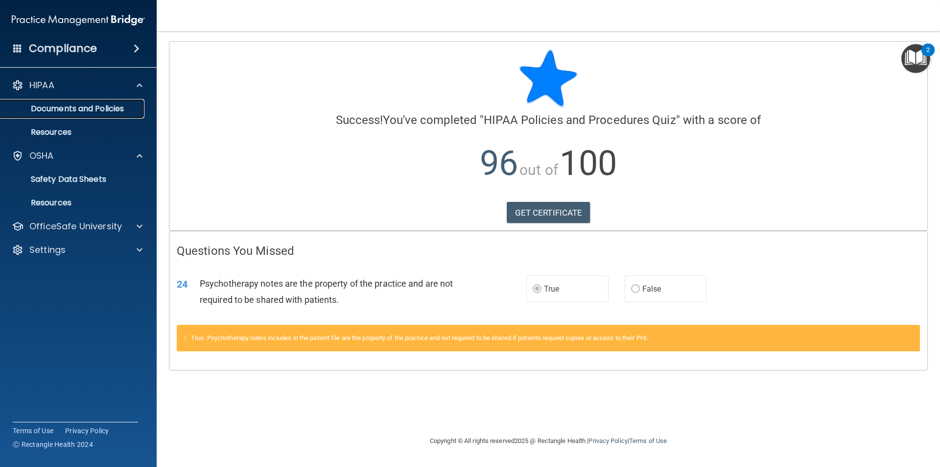
click at [132, 105] on p "Documents and Policies" at bounding box center [73, 109] width 134 height 10
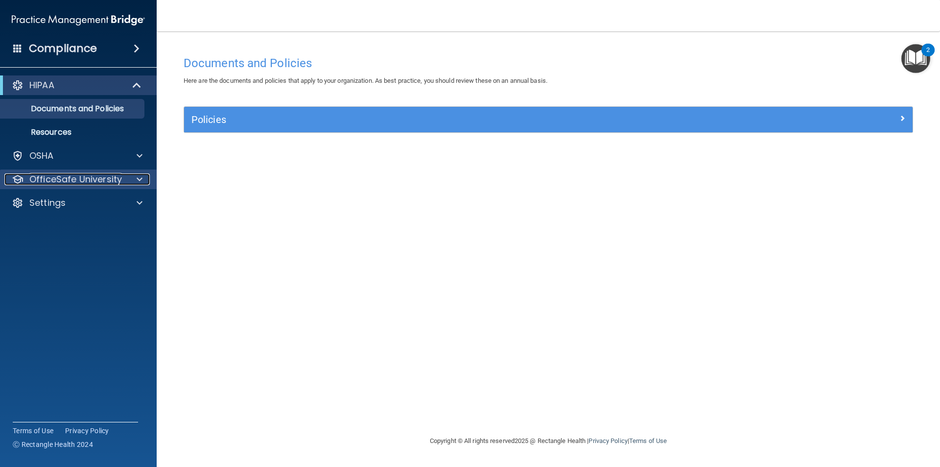
click at [126, 183] on div at bounding box center [138, 179] width 24 height 12
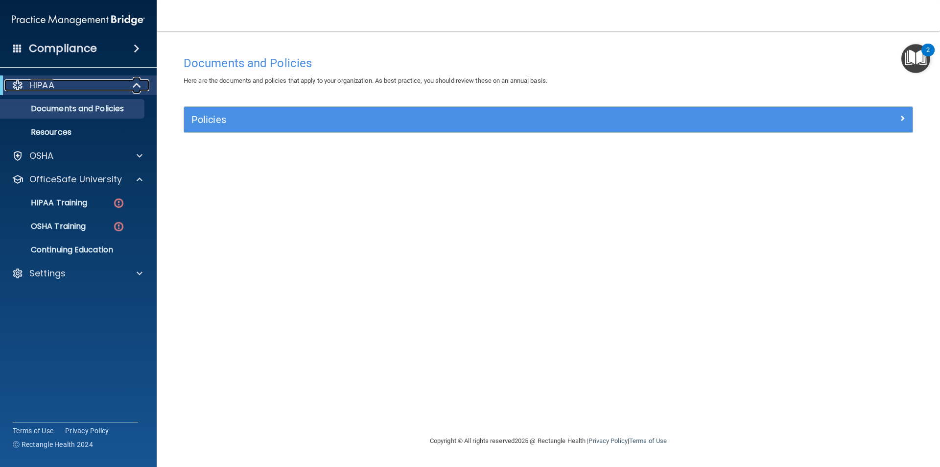
click at [135, 85] on span at bounding box center [138, 85] width 8 height 12
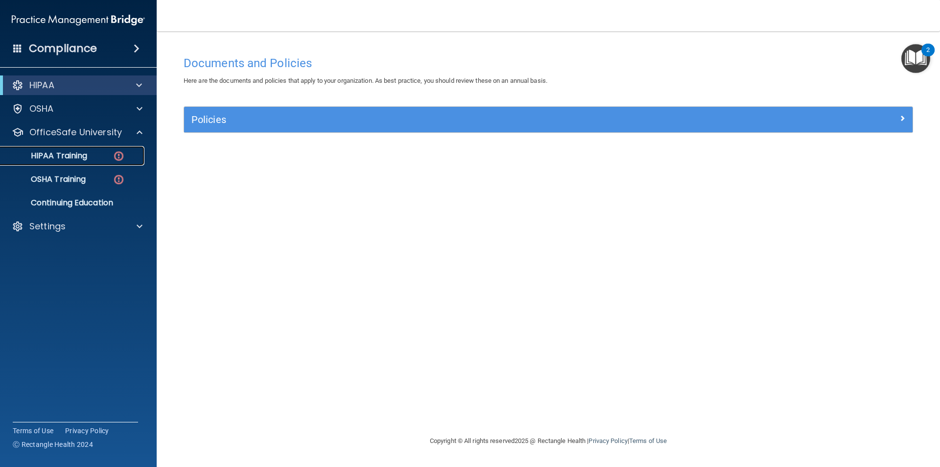
click at [115, 158] on img at bounding box center [119, 156] width 12 height 12
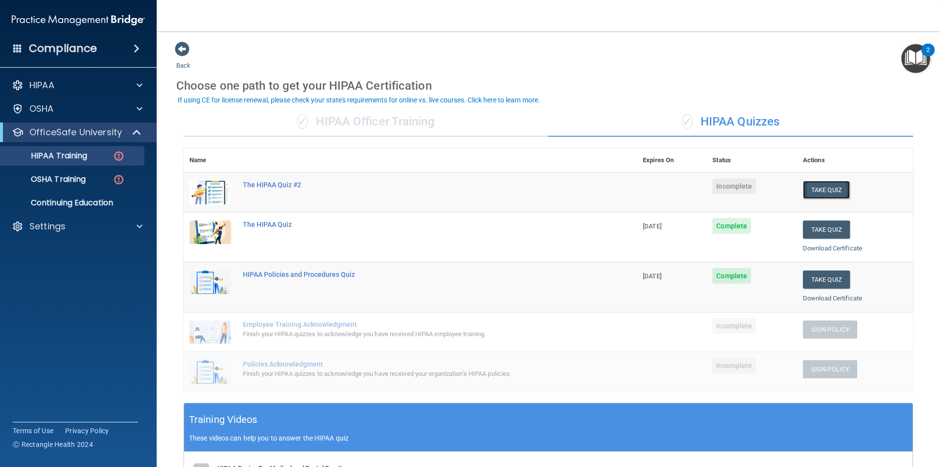
click at [454, 190] on button "Take Quiz" at bounding box center [826, 190] width 47 height 18
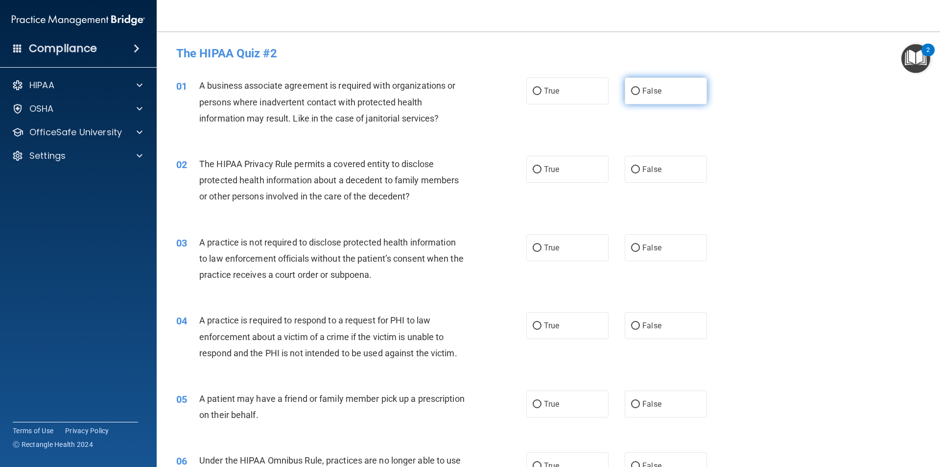
click at [454, 94] on input "False" at bounding box center [635, 91] width 9 height 7
radio input "true"
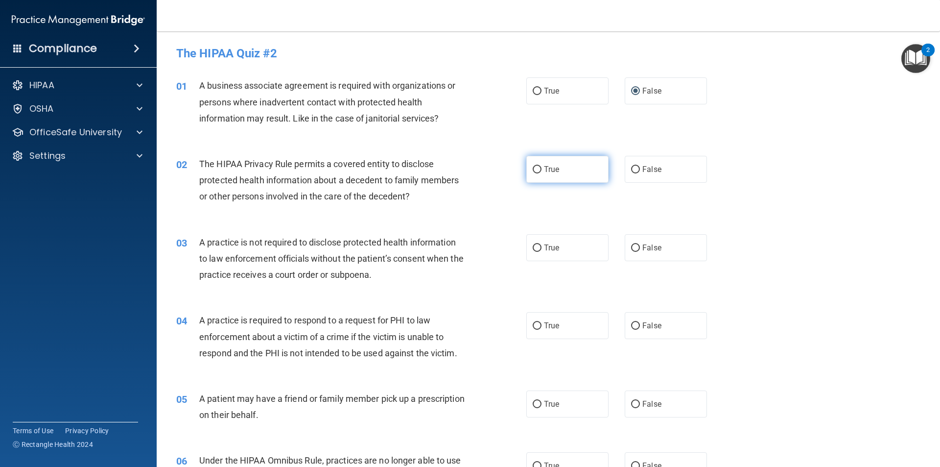
click at [454, 172] on label "True" at bounding box center [567, 169] width 82 height 27
click at [454, 172] on input "True" at bounding box center [537, 169] width 9 height 7
radio input "true"
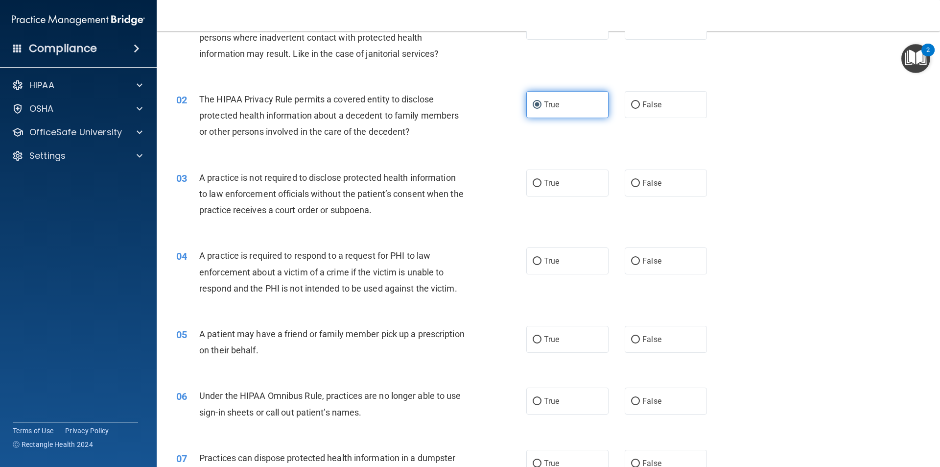
scroll to position [98, 0]
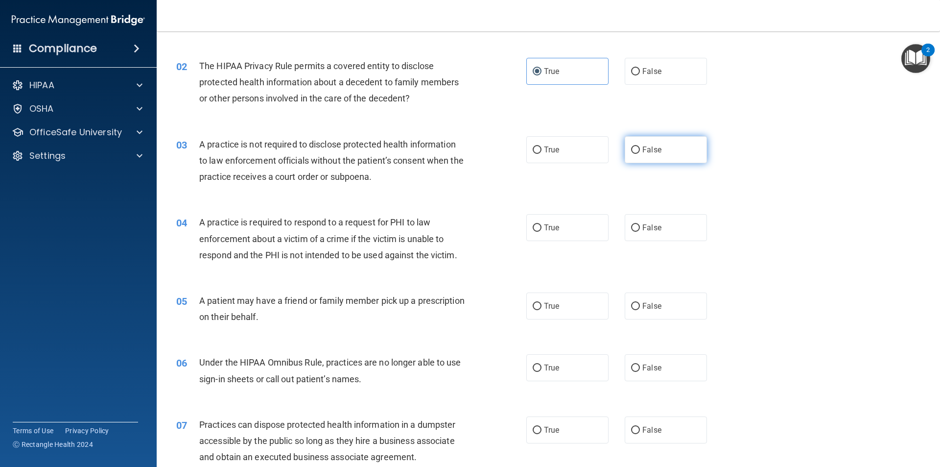
click at [454, 148] on input "False" at bounding box center [635, 149] width 9 height 7
radio input "true"
click at [454, 227] on input "True" at bounding box center [537, 227] width 9 height 7
radio input "true"
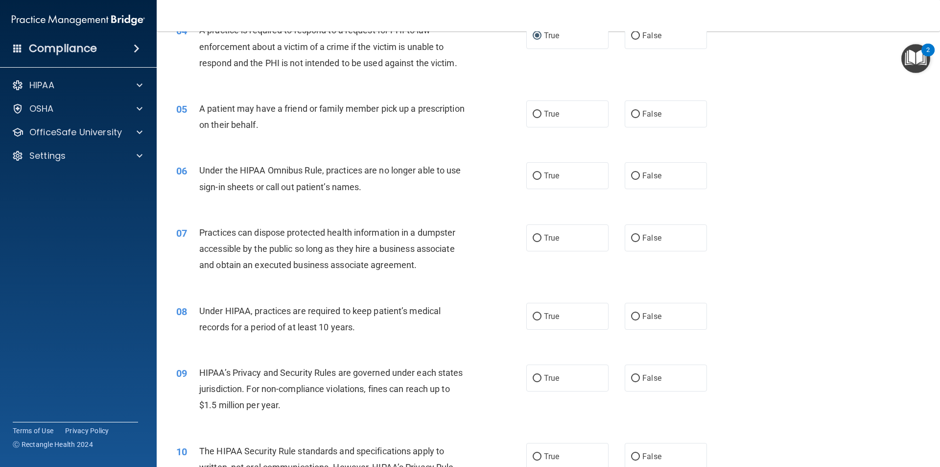
scroll to position [294, 0]
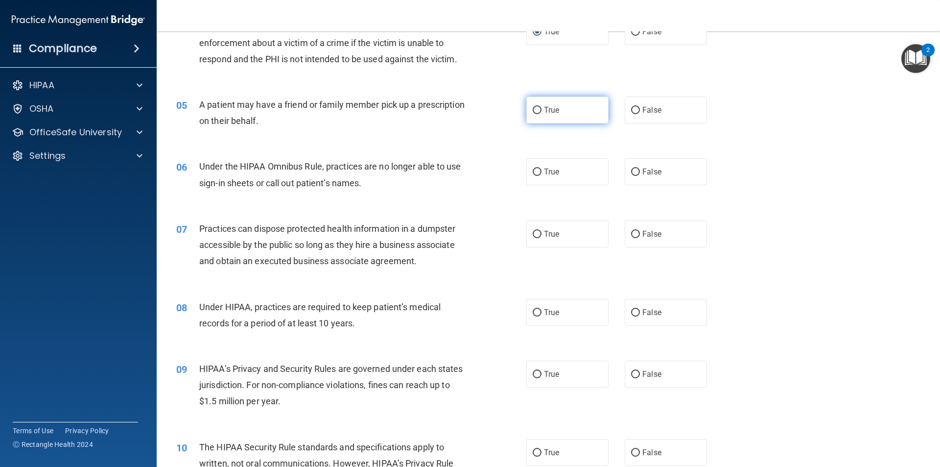
click at [454, 107] on label "True" at bounding box center [567, 109] width 82 height 27
click at [454, 107] on input "True" at bounding box center [537, 110] width 9 height 7
radio input "true"
drag, startPoint x: 517, startPoint y: 181, endPoint x: 499, endPoint y: 130, distance: 53.7
click at [454, 130] on div "05 A patient may have a friend or family member pick up a prescription on their…" at bounding box center [351, 114] width 379 height 37
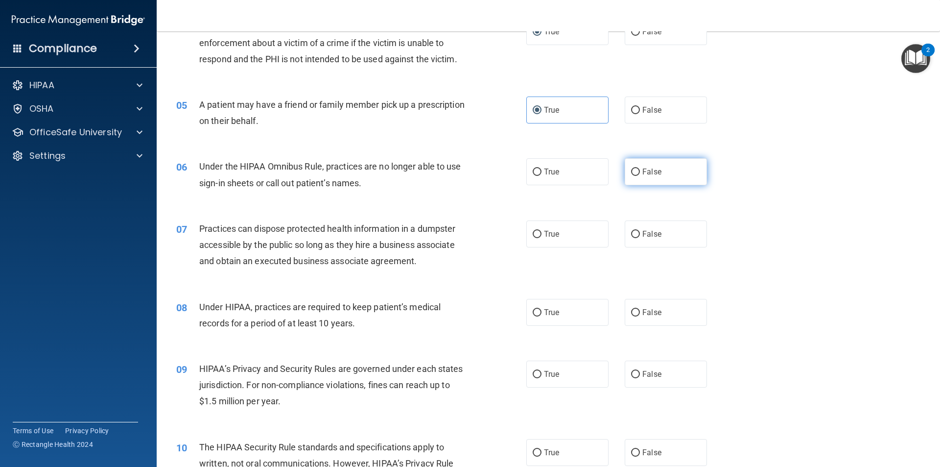
click at [454, 173] on input "False" at bounding box center [635, 171] width 9 height 7
radio input "true"
click at [454, 225] on label "False" at bounding box center [666, 233] width 82 height 27
click at [454, 231] on input "False" at bounding box center [635, 234] width 9 height 7
radio input "true"
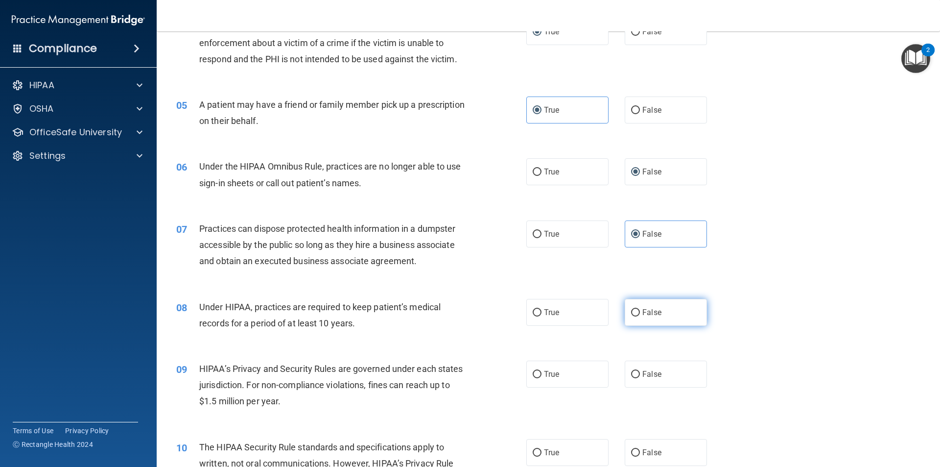
click at [454, 318] on label "False" at bounding box center [666, 312] width 82 height 27
click at [454, 316] on input "False" at bounding box center [635, 312] width 9 height 7
radio input "true"
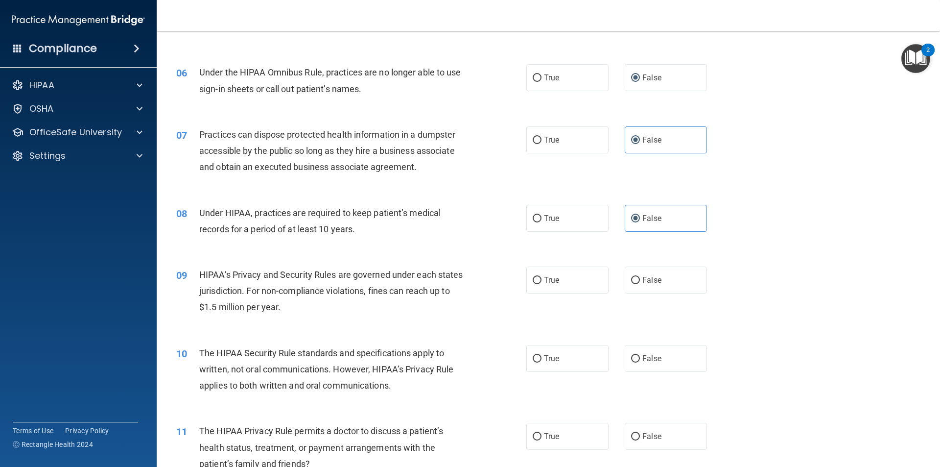
scroll to position [392, 0]
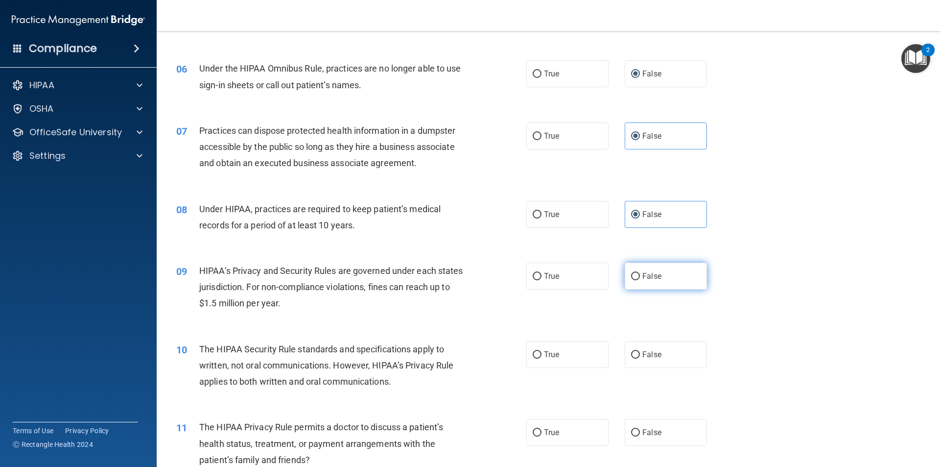
click at [454, 274] on input "False" at bounding box center [635, 276] width 9 height 7
radio input "true"
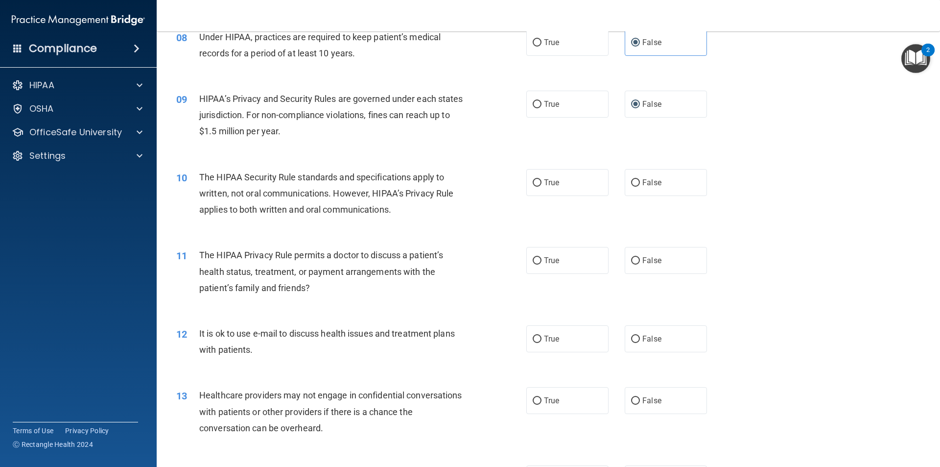
scroll to position [588, 0]
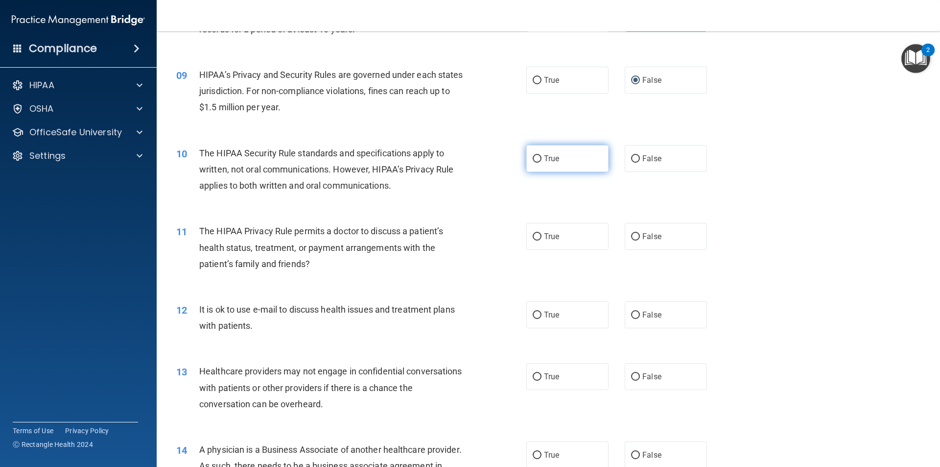
click at [454, 163] on label "True" at bounding box center [567, 158] width 82 height 27
click at [454, 163] on input "True" at bounding box center [537, 158] width 9 height 7
radio input "true"
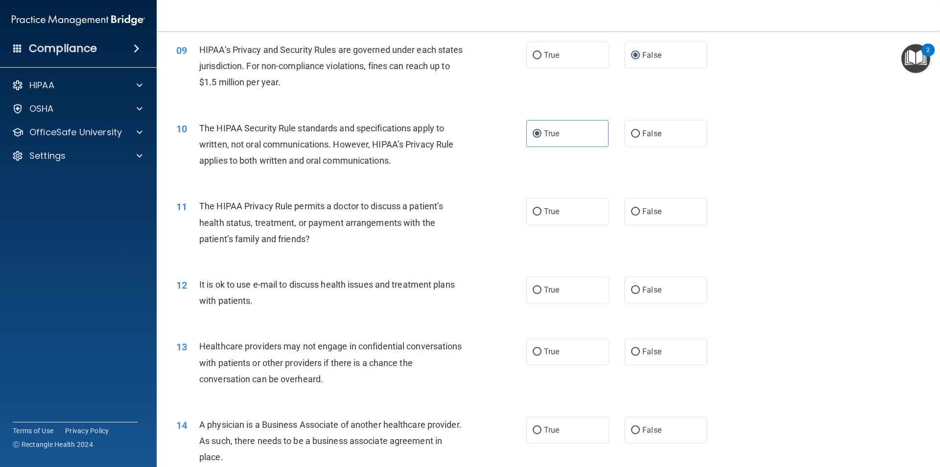
scroll to position [636, 0]
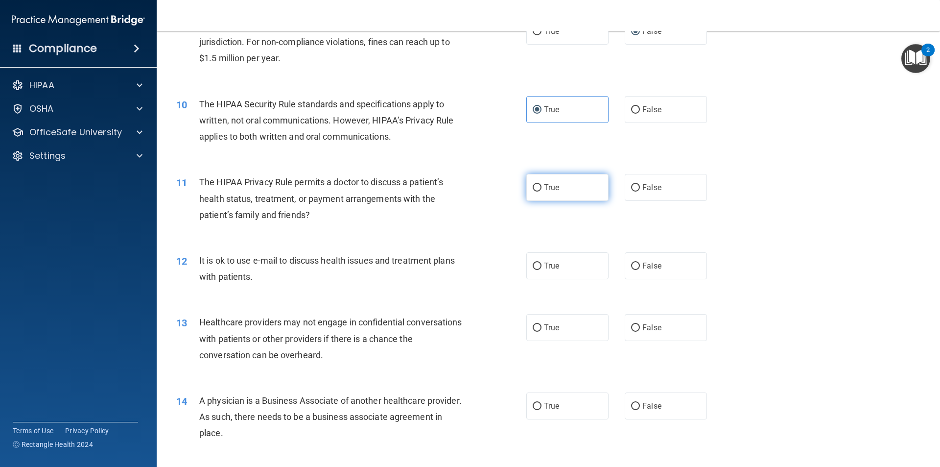
click at [454, 198] on label "True" at bounding box center [567, 187] width 82 height 27
click at [454, 191] on input "True" at bounding box center [537, 187] width 9 height 7
radio input "true"
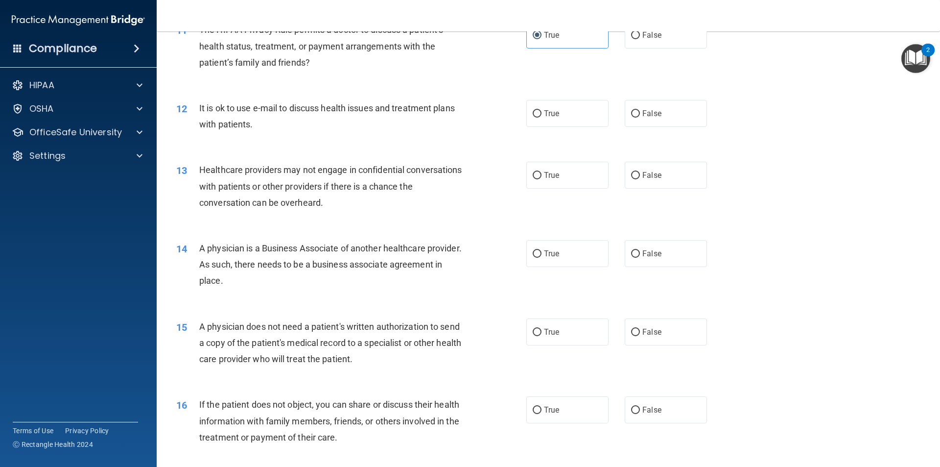
scroll to position [832, 0]
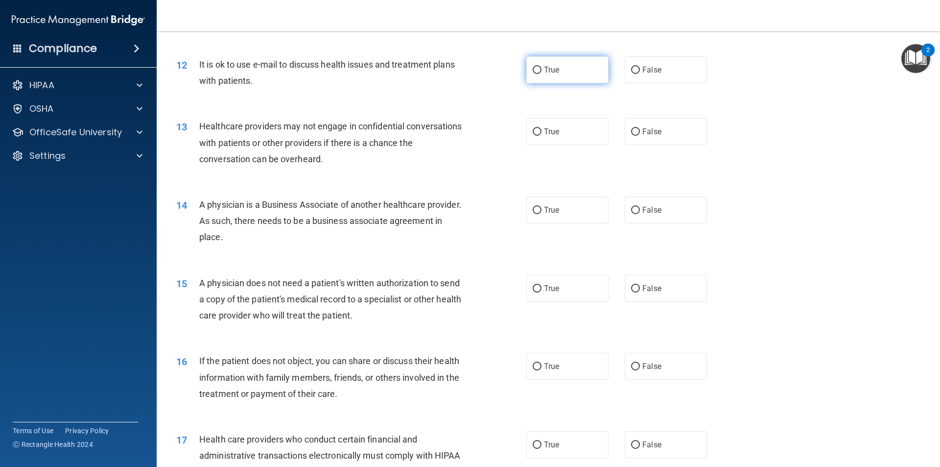
click at [454, 77] on label "True" at bounding box center [567, 69] width 82 height 27
click at [454, 74] on input "True" at bounding box center [537, 70] width 9 height 7
radio input "true"
click at [454, 132] on label "False" at bounding box center [666, 131] width 82 height 27
click at [454, 132] on input "False" at bounding box center [635, 131] width 9 height 7
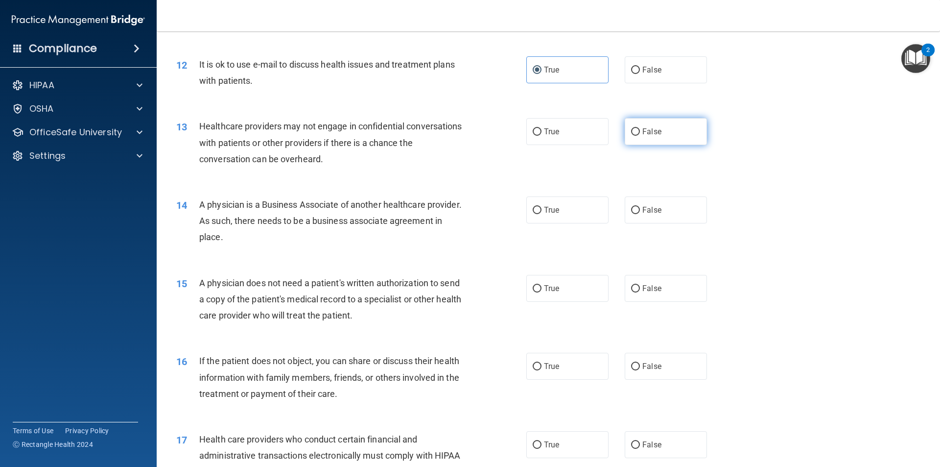
radio input "true"
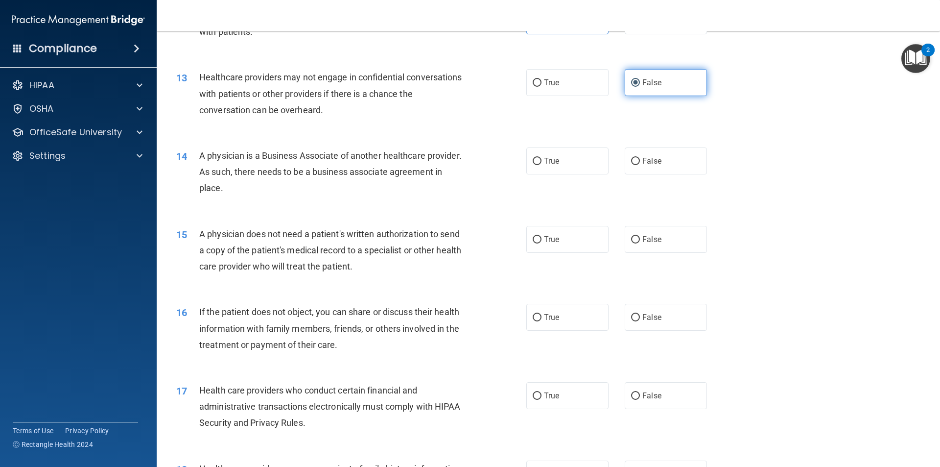
scroll to position [930, 0]
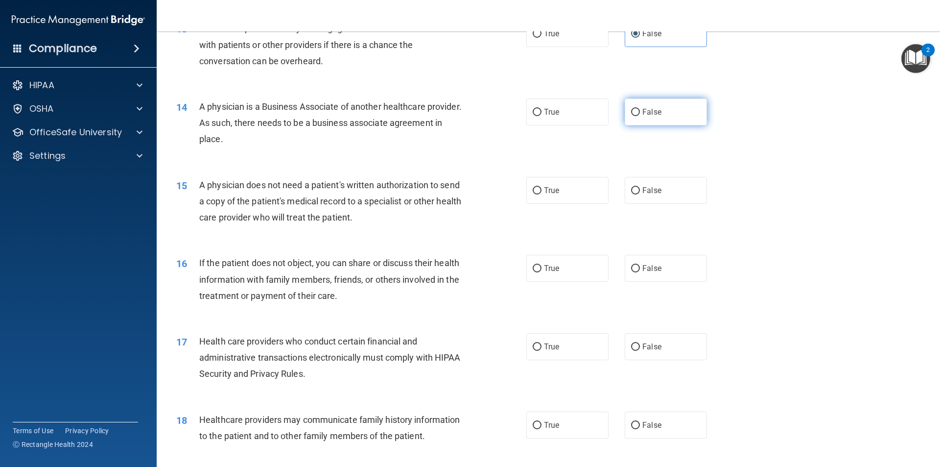
click at [454, 118] on label "False" at bounding box center [666, 111] width 82 height 27
click at [454, 116] on input "False" at bounding box center [635, 112] width 9 height 7
radio input "true"
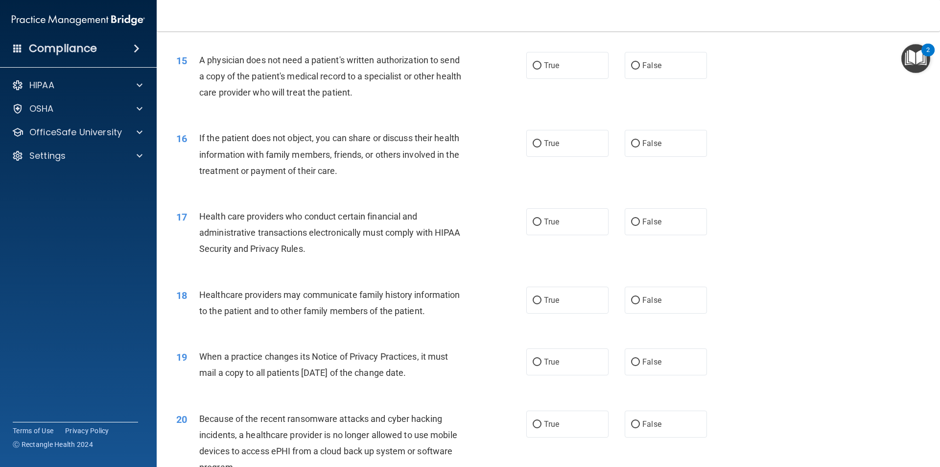
scroll to position [1077, 0]
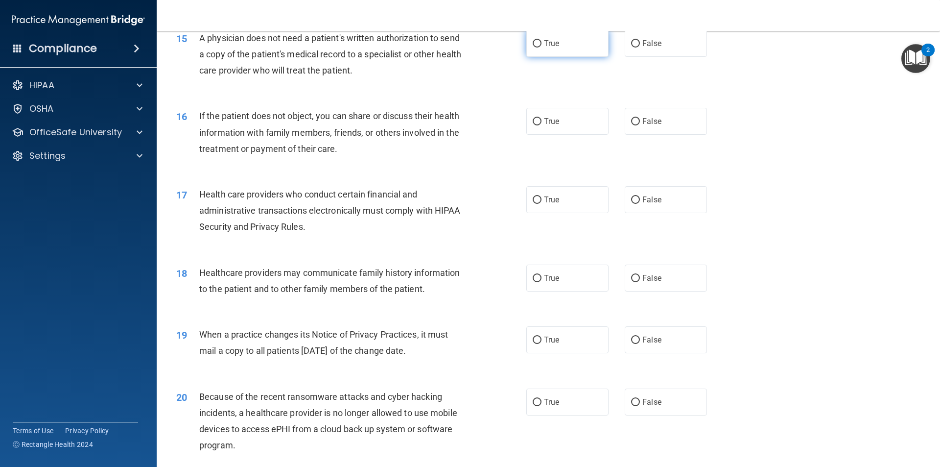
click at [454, 48] on label "True" at bounding box center [567, 43] width 82 height 27
click at [454, 47] on input "True" at bounding box center [537, 43] width 9 height 7
radio input "true"
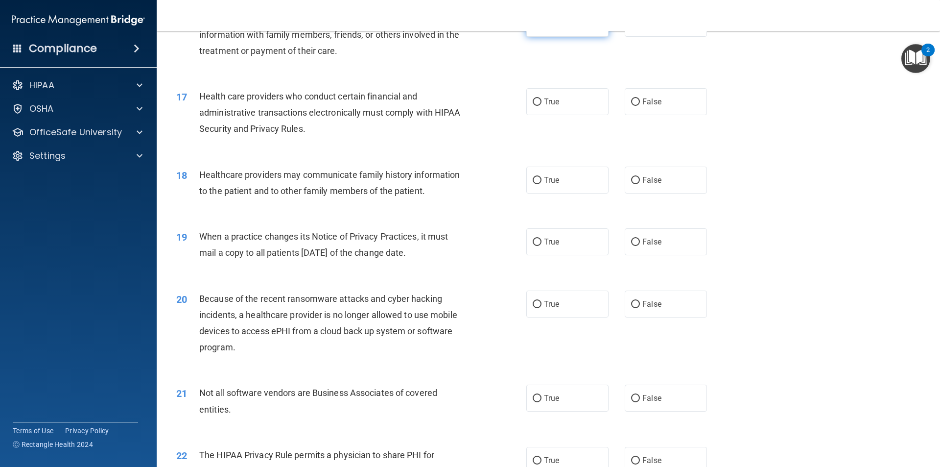
scroll to position [1126, 0]
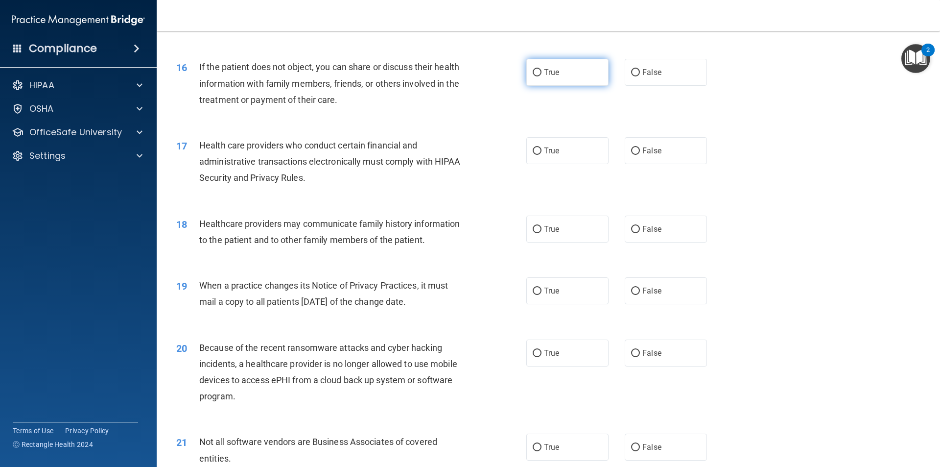
click at [454, 78] on label "True" at bounding box center [567, 72] width 82 height 27
click at [454, 76] on input "True" at bounding box center [537, 72] width 9 height 7
radio input "true"
click at [454, 151] on label "True" at bounding box center [567, 150] width 82 height 27
click at [454, 151] on input "True" at bounding box center [537, 150] width 9 height 7
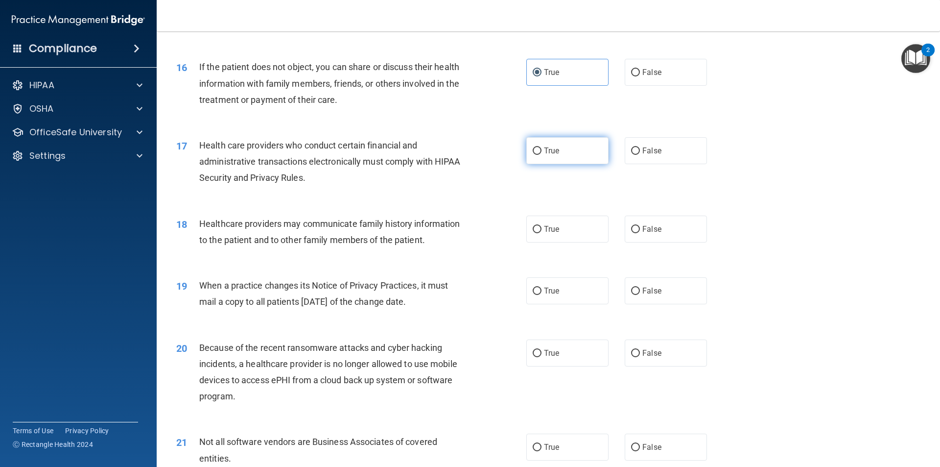
radio input "true"
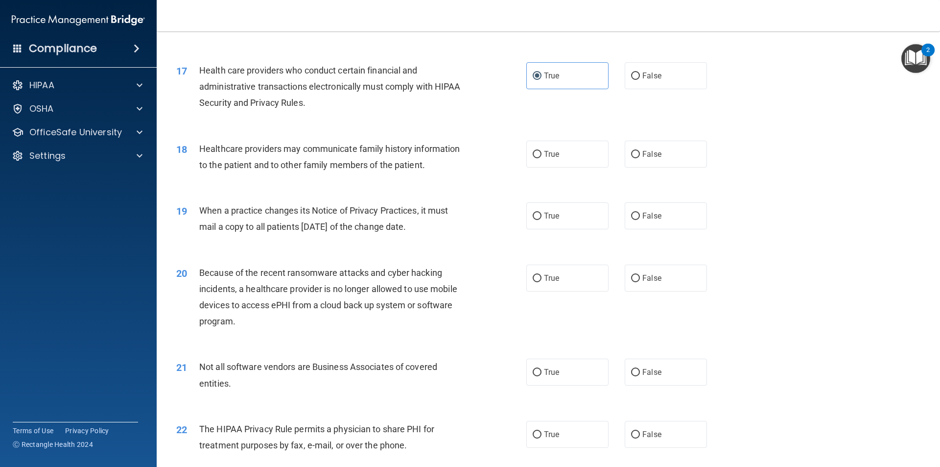
scroll to position [1224, 0]
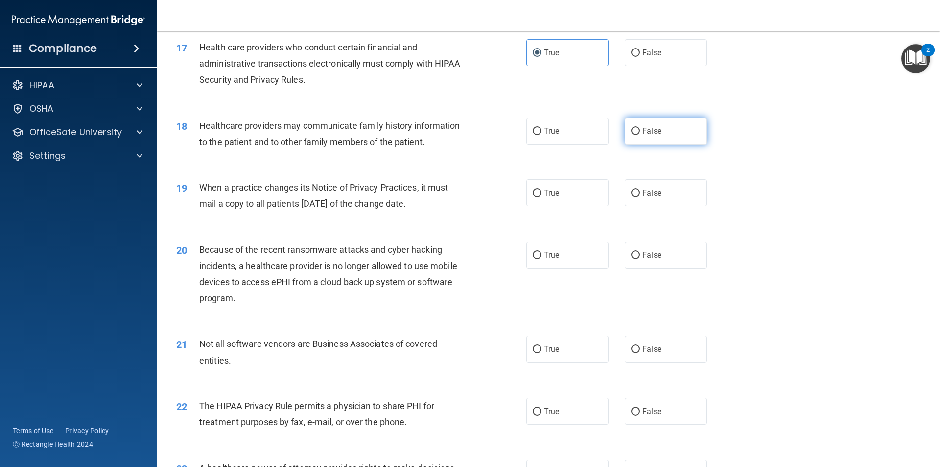
click at [454, 131] on label "False" at bounding box center [666, 131] width 82 height 27
click at [454, 131] on input "False" at bounding box center [635, 131] width 9 height 7
radio input "true"
click at [454, 188] on label "False" at bounding box center [666, 192] width 82 height 27
click at [454, 189] on input "False" at bounding box center [635, 192] width 9 height 7
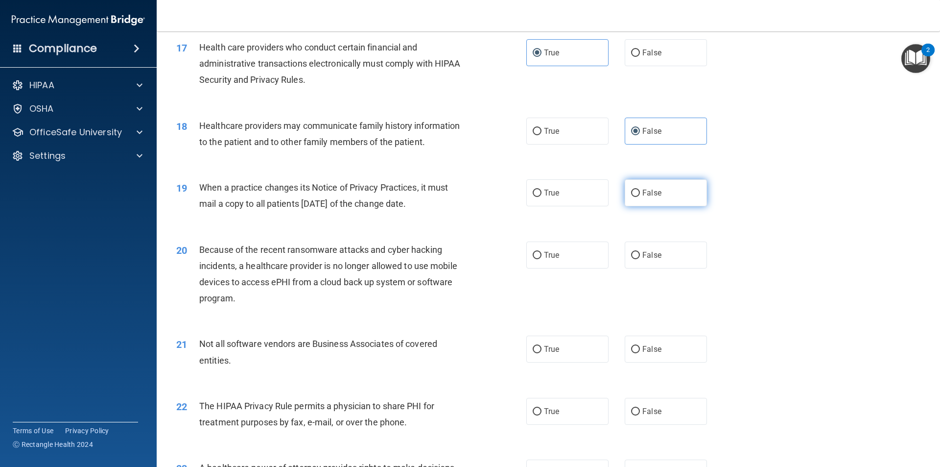
radio input "true"
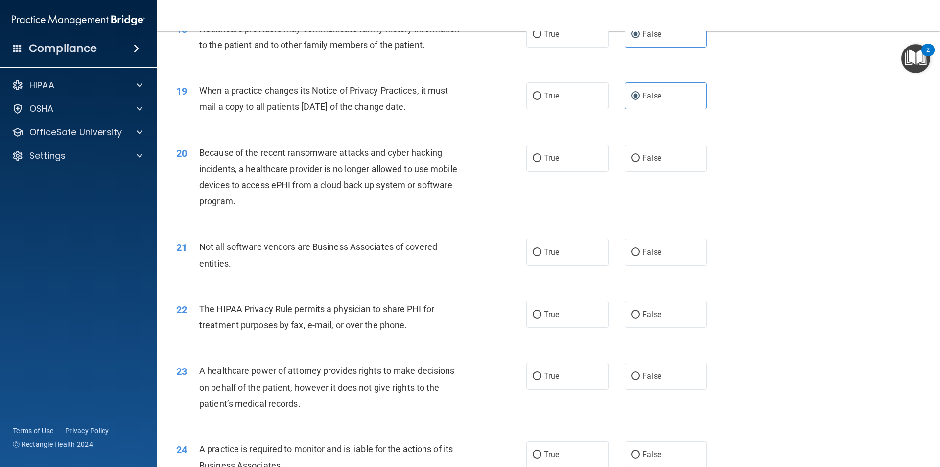
scroll to position [1322, 0]
click at [454, 148] on label "False" at bounding box center [666, 156] width 82 height 27
click at [454, 154] on input "False" at bounding box center [635, 157] width 9 height 7
radio input "true"
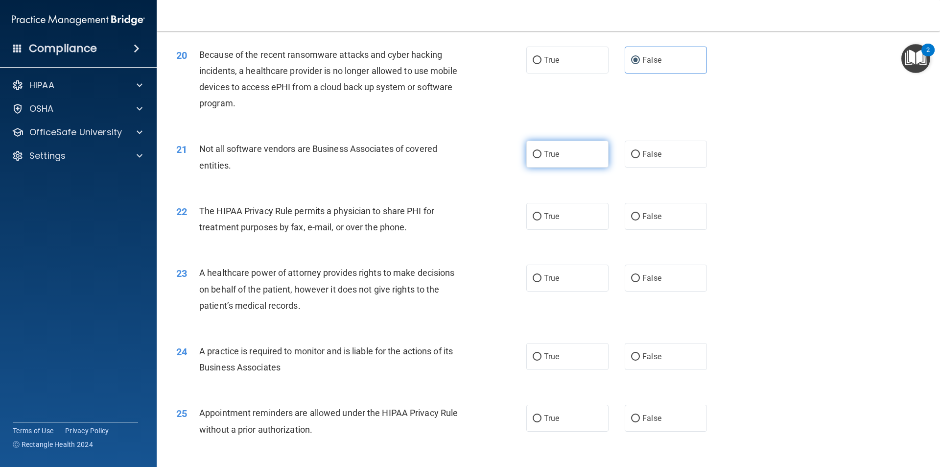
scroll to position [1420, 0]
click at [454, 161] on label "True" at bounding box center [567, 153] width 82 height 27
click at [454, 157] on input "True" at bounding box center [537, 153] width 9 height 7
radio input "true"
click at [454, 213] on label "True" at bounding box center [567, 215] width 82 height 27
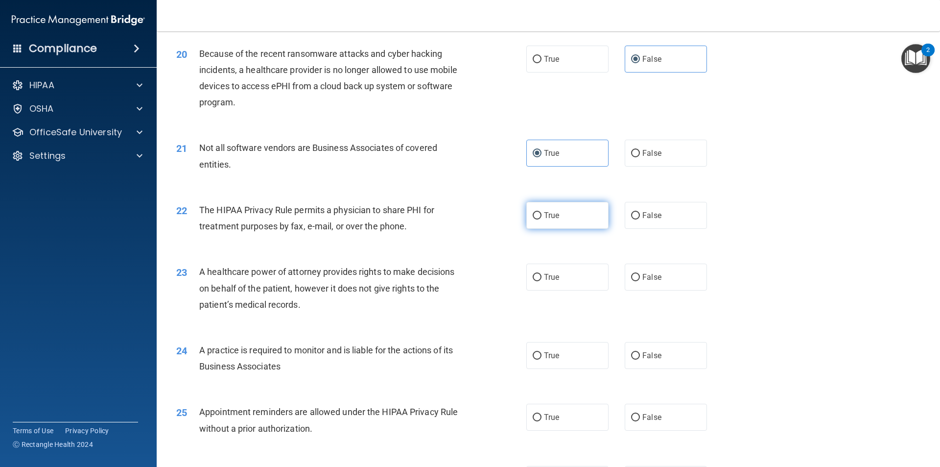
click at [454, 213] on input "True" at bounding box center [537, 215] width 9 height 7
radio input "true"
click at [454, 271] on label "False" at bounding box center [666, 276] width 82 height 27
click at [454, 274] on input "False" at bounding box center [635, 277] width 9 height 7
radio input "true"
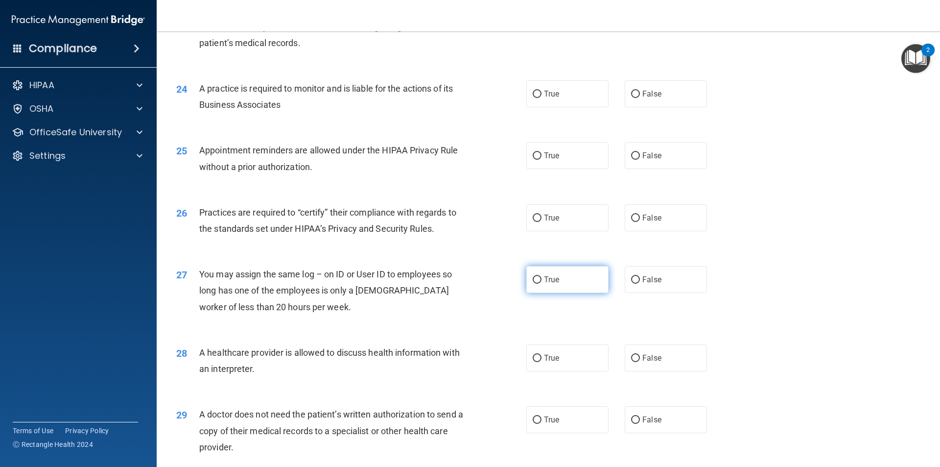
scroll to position [1714, 0]
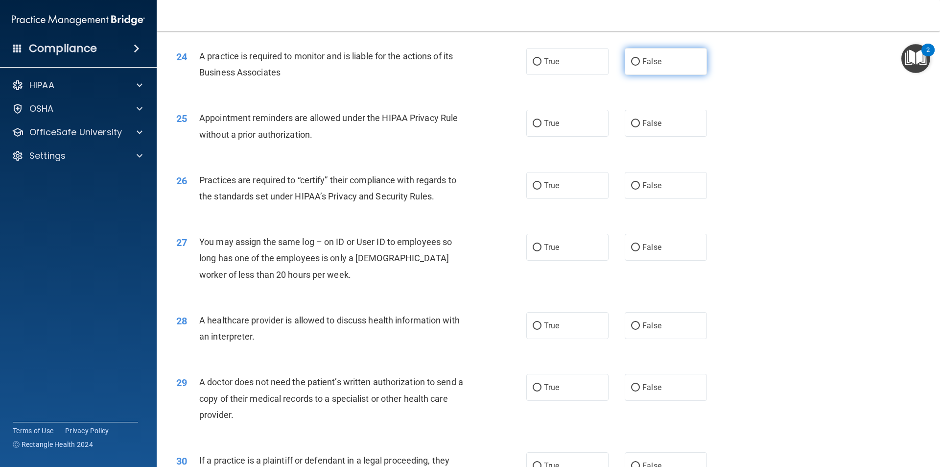
click at [454, 68] on label "False" at bounding box center [666, 61] width 82 height 27
click at [454, 66] on input "False" at bounding box center [635, 61] width 9 height 7
radio input "true"
click at [454, 128] on label "True" at bounding box center [567, 123] width 82 height 27
click at [454, 127] on input "True" at bounding box center [537, 123] width 9 height 7
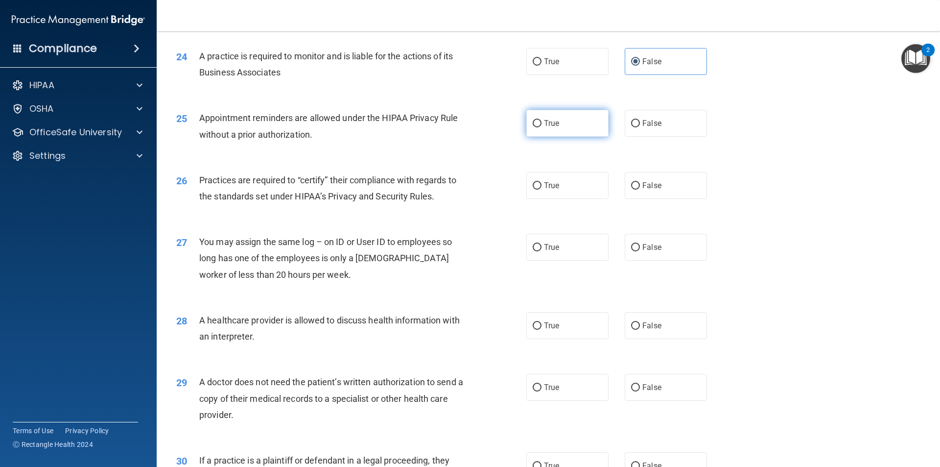
radio input "true"
click at [454, 194] on label "False" at bounding box center [666, 185] width 82 height 27
click at [454, 189] on input "False" at bounding box center [635, 185] width 9 height 7
radio input "true"
click at [454, 241] on label "False" at bounding box center [666, 247] width 82 height 27
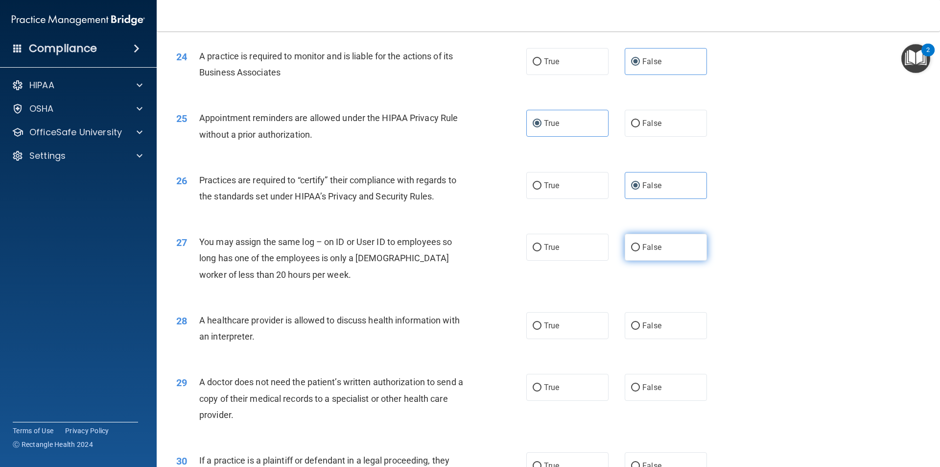
click at [454, 244] on input "False" at bounding box center [635, 247] width 9 height 7
radio input "true"
click at [454, 332] on label "True" at bounding box center [567, 325] width 82 height 27
click at [454, 330] on input "True" at bounding box center [537, 325] width 9 height 7
radio input "true"
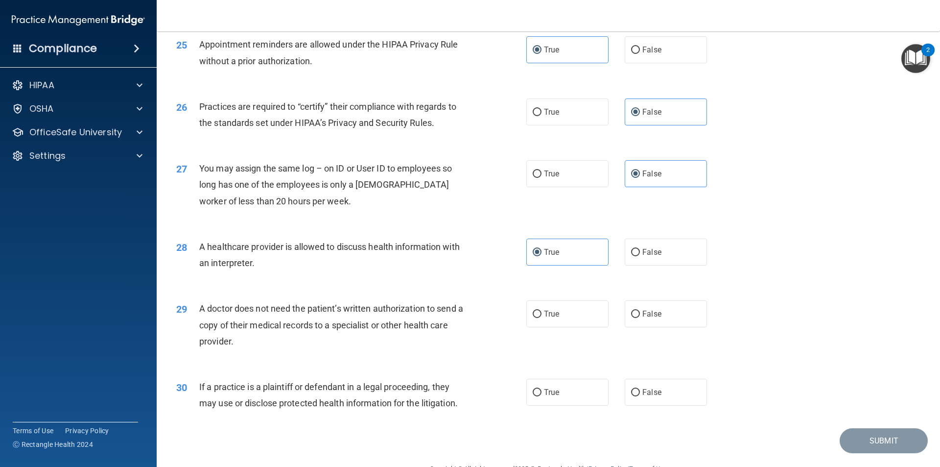
scroll to position [1813, 0]
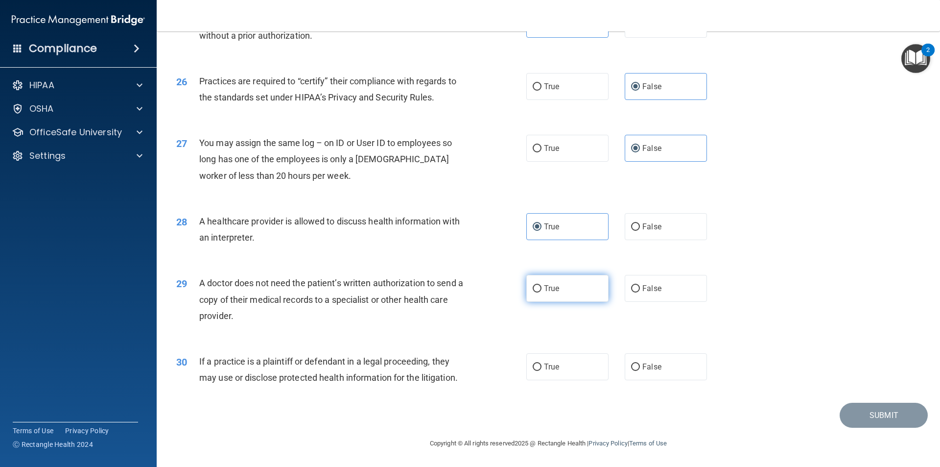
click at [454, 277] on label "True" at bounding box center [567, 288] width 82 height 27
click at [454, 285] on input "True" at bounding box center [537, 288] width 9 height 7
radio input "true"
click at [454, 368] on span "True" at bounding box center [551, 366] width 15 height 9
click at [454, 368] on input "True" at bounding box center [537, 366] width 9 height 7
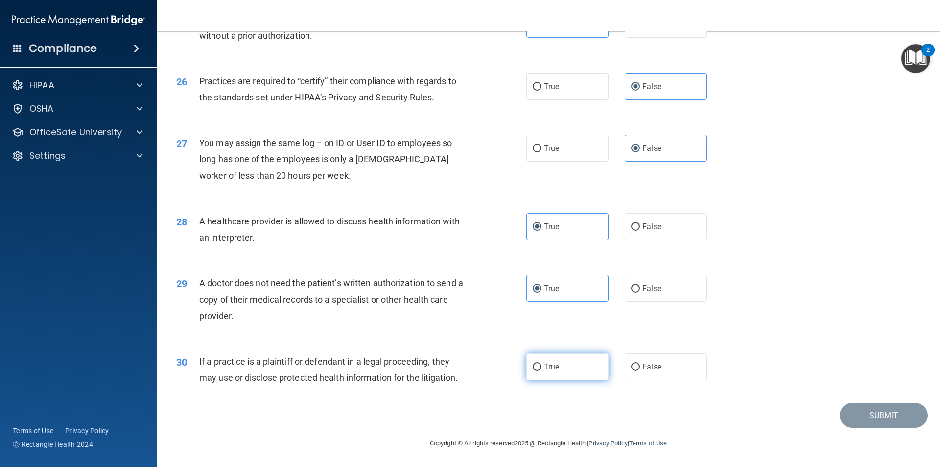
radio input "true"
click at [454, 423] on button "Submit" at bounding box center [884, 414] width 88 height 25
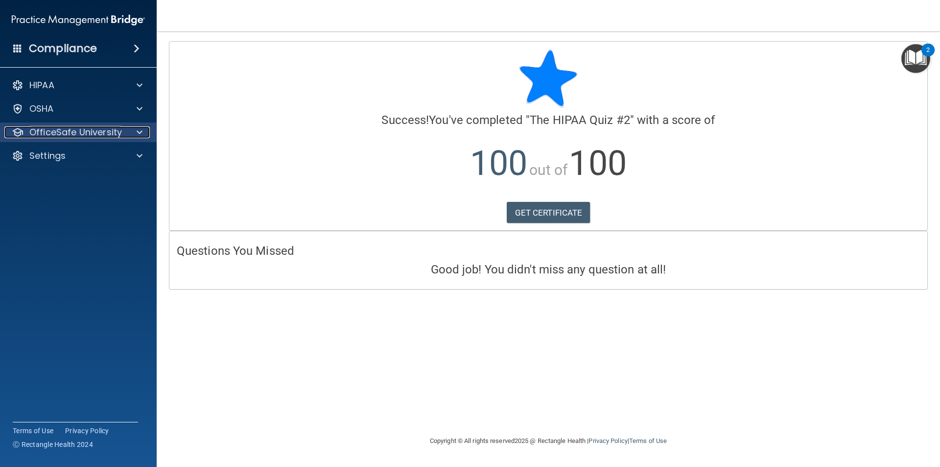
click at [145, 133] on div at bounding box center [138, 132] width 24 height 12
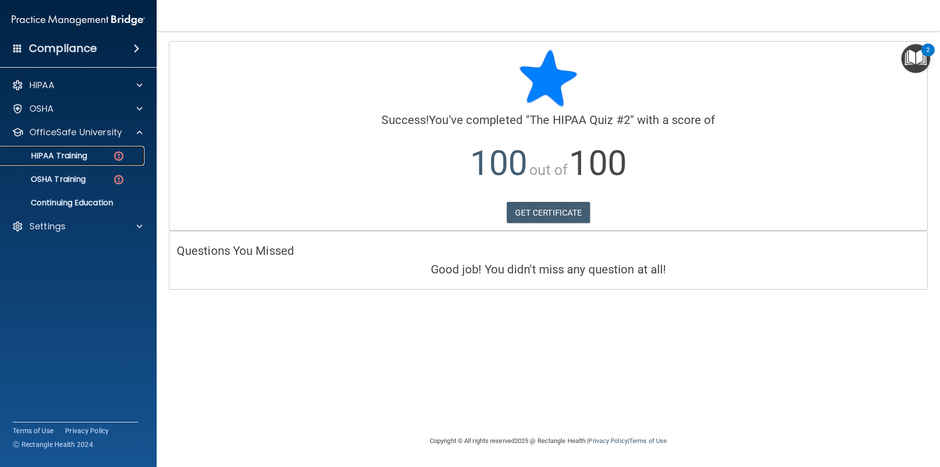
click at [117, 158] on img at bounding box center [119, 156] width 12 height 12
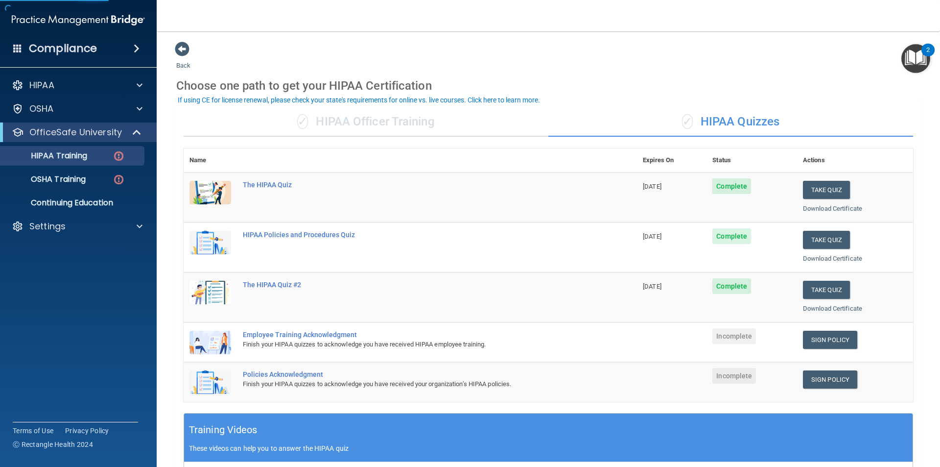
drag, startPoint x: 115, startPoint y: 150, endPoint x: 191, endPoint y: 123, distance: 81.2
click at [191, 123] on div "✓ HIPAA Officer Training" at bounding box center [366, 121] width 365 height 29
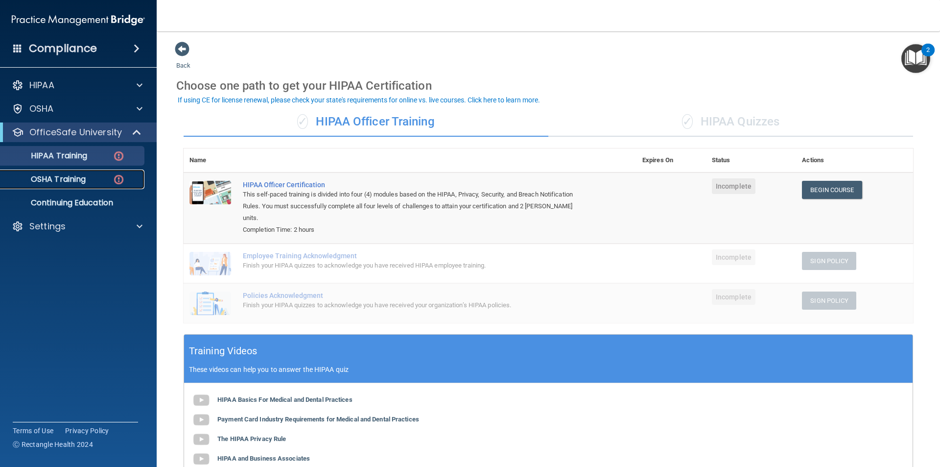
click at [88, 173] on link "OSHA Training" at bounding box center [67, 179] width 154 height 20
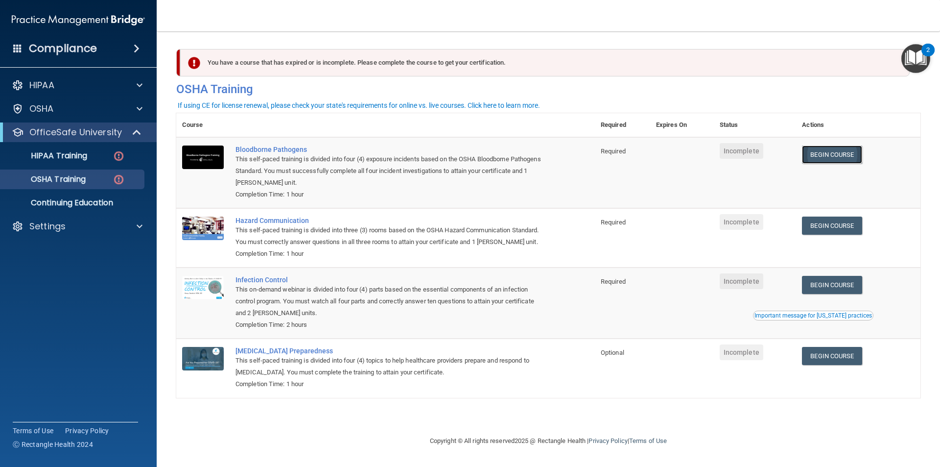
click at [454, 148] on link "Begin Course" at bounding box center [832, 154] width 60 height 18
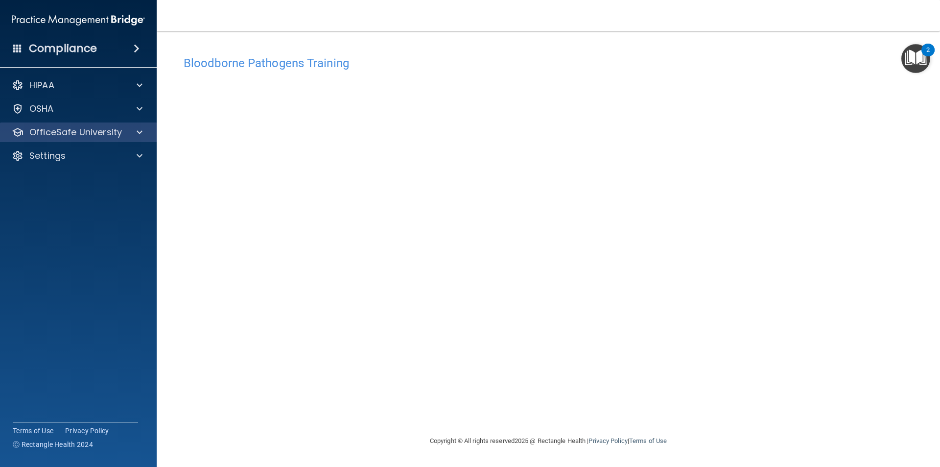
click at [120, 125] on div "OfficeSafe University" at bounding box center [78, 132] width 157 height 20
click at [103, 127] on p "OfficeSafe University" at bounding box center [75, 132] width 93 height 12
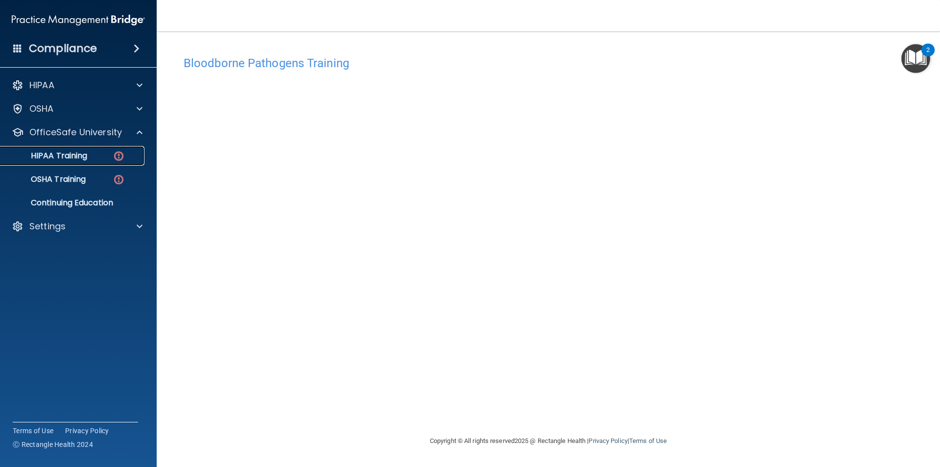
click at [112, 156] on div "HIPAA Training" at bounding box center [73, 156] width 134 height 10
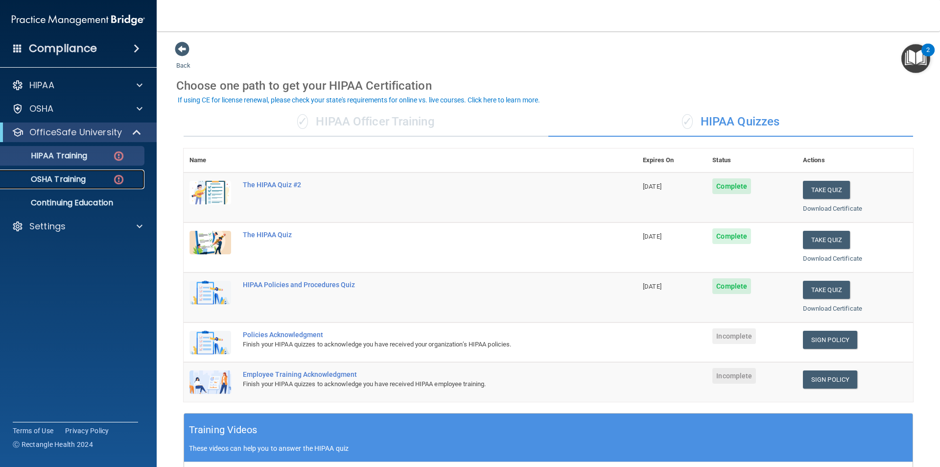
click at [126, 183] on div "OSHA Training" at bounding box center [73, 179] width 134 height 10
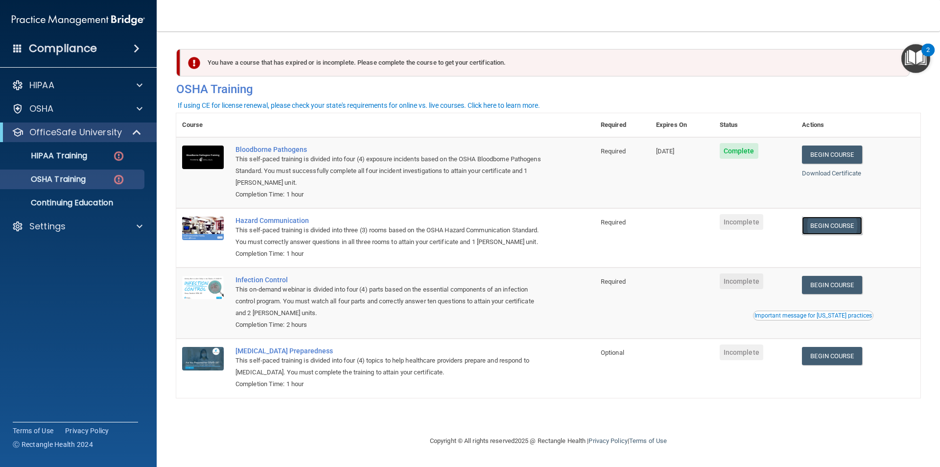
click at [832, 232] on link "Begin Course" at bounding box center [832, 225] width 60 height 18
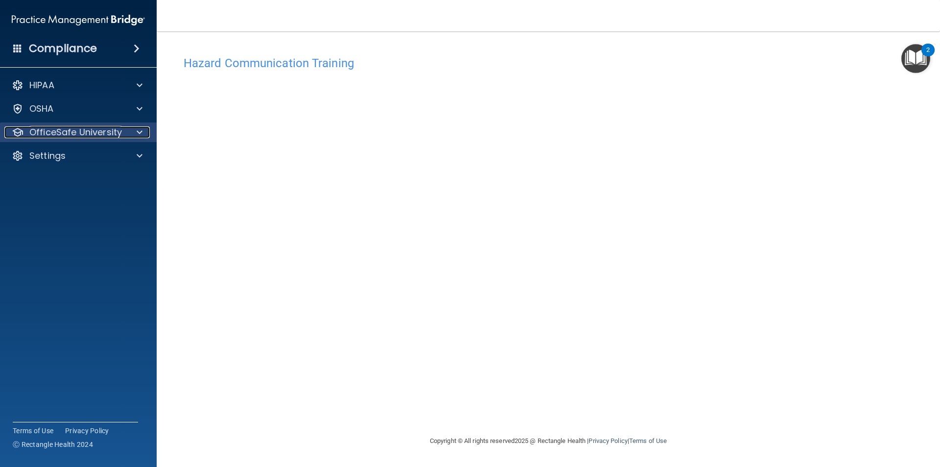
click at [124, 130] on div "OfficeSafe University" at bounding box center [64, 132] width 121 height 12
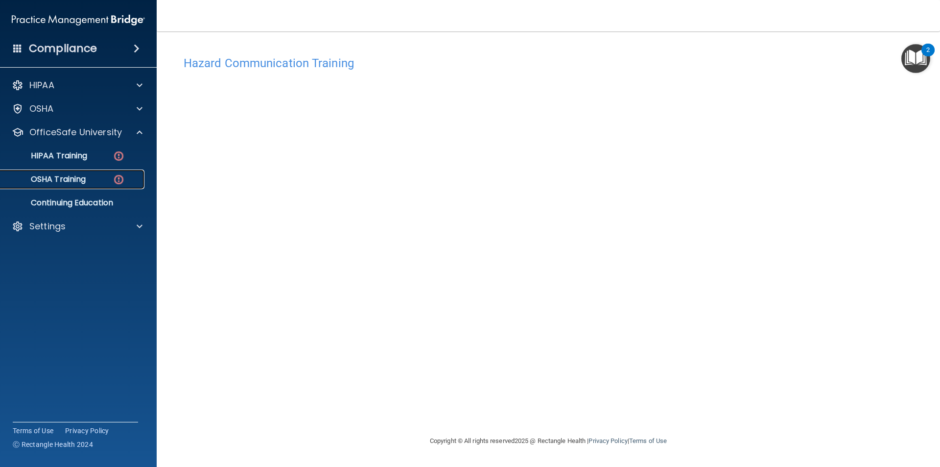
click at [116, 179] on img at bounding box center [119, 179] width 12 height 12
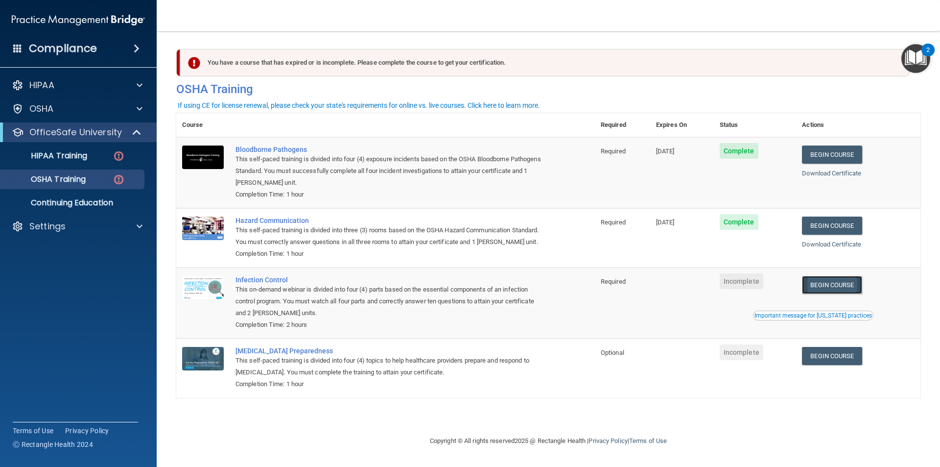
click at [862, 281] on link "Begin Course" at bounding box center [832, 285] width 60 height 18
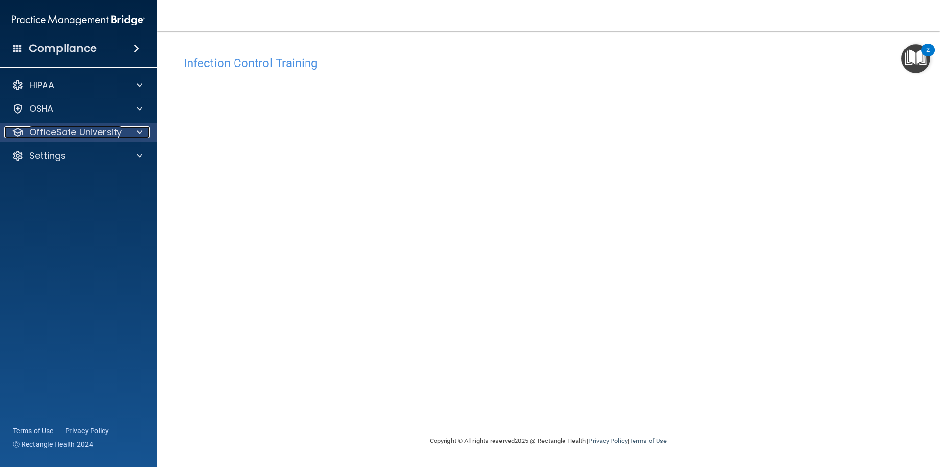
click at [129, 129] on div at bounding box center [138, 132] width 24 height 12
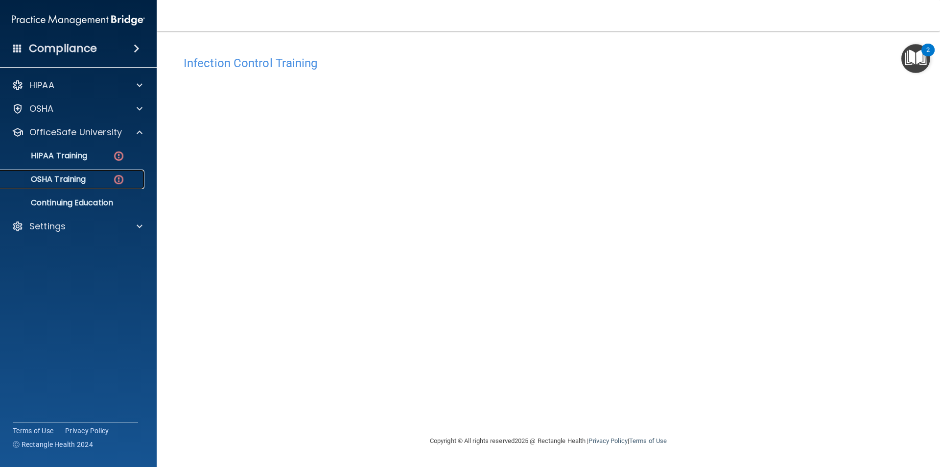
click at [123, 175] on img at bounding box center [119, 179] width 12 height 12
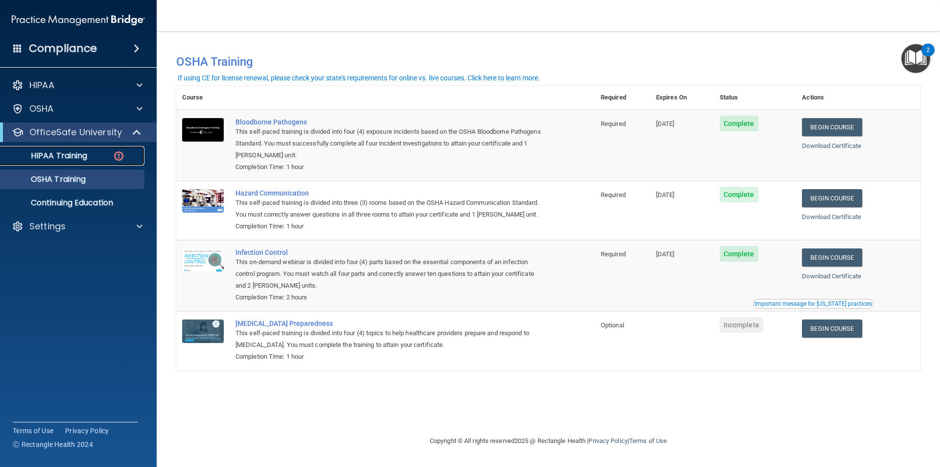
click at [127, 157] on div "HIPAA Training" at bounding box center [73, 156] width 134 height 10
